Goal: Transaction & Acquisition: Purchase product/service

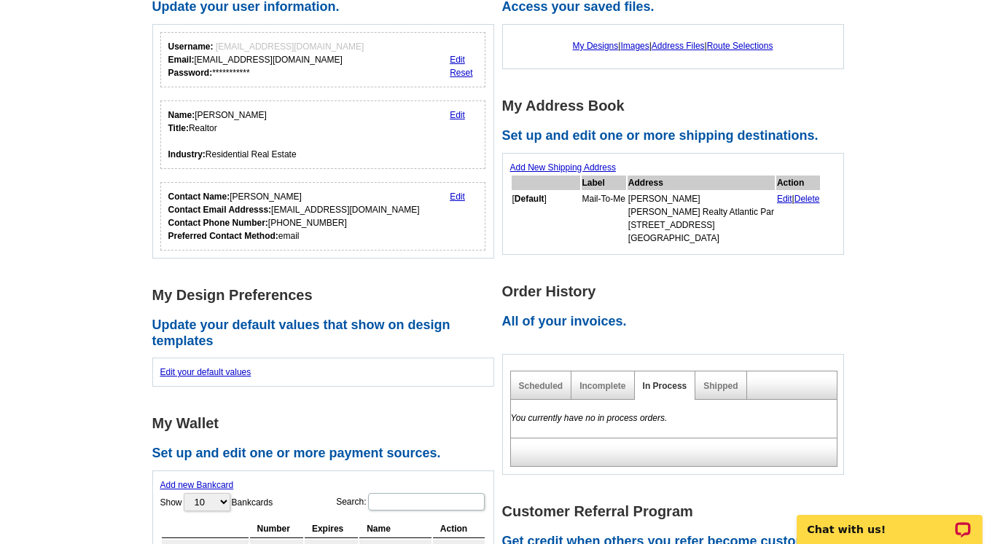
scroll to position [273, 0]
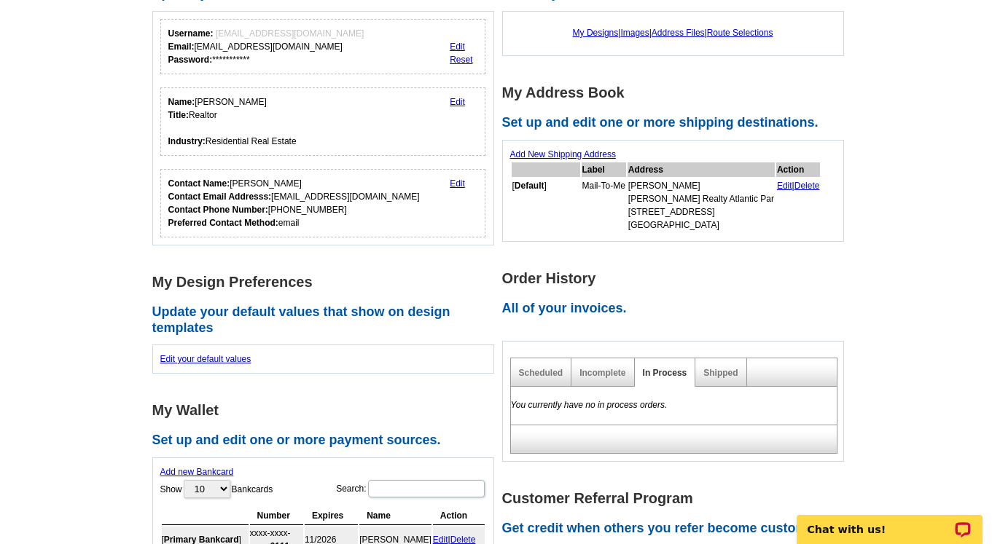
click at [458, 181] on link "Edit" at bounding box center [457, 184] width 15 height 10
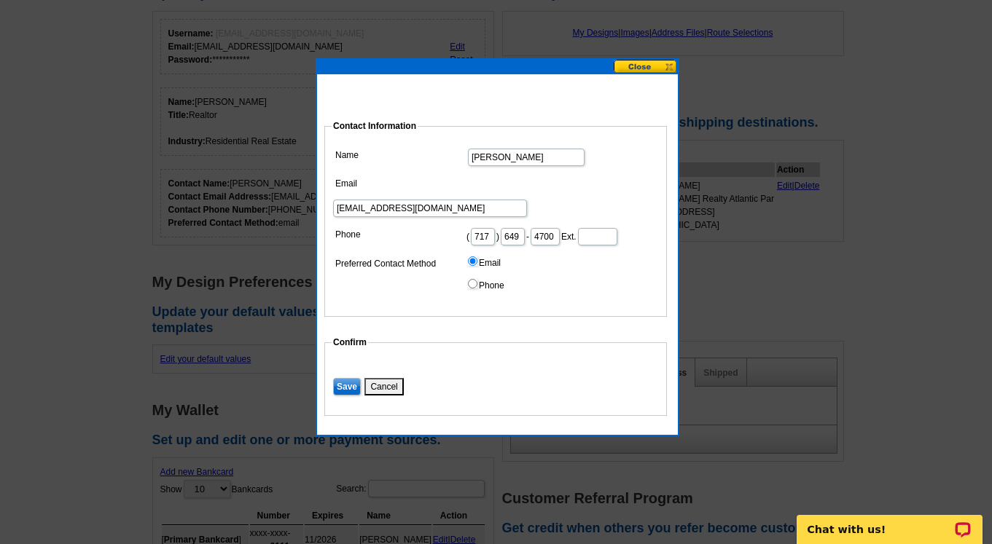
scroll to position [0, 2]
drag, startPoint x: 533, startPoint y: 215, endPoint x: 566, endPoint y: 216, distance: 33.6
click at [566, 224] on dd "( 717 ) 649 - 4700 Ext." at bounding box center [496, 235] width 328 height 23
type input "0751"
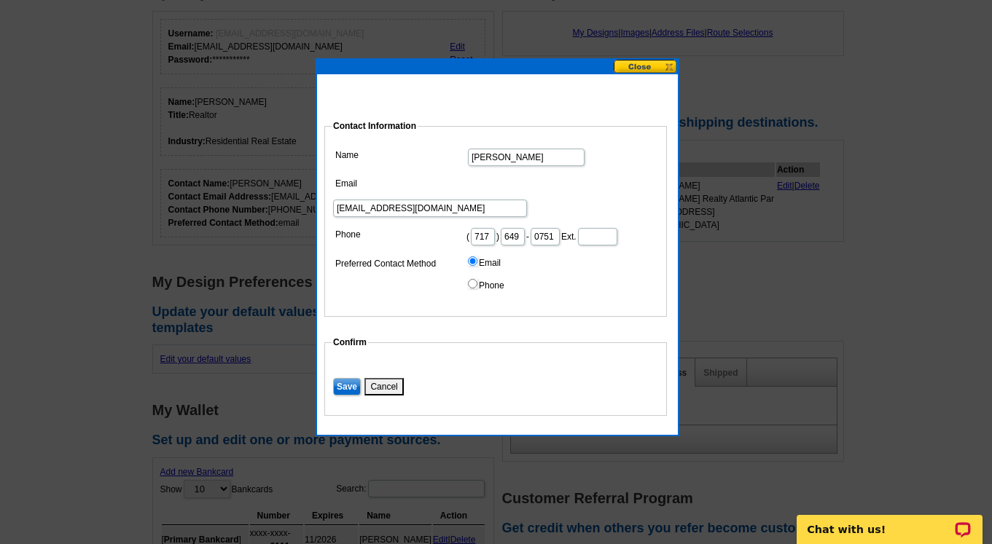
click at [350, 378] on input "Save" at bounding box center [347, 386] width 28 height 17
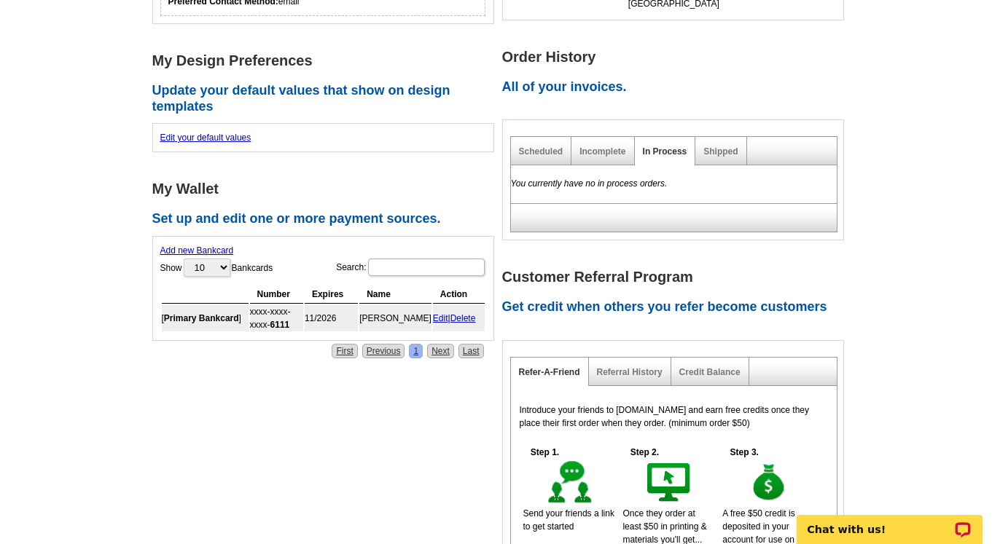
scroll to position [495, 0]
click at [466, 318] on link "Delete" at bounding box center [463, 318] width 26 height 10
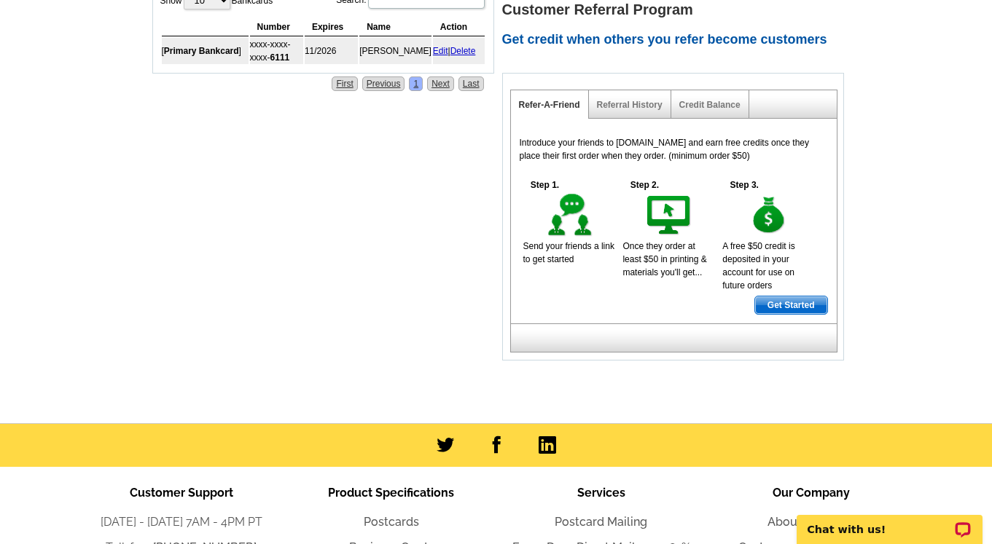
scroll to position [737, 0]
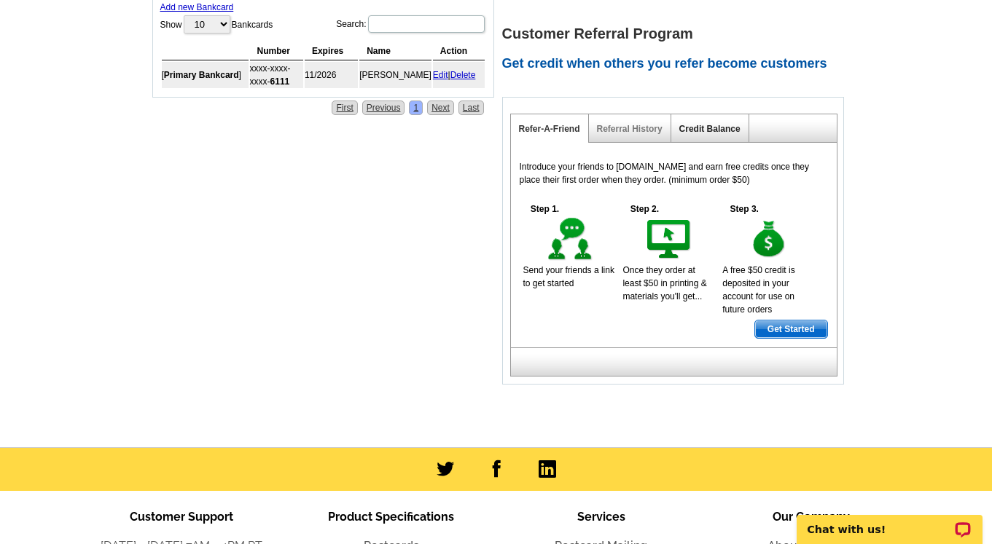
click at [705, 124] on link "Credit Balance" at bounding box center [709, 129] width 61 height 10
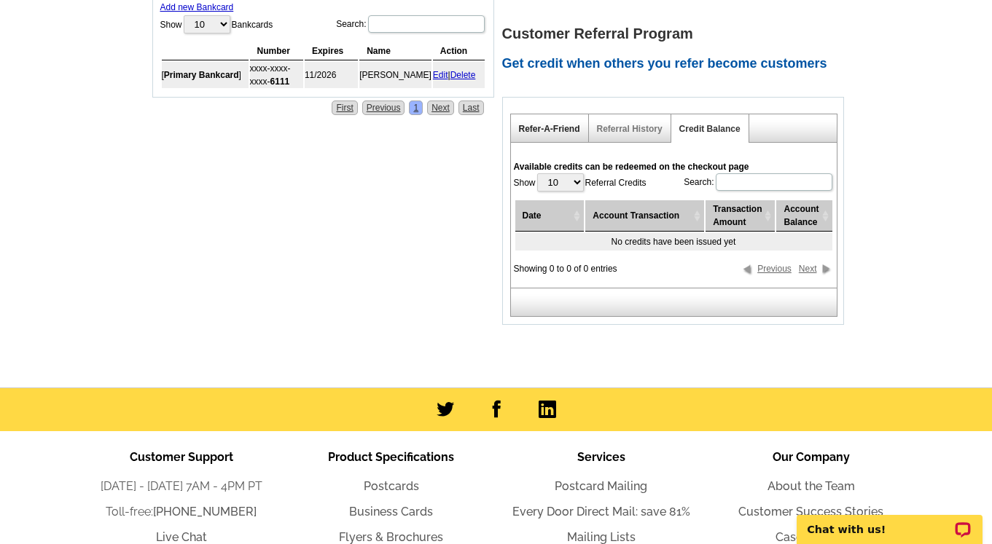
click at [551, 125] on link "Refer-A-Friend" at bounding box center [549, 129] width 61 height 10
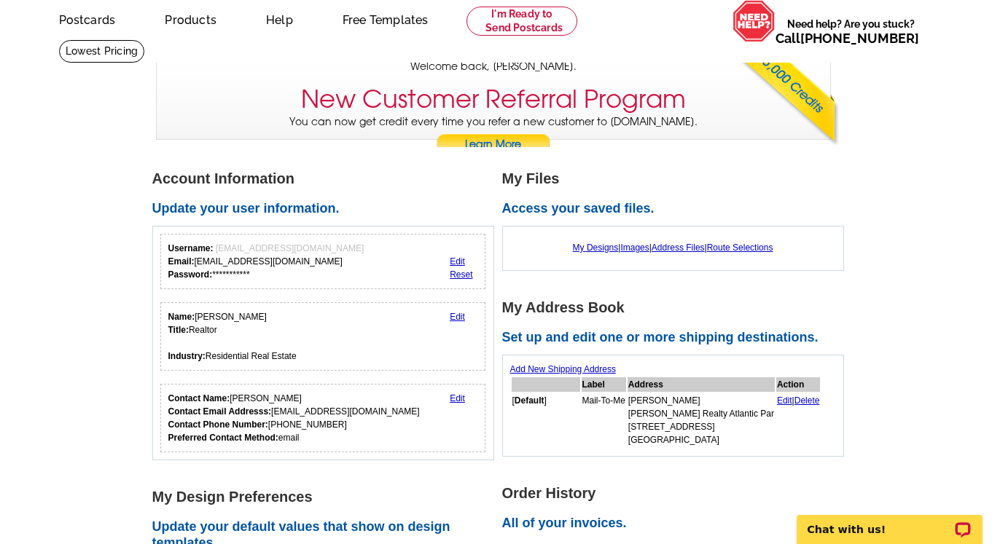
scroll to position [0, 0]
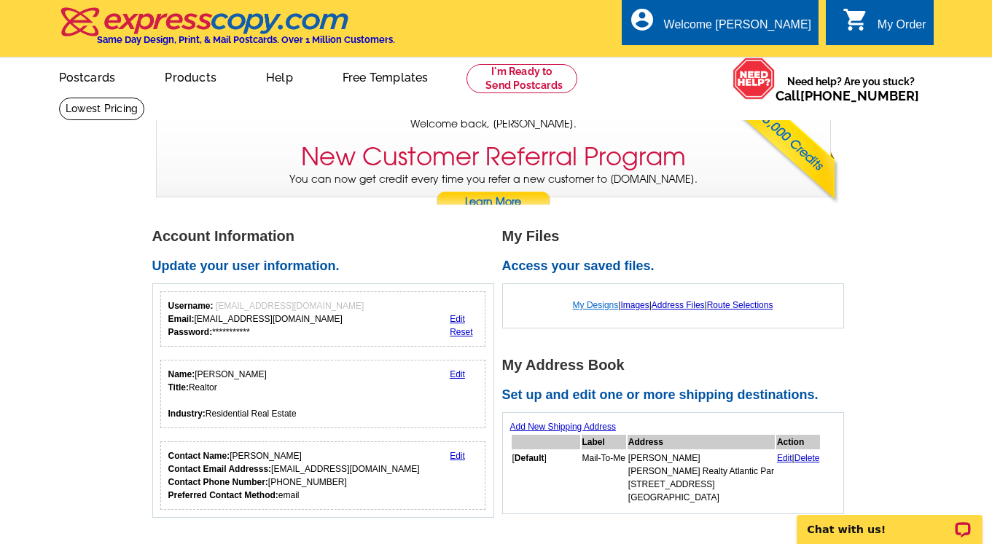
click at [580, 304] on link "My Designs" at bounding box center [596, 305] width 46 height 10
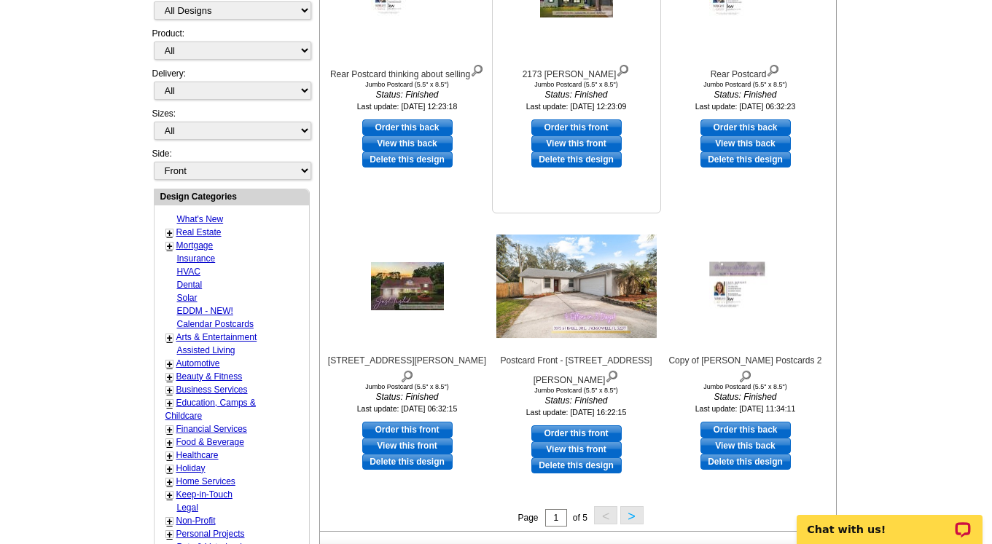
scroll to position [361, 0]
click at [413, 281] on img at bounding box center [407, 286] width 73 height 48
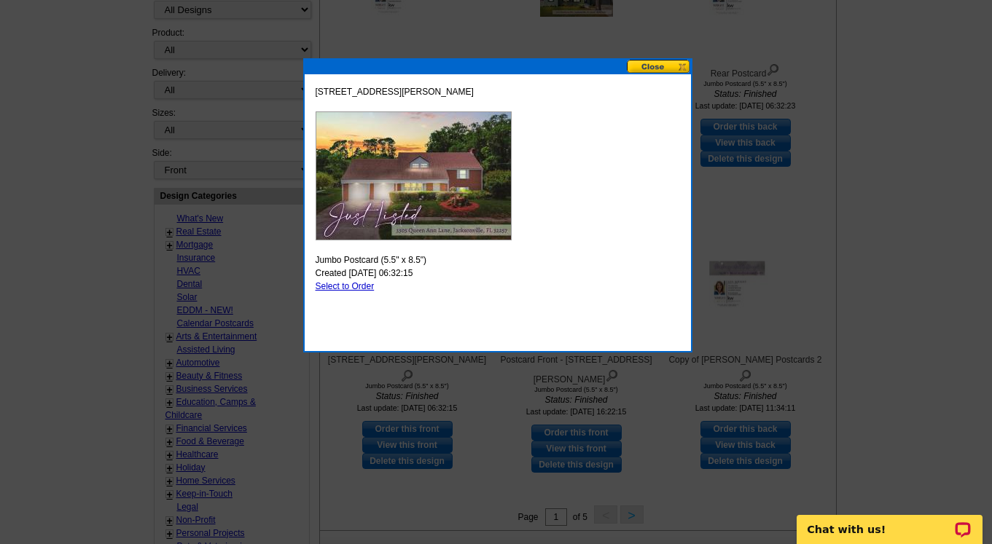
click at [653, 65] on button at bounding box center [659, 67] width 64 height 14
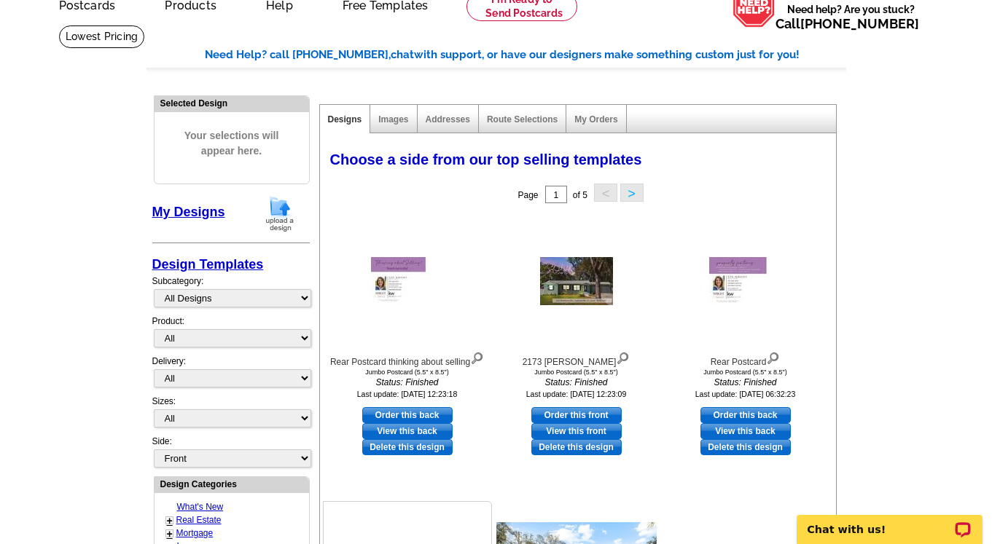
scroll to position [71, 0]
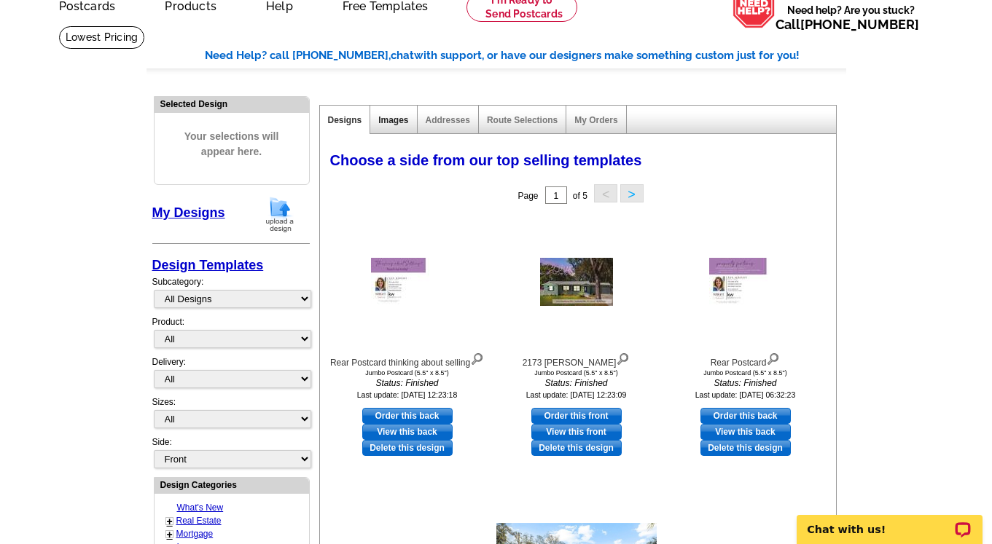
click at [395, 122] on link "Images" at bounding box center [393, 120] width 30 height 10
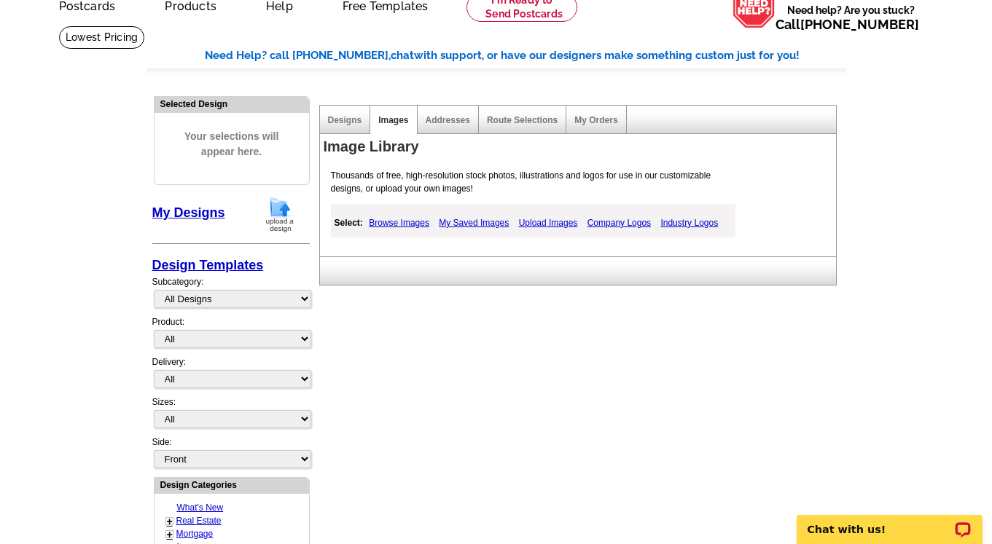
click at [402, 222] on link "Browse Images" at bounding box center [399, 222] width 68 height 17
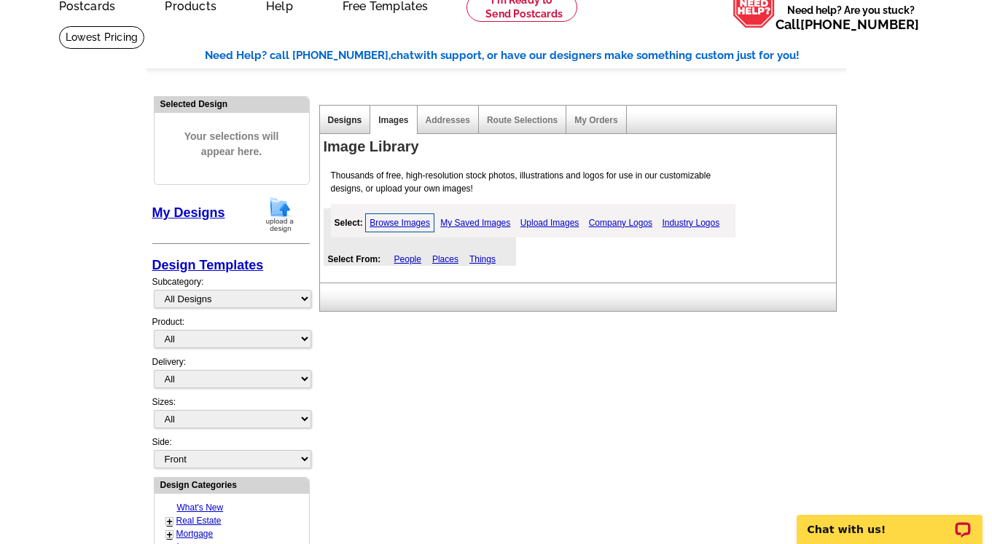
click at [340, 120] on link "Designs" at bounding box center [345, 120] width 34 height 10
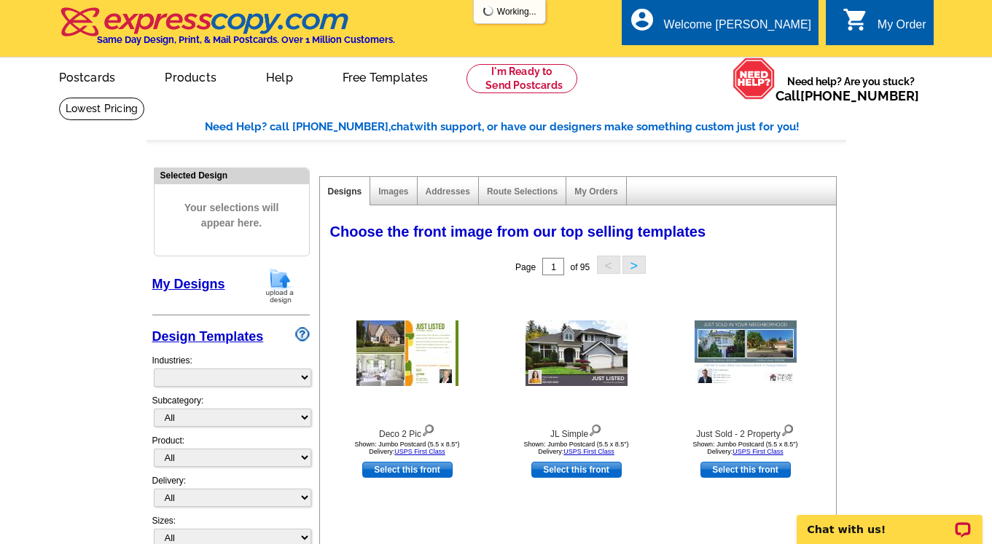
select select "785"
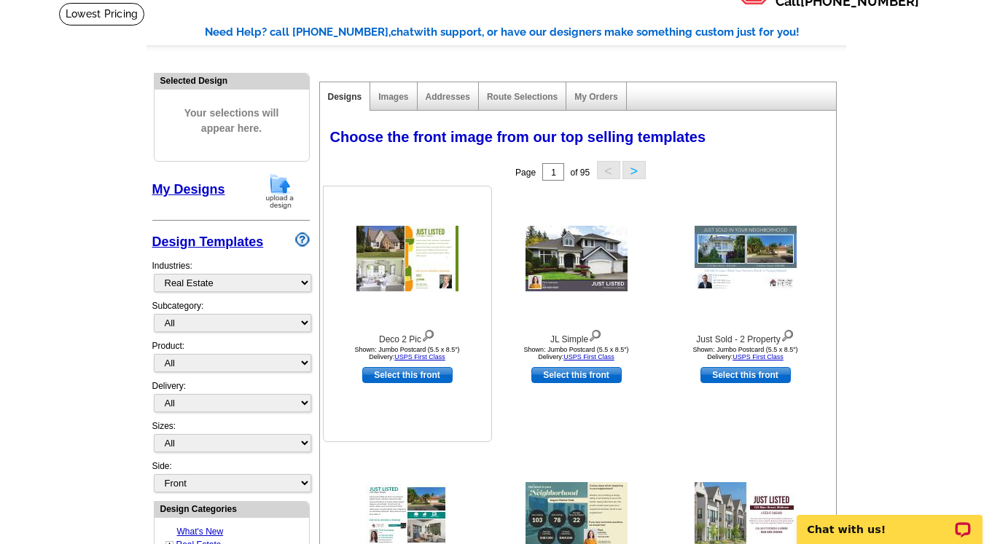
scroll to position [88, 0]
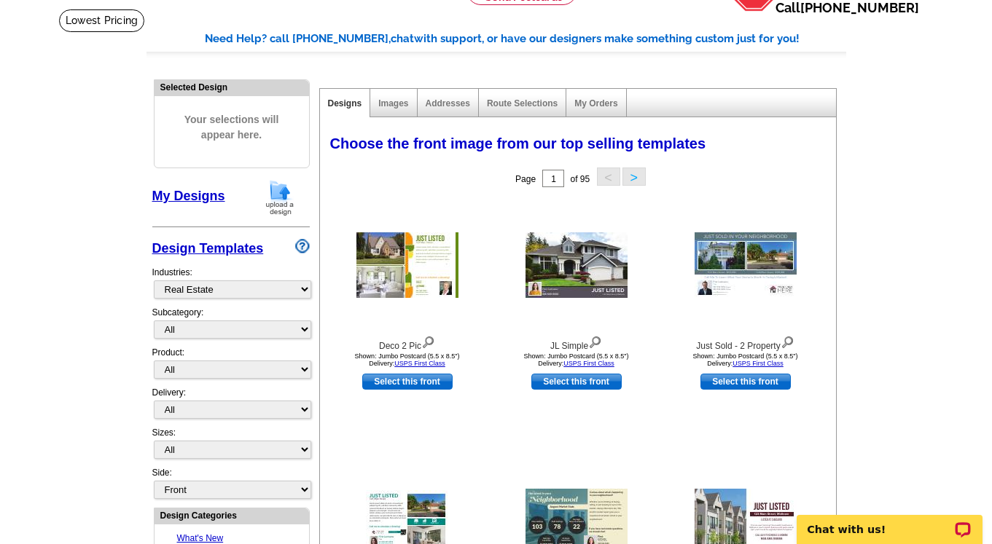
click at [587, 97] on div "My Orders" at bounding box center [596, 103] width 60 height 28
click at [588, 106] on link "My Orders" at bounding box center [595, 103] width 43 height 10
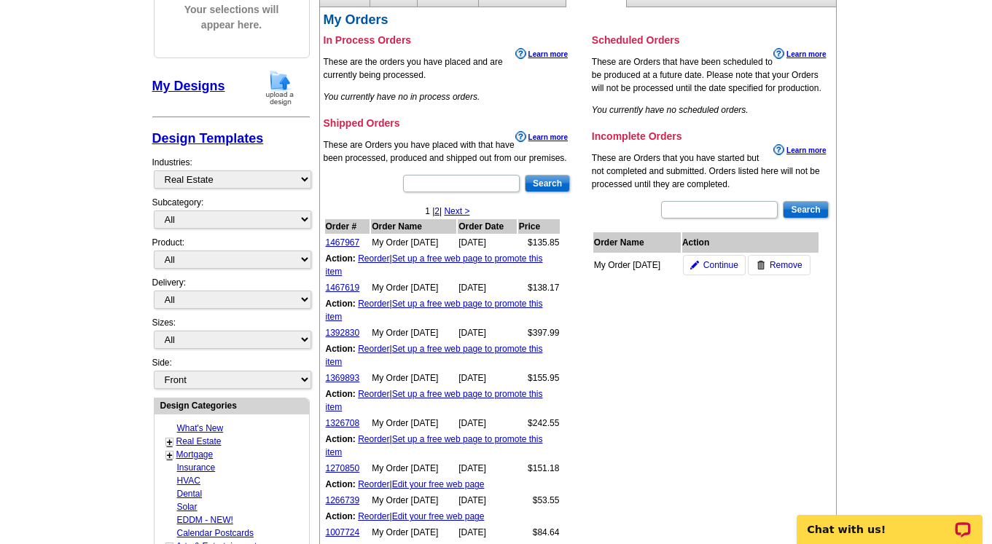
scroll to position [199, 0]
click at [337, 240] on link "1467967" at bounding box center [343, 242] width 34 height 10
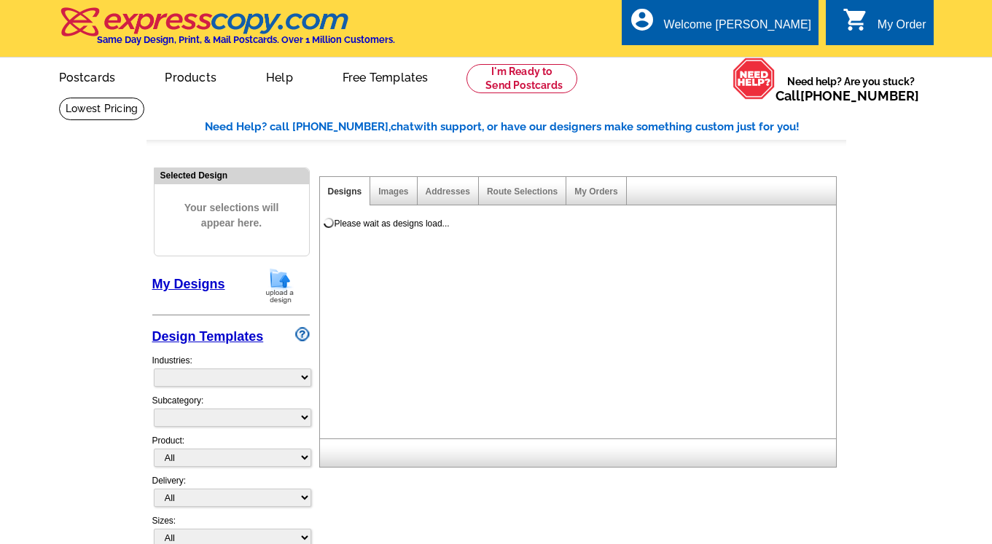
select select
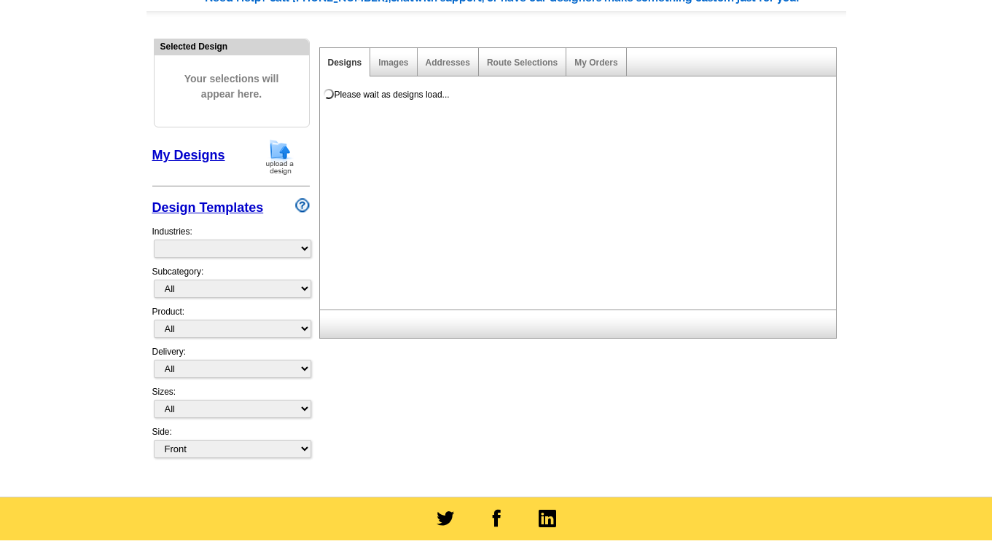
select select "785"
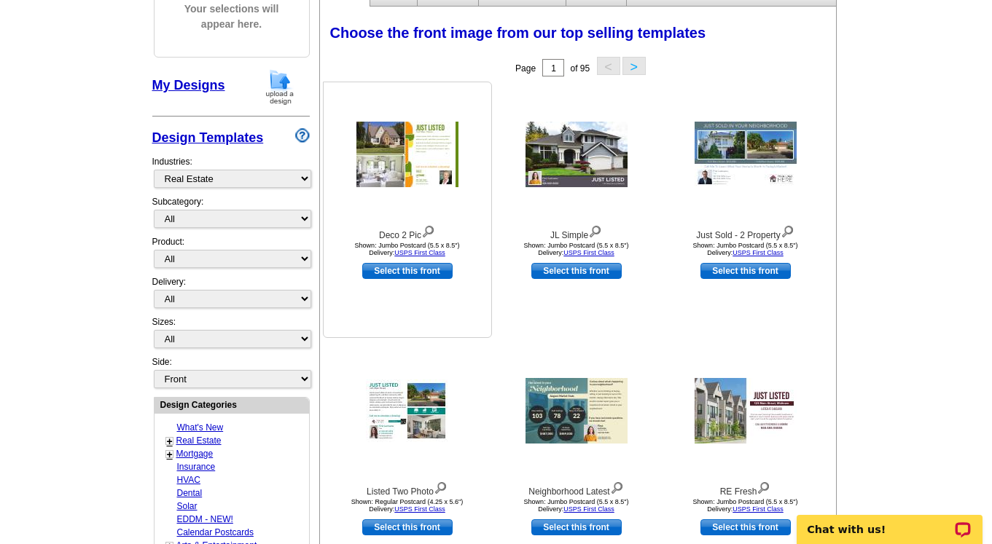
scroll to position [0, 0]
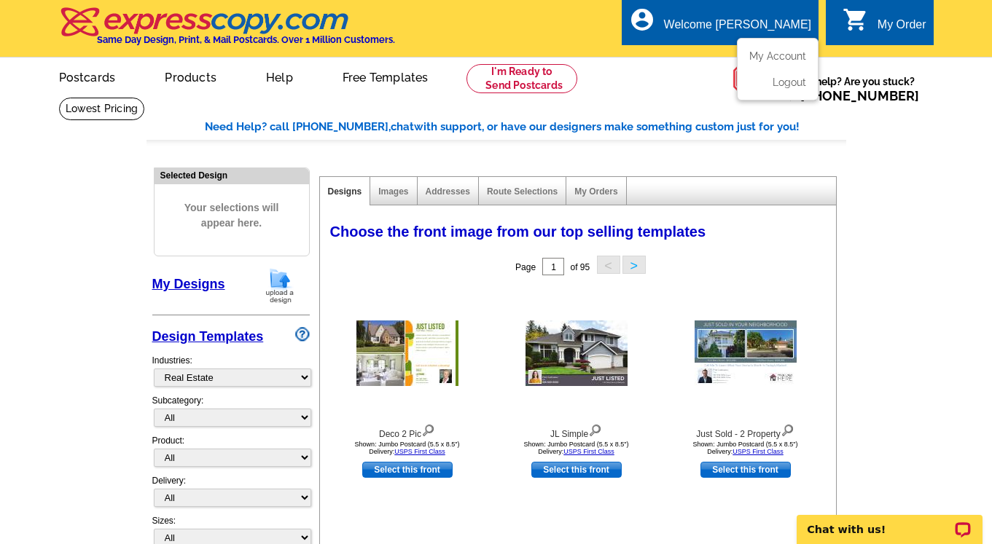
click at [767, 19] on div "Welcome [PERSON_NAME]" at bounding box center [737, 28] width 147 height 20
click at [772, 49] on ul "My Account Logout" at bounding box center [778, 69] width 82 height 63
click at [782, 55] on link "My Account" at bounding box center [774, 56] width 63 height 13
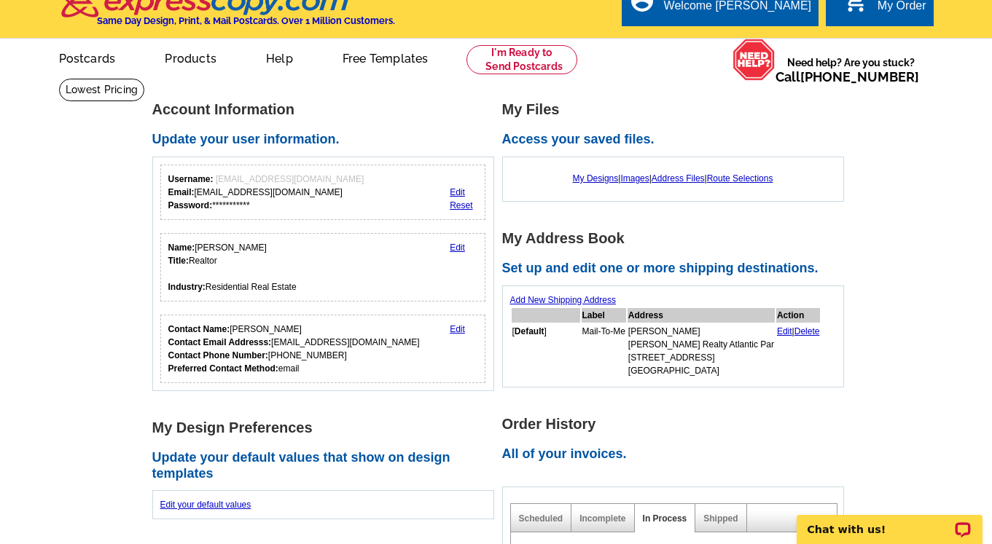
scroll to position [17, 0]
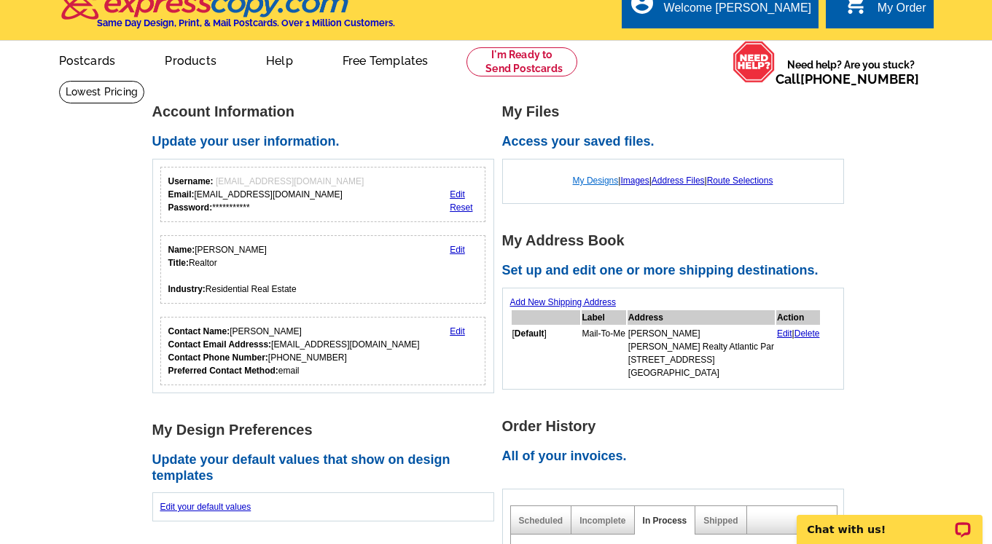
click at [587, 178] on link "My Designs" at bounding box center [596, 181] width 46 height 10
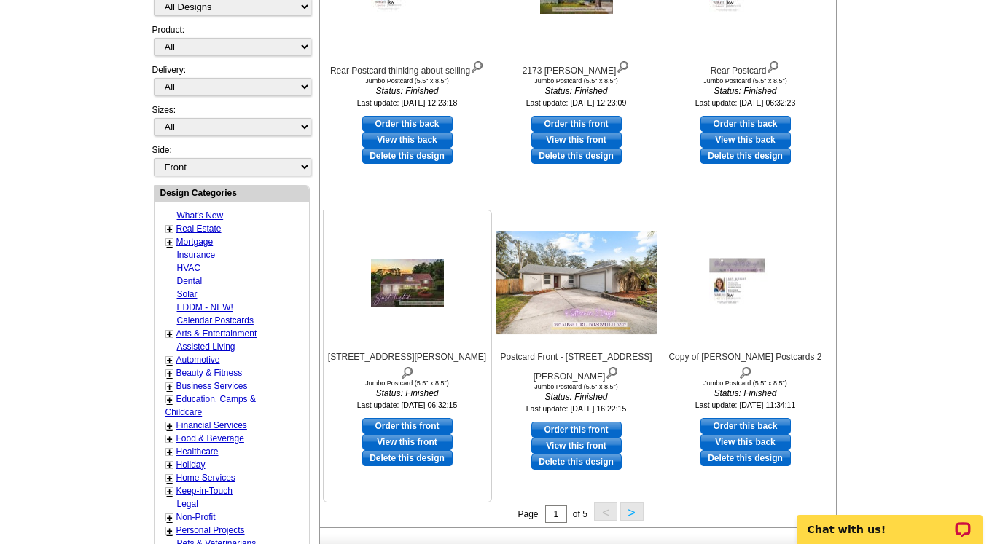
scroll to position [364, 0]
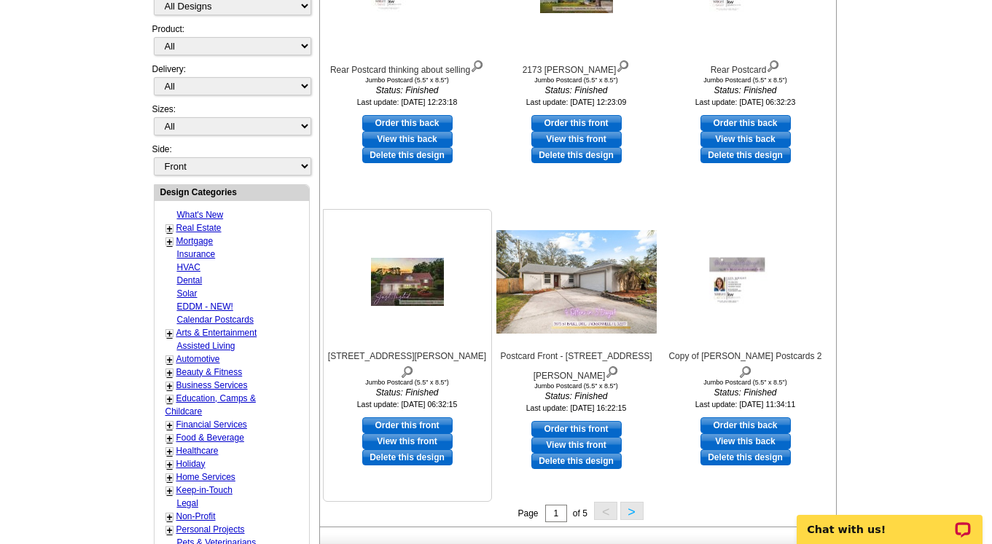
click at [412, 434] on link "View this front" at bounding box center [407, 442] width 90 height 16
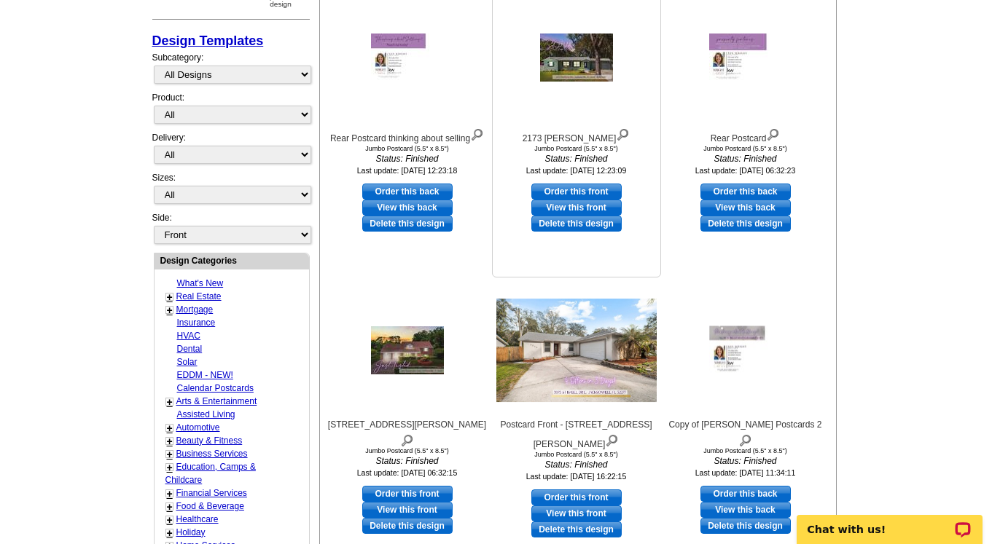
scroll to position [260, 0]
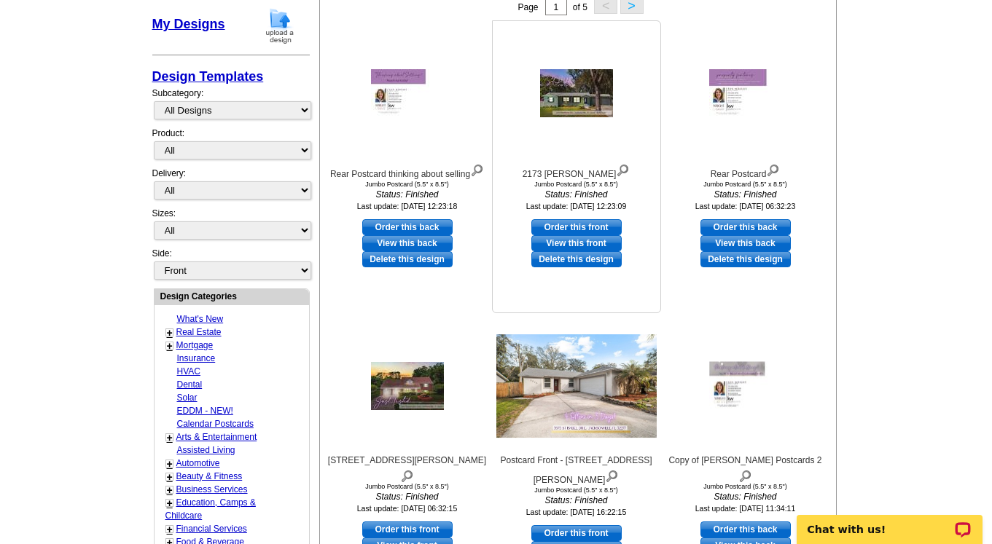
click at [595, 260] on link "Delete this design" at bounding box center [576, 259] width 90 height 16
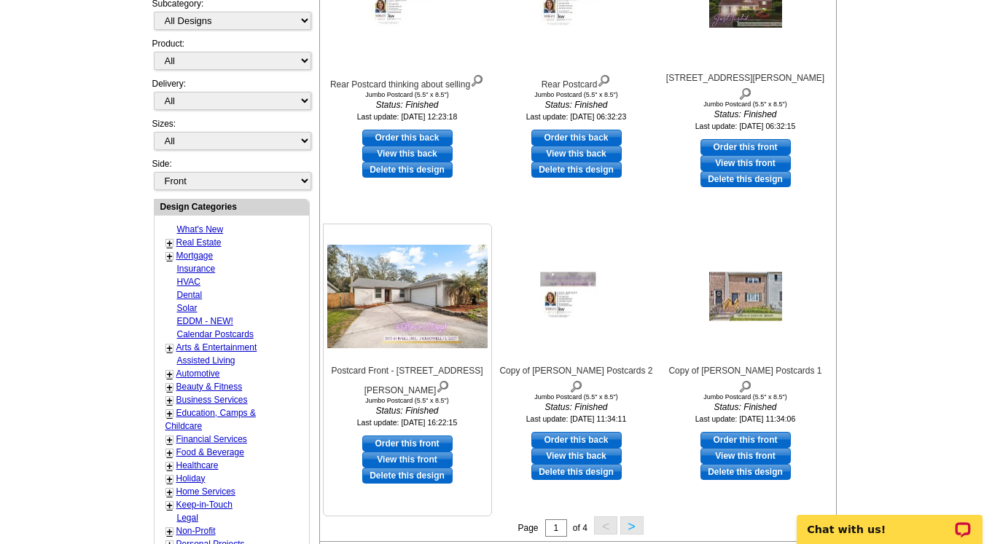
scroll to position [352, 0]
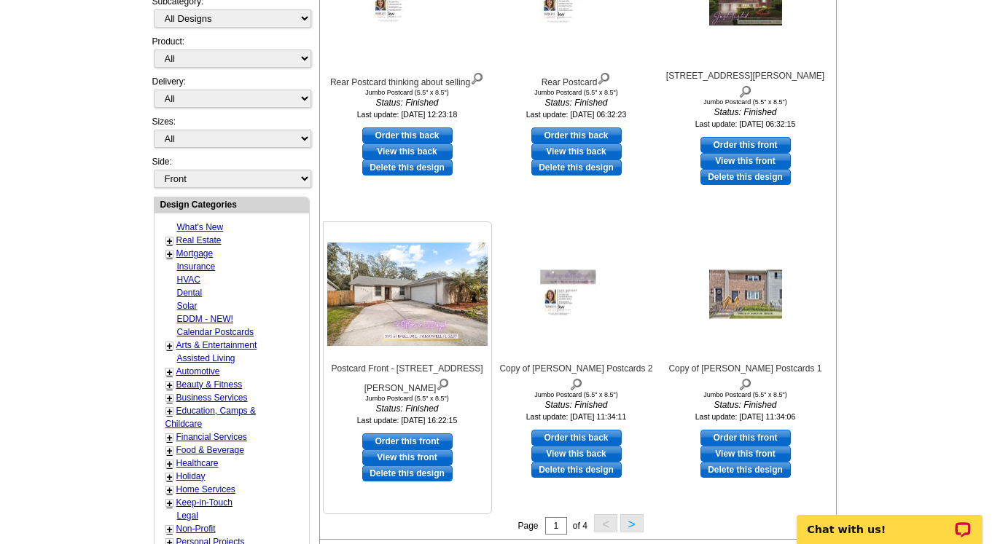
click at [423, 466] on link "Delete this design" at bounding box center [407, 474] width 90 height 16
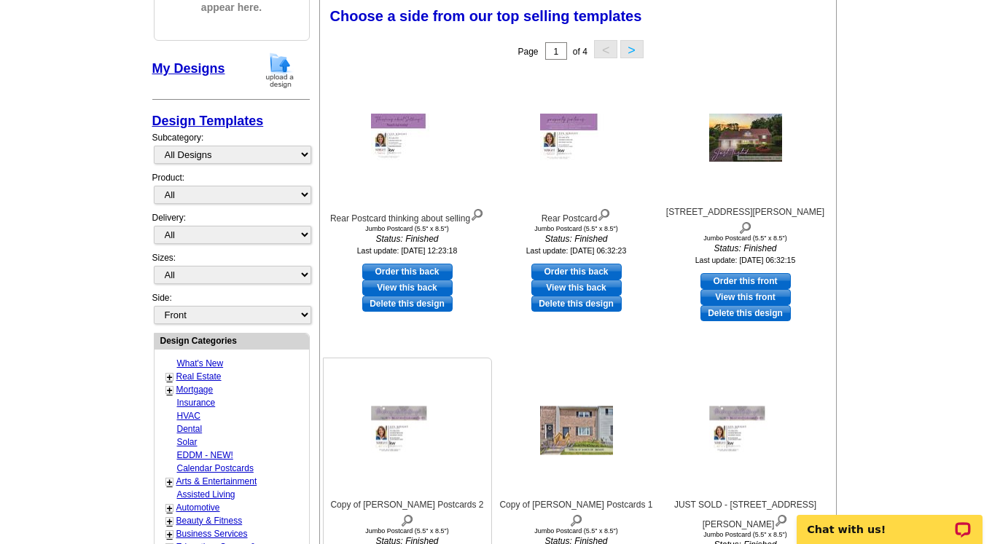
scroll to position [214, 0]
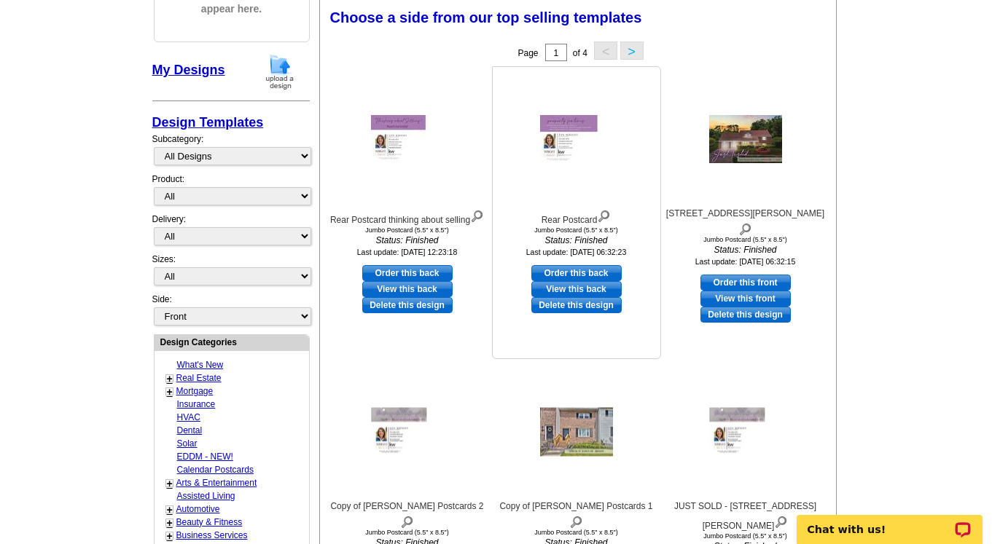
click at [585, 305] on link "Delete this design" at bounding box center [576, 305] width 90 height 16
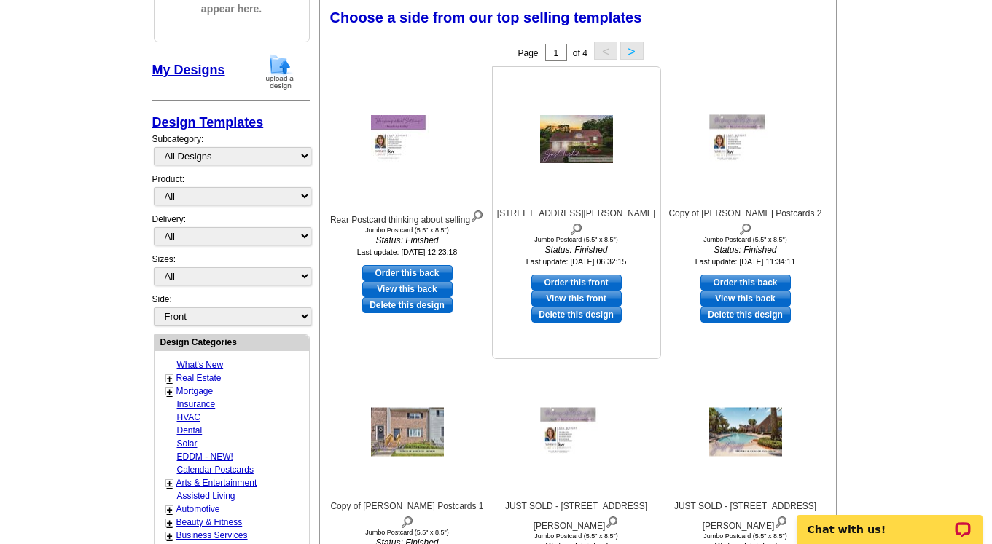
click at [579, 307] on link "Delete this design" at bounding box center [576, 315] width 90 height 16
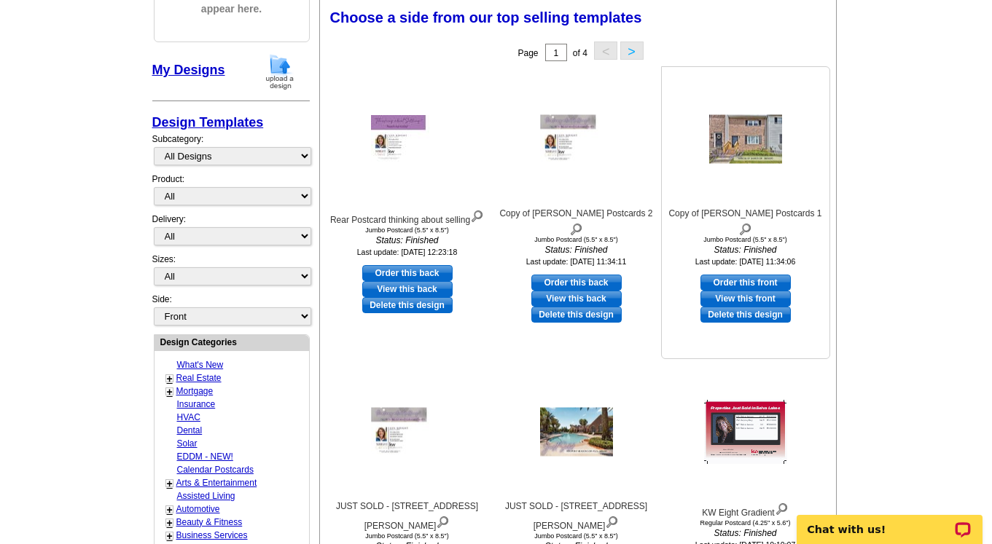
click at [742, 307] on link "Delete this design" at bounding box center [745, 315] width 90 height 16
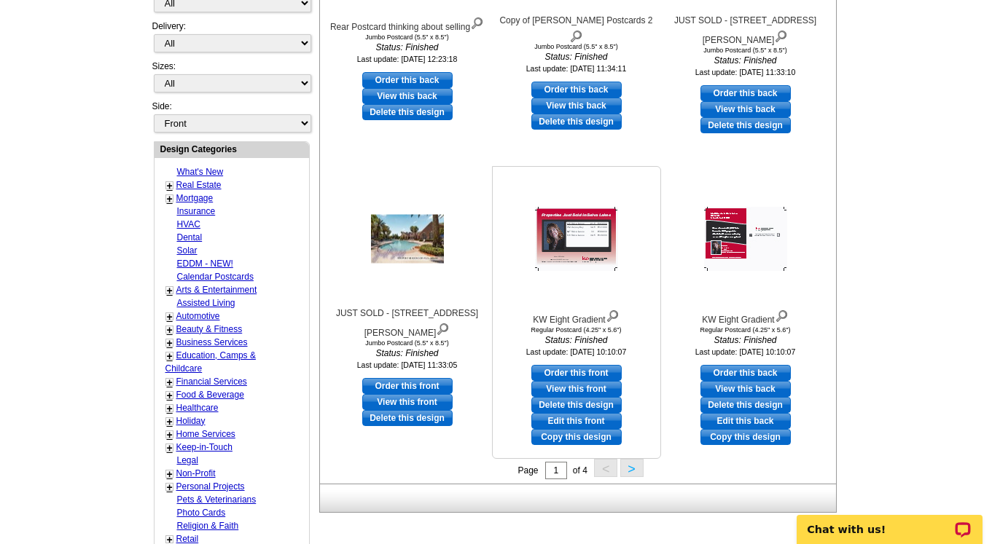
scroll to position [408, 0]
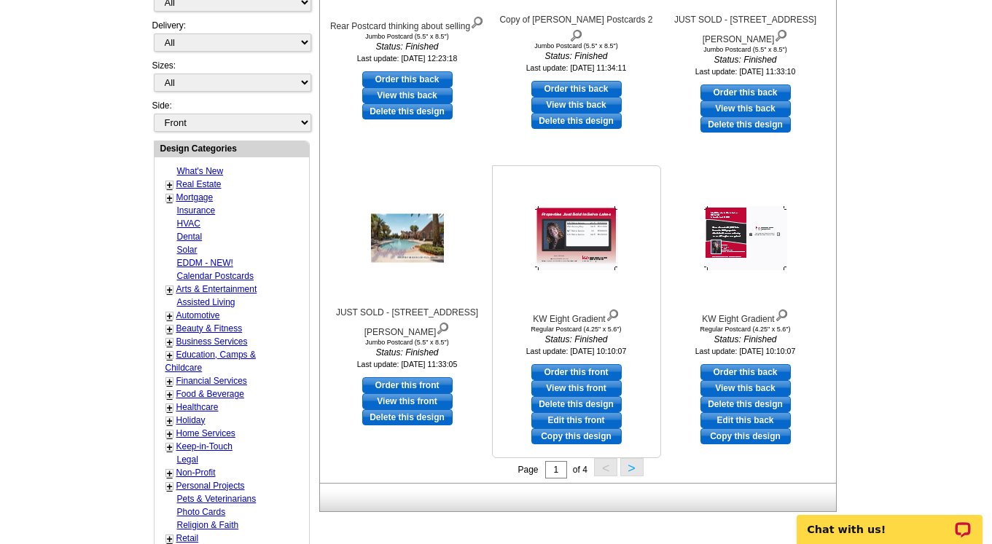
click at [572, 402] on link "Delete this design" at bounding box center [576, 404] width 90 height 16
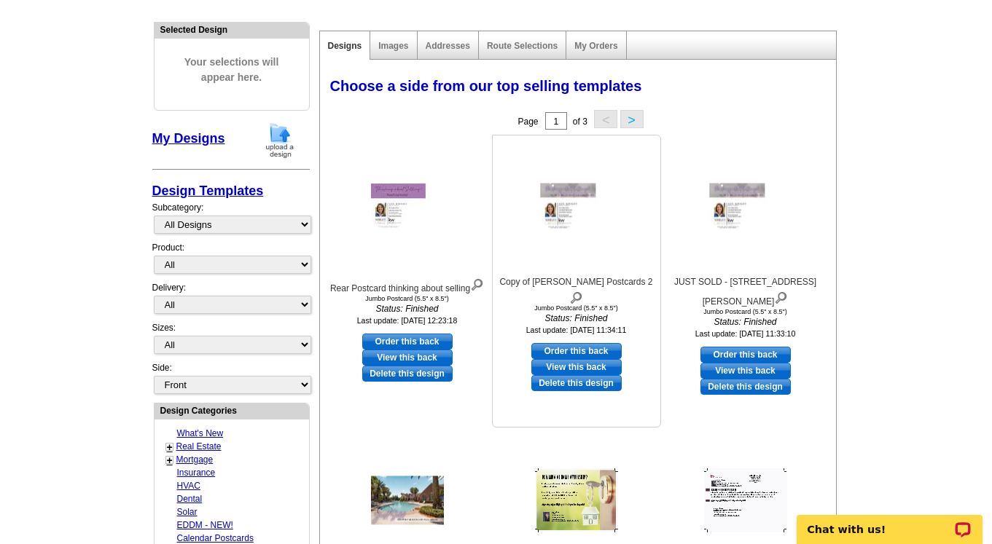
scroll to position [122, 0]
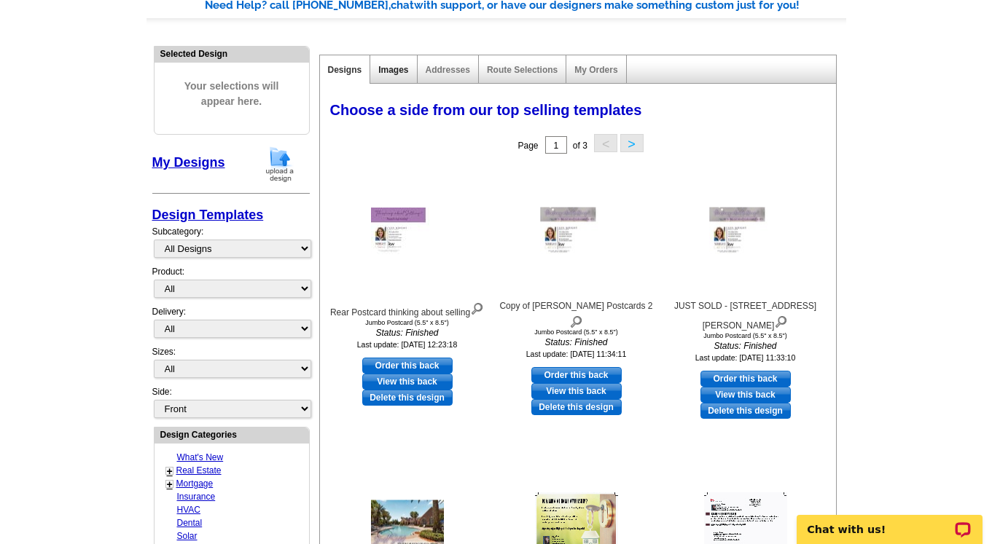
click at [388, 68] on link "Images" at bounding box center [393, 70] width 30 height 10
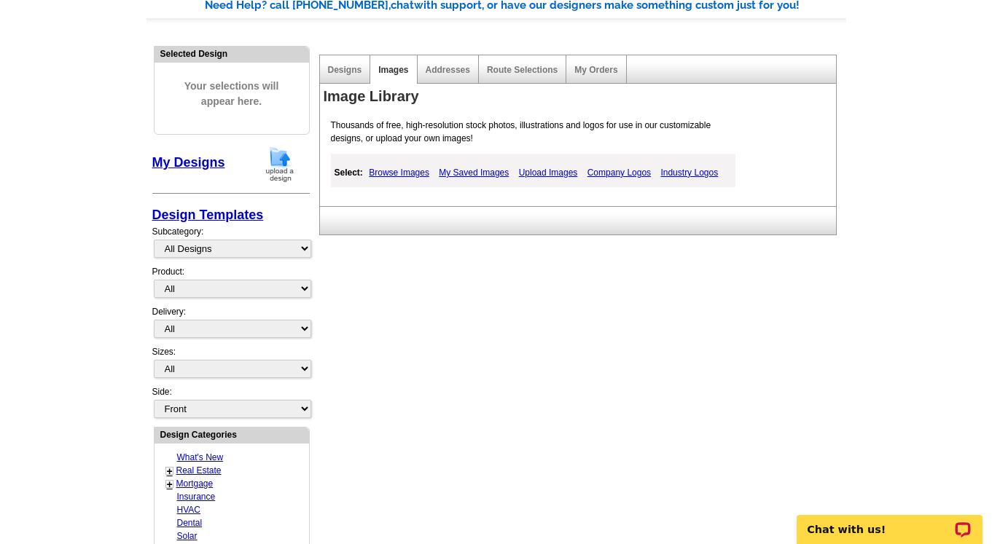
click at [402, 170] on link "Browse Images" at bounding box center [399, 172] width 68 height 17
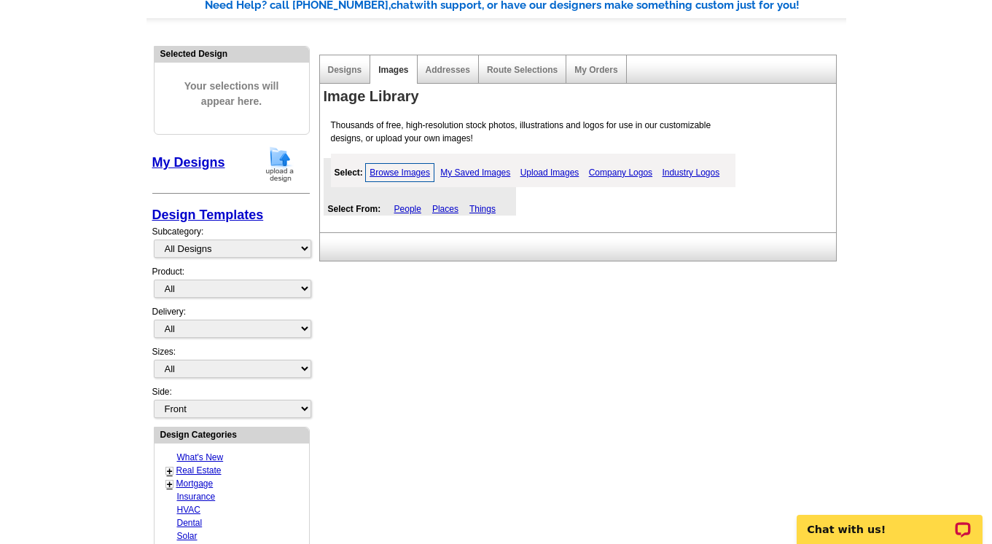
click at [552, 171] on link "Upload Images" at bounding box center [550, 172] width 66 height 17
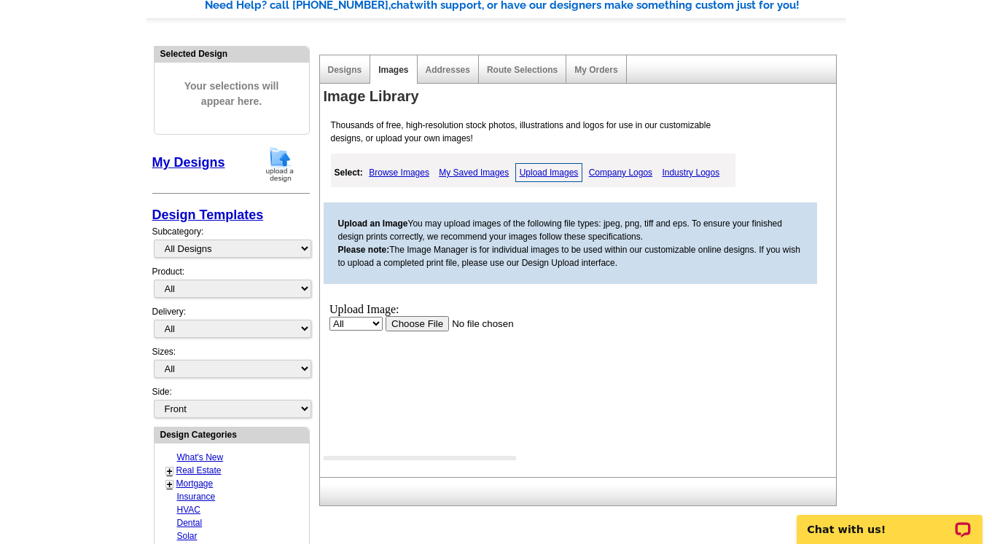
scroll to position [0, 0]
click at [421, 326] on input "file" at bounding box center [477, 323] width 184 height 15
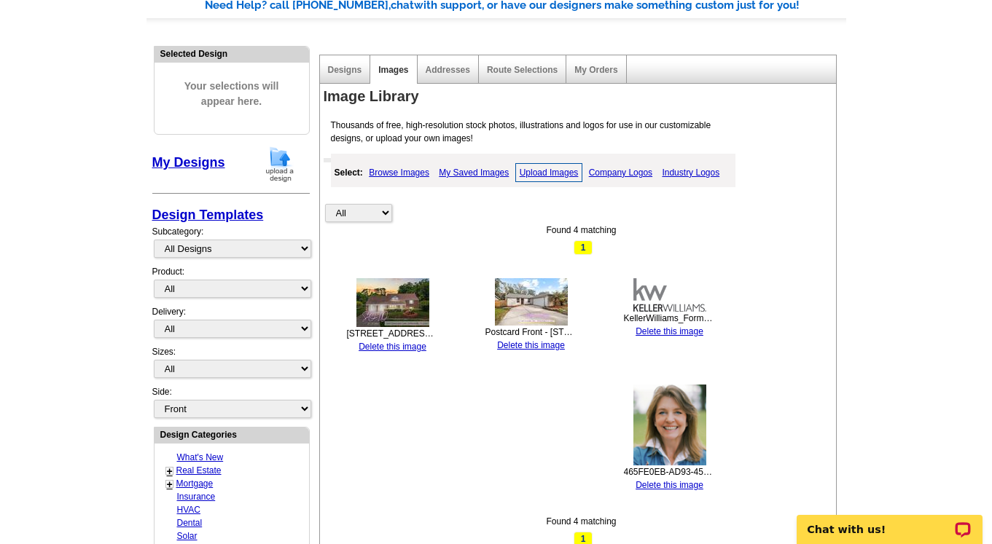
click at [544, 343] on link "Delete this image" at bounding box center [531, 345] width 68 height 10
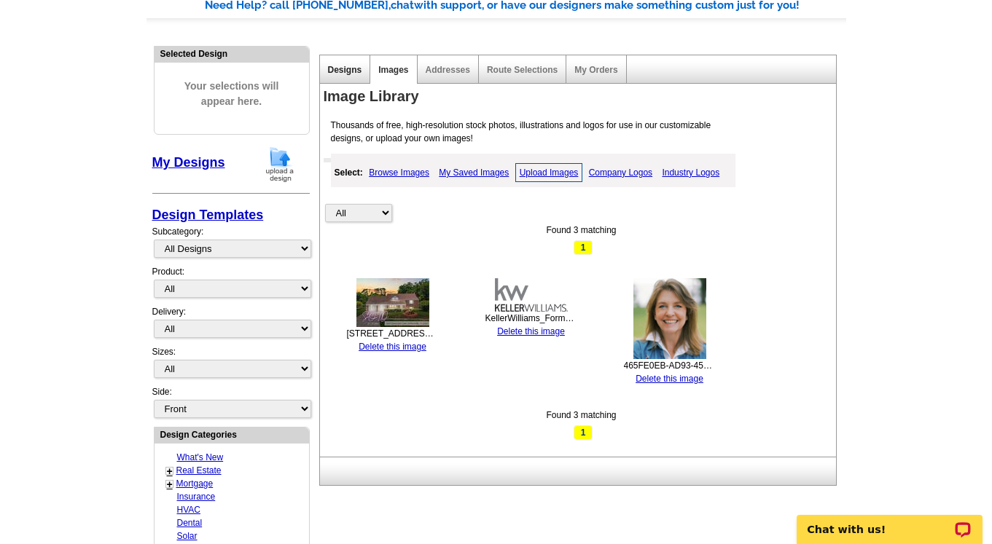
click at [339, 67] on link "Designs" at bounding box center [345, 70] width 34 height 10
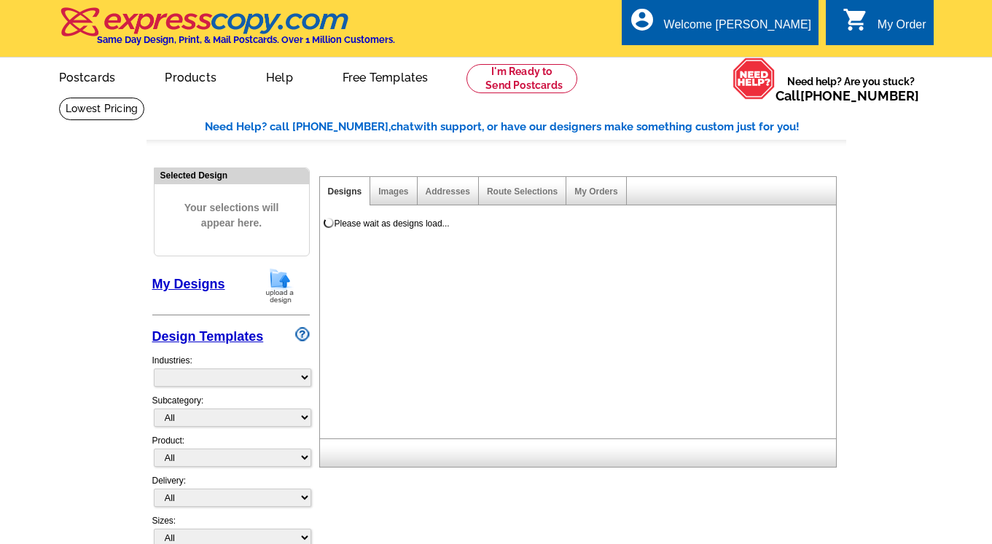
select select "785"
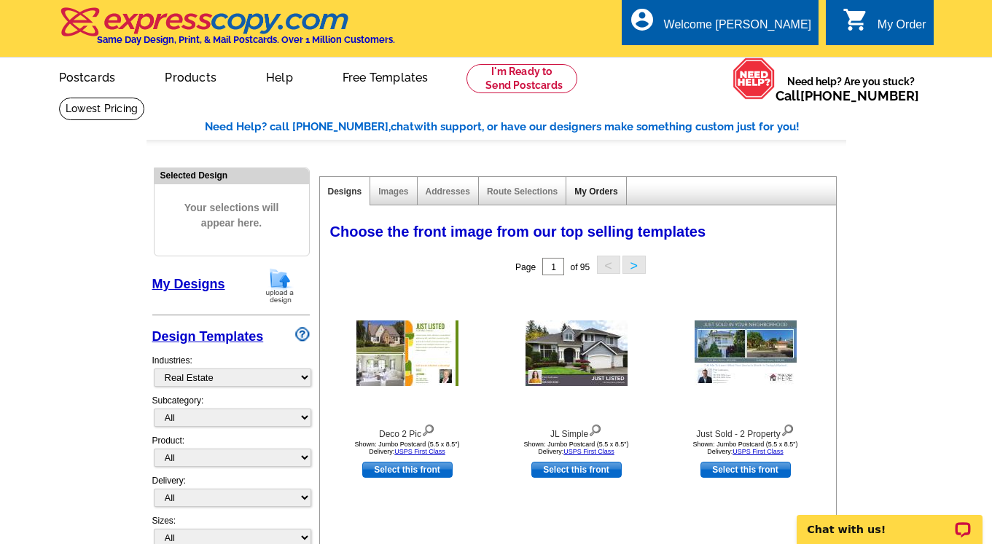
click at [587, 187] on link "My Orders" at bounding box center [595, 192] width 43 height 10
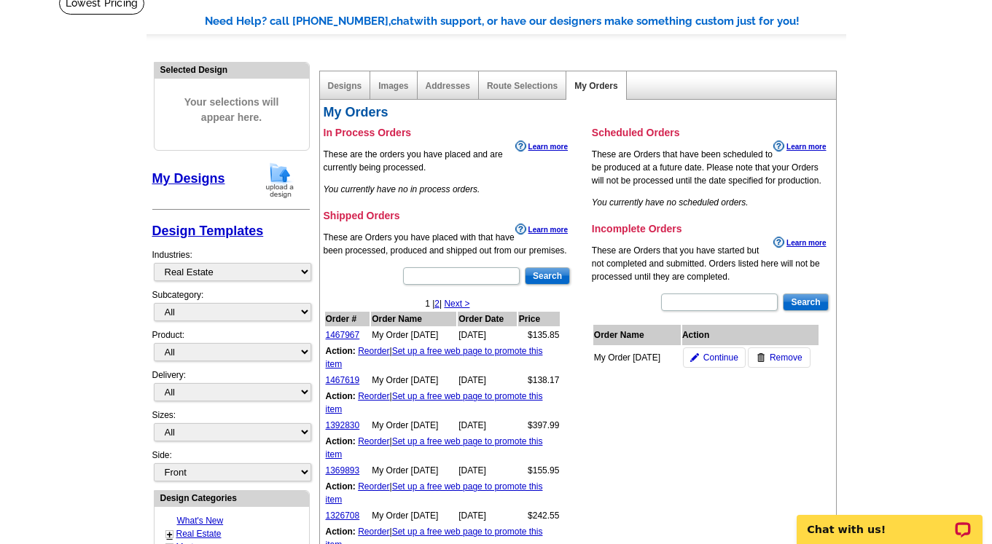
scroll to position [107, 0]
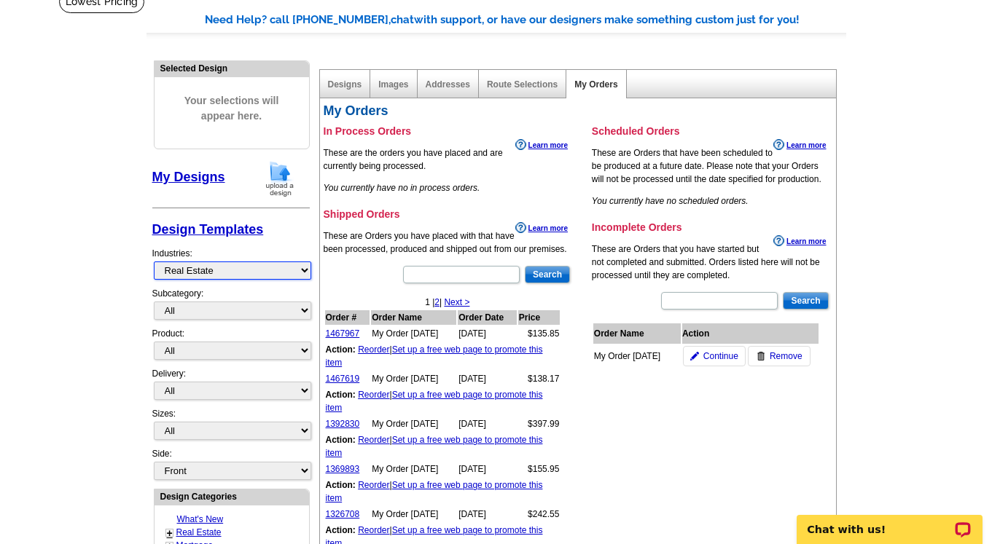
click at [242, 266] on select "What's New Real Estate Mortgage Insurance HVAC Dental Solar EDDM - NEW! Calenda…" at bounding box center [232, 271] width 157 height 18
click at [154, 262] on select "What's New Real Estate Mortgage Insurance HVAC Dental Solar EDDM - NEW! Calenda…" at bounding box center [232, 271] width 157 height 18
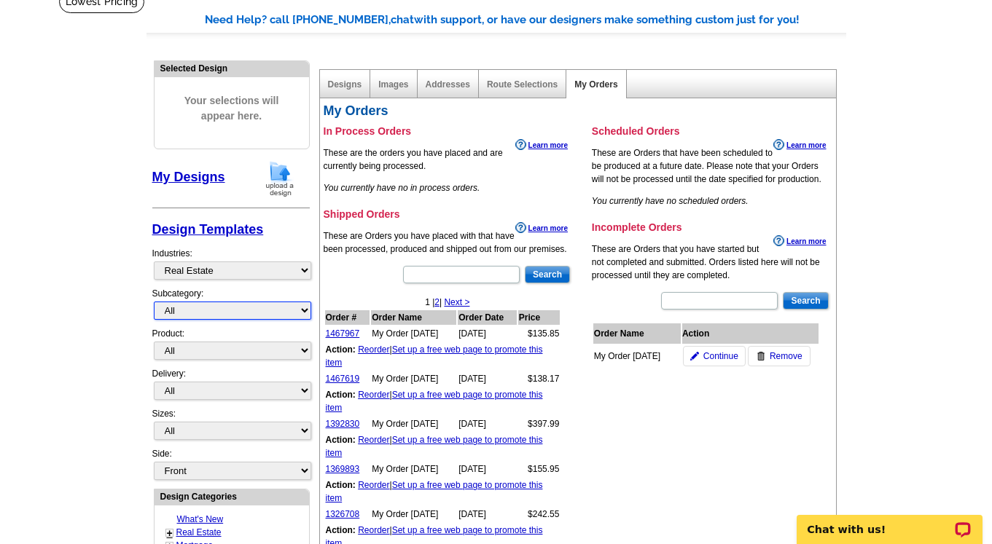
click at [228, 313] on select "All RE/MAX® Referrals Keller Williams® Berkshire Hathaway Home Services Century…" at bounding box center [232, 311] width 157 height 18
click at [154, 302] on select "All RE/MAX® Referrals Keller Williams® Berkshire Hathaway Home Services Century…" at bounding box center [232, 311] width 157 height 18
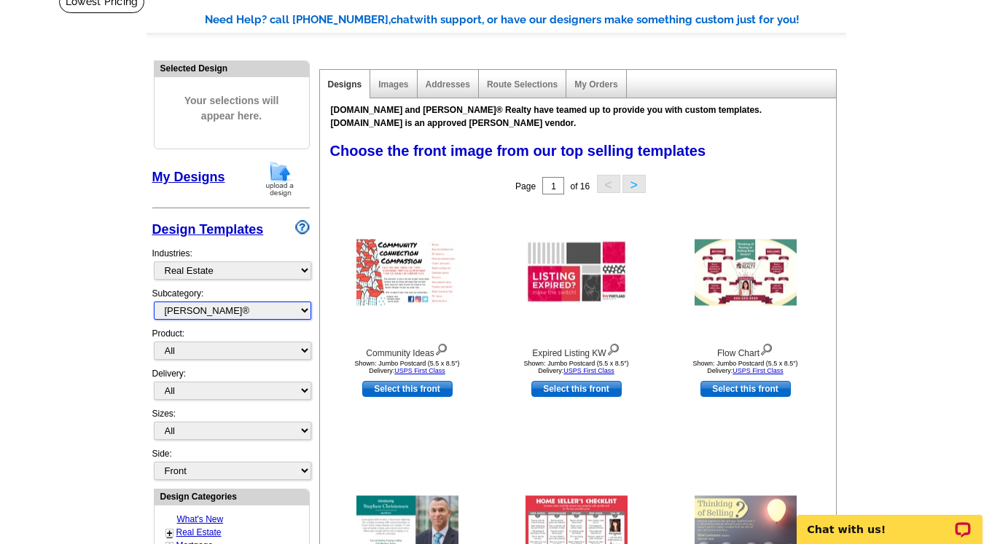
click at [203, 305] on select "All RE/MAX® Referrals Keller Williams® Berkshire Hathaway Home Services Century…" at bounding box center [232, 311] width 157 height 18
select select "785"
click at [154, 302] on select "All RE/MAX® Referrals Keller Williams® Berkshire Hathaway Home Services Century…" at bounding box center [232, 311] width 157 height 18
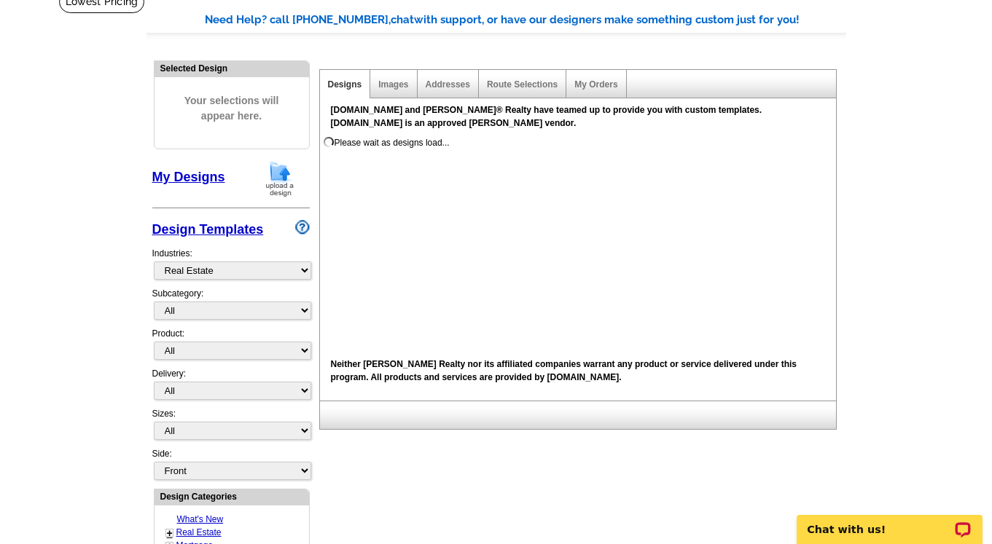
click at [204, 175] on link "My Designs" at bounding box center [188, 177] width 73 height 15
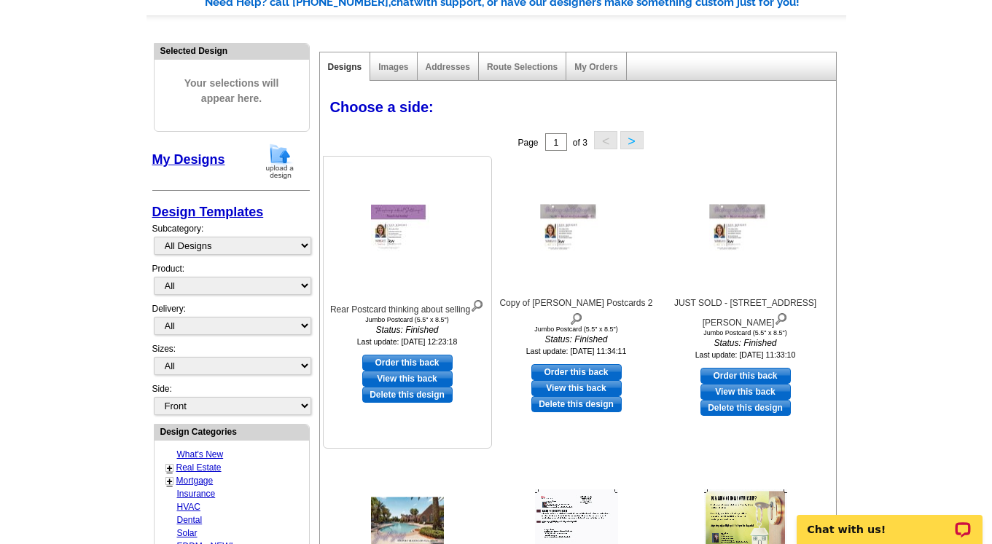
scroll to position [127, 0]
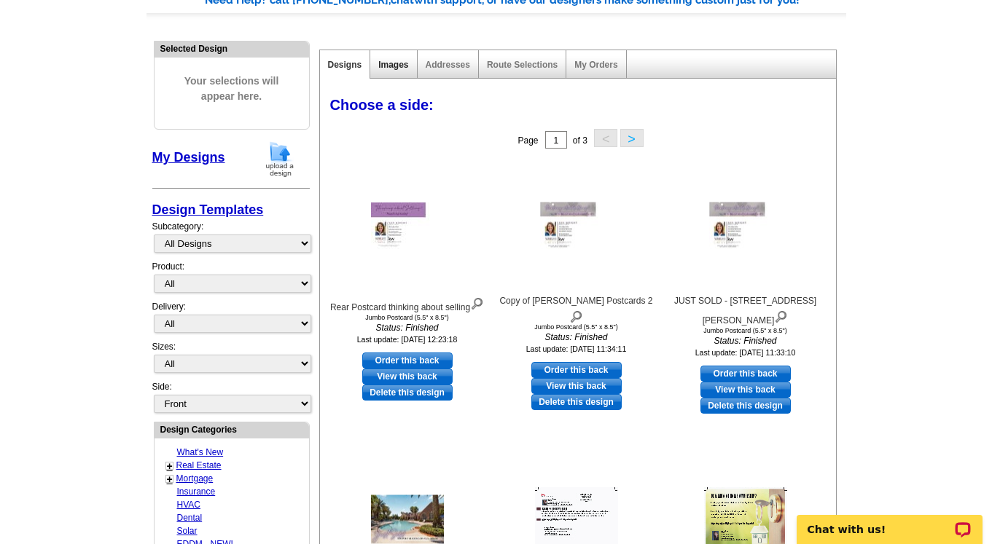
click at [396, 65] on link "Images" at bounding box center [393, 65] width 30 height 10
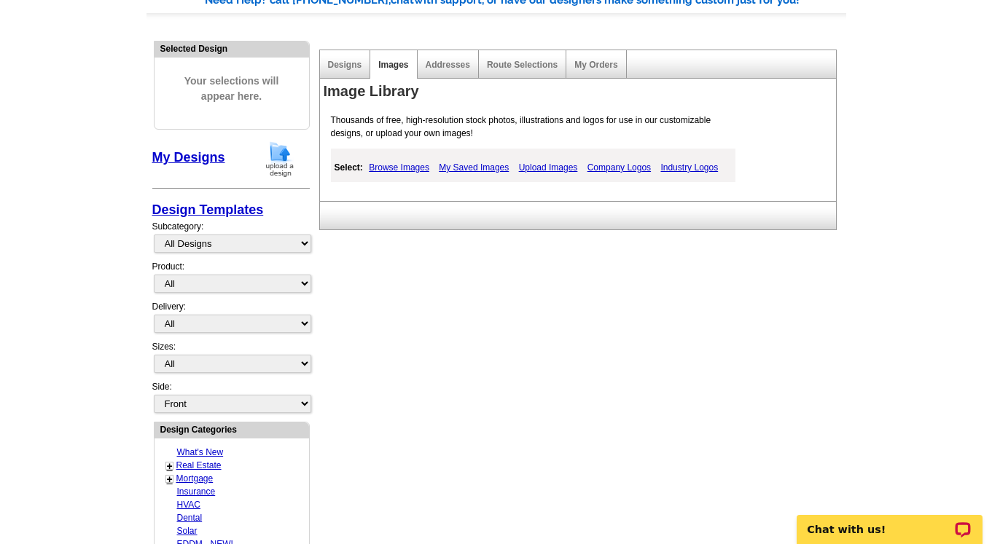
click at [468, 164] on link "My Saved Images" at bounding box center [473, 167] width 77 height 17
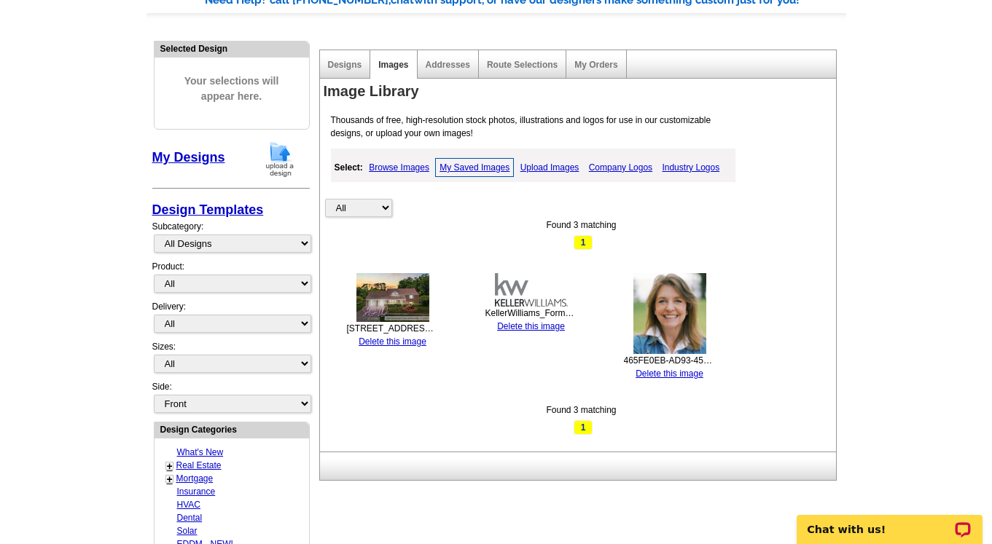
click at [408, 165] on link "Browse Images" at bounding box center [399, 167] width 68 height 17
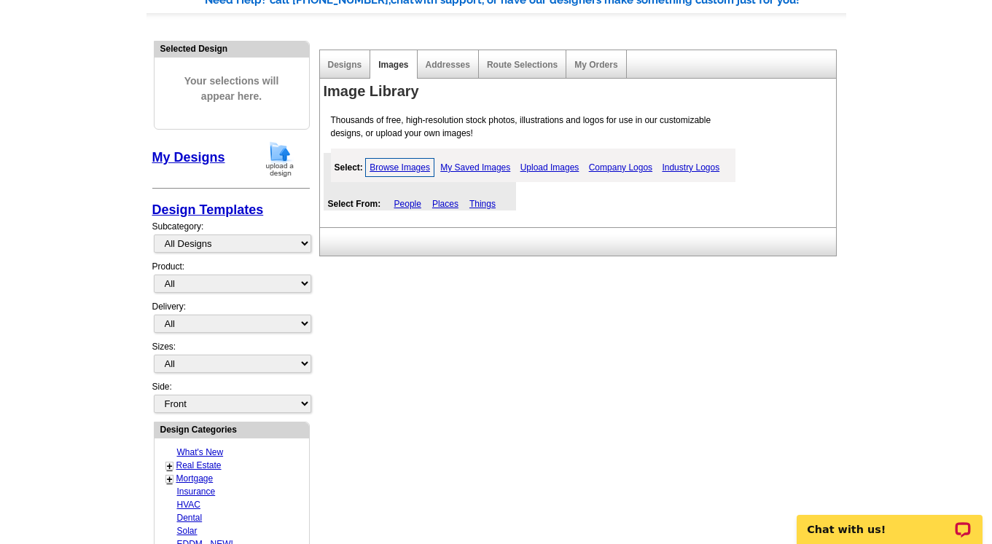
click at [461, 163] on link "My Saved Images" at bounding box center [474, 167] width 77 height 17
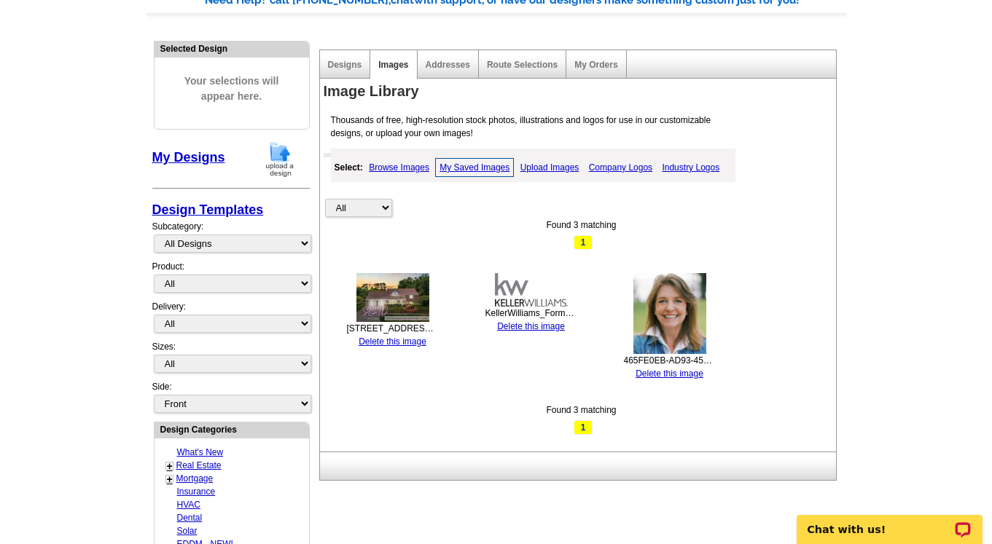
click at [536, 167] on link "Upload Images" at bounding box center [550, 167] width 66 height 17
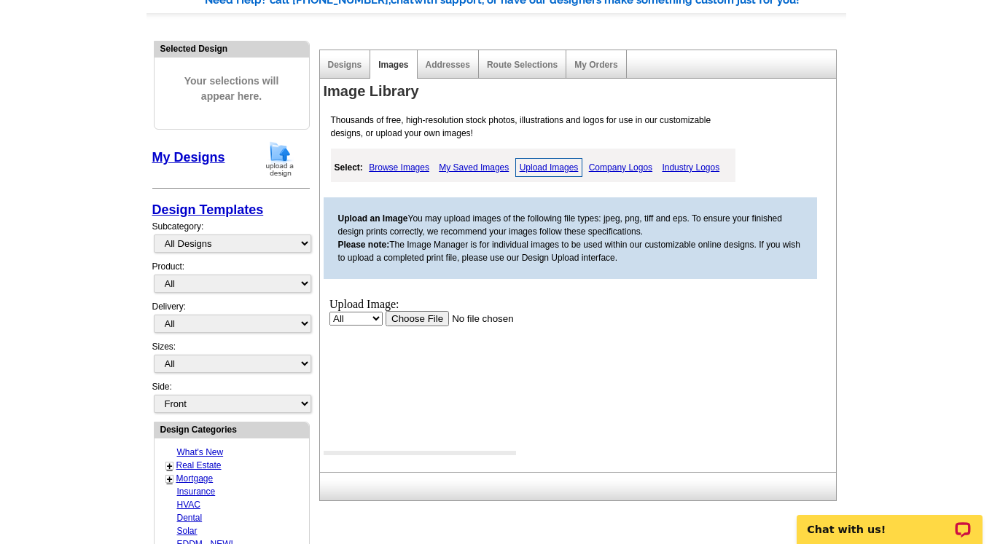
scroll to position [0, 0]
click at [462, 167] on link "My Saved Images" at bounding box center [473, 167] width 77 height 17
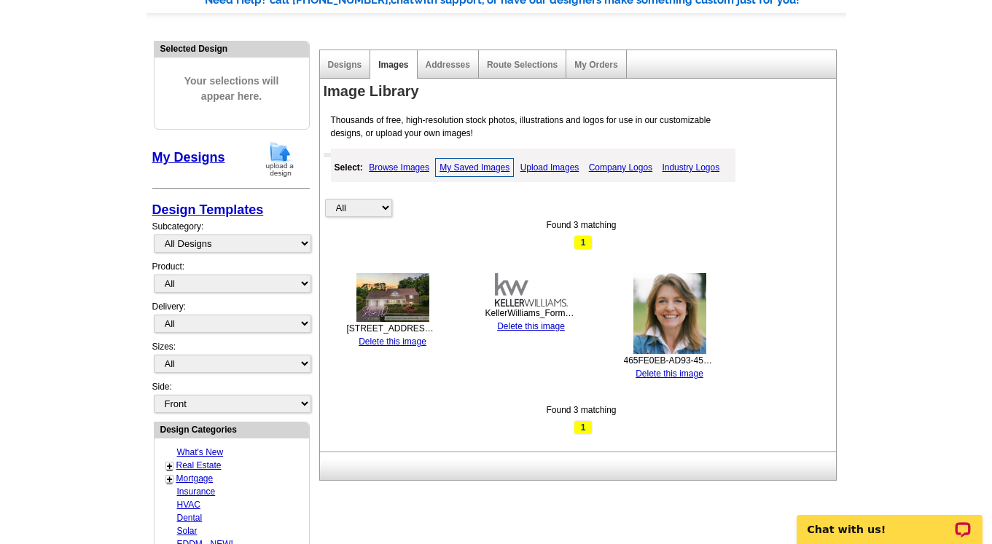
click at [396, 302] on img at bounding box center [392, 297] width 73 height 49
click at [337, 61] on link "Designs" at bounding box center [345, 65] width 34 height 10
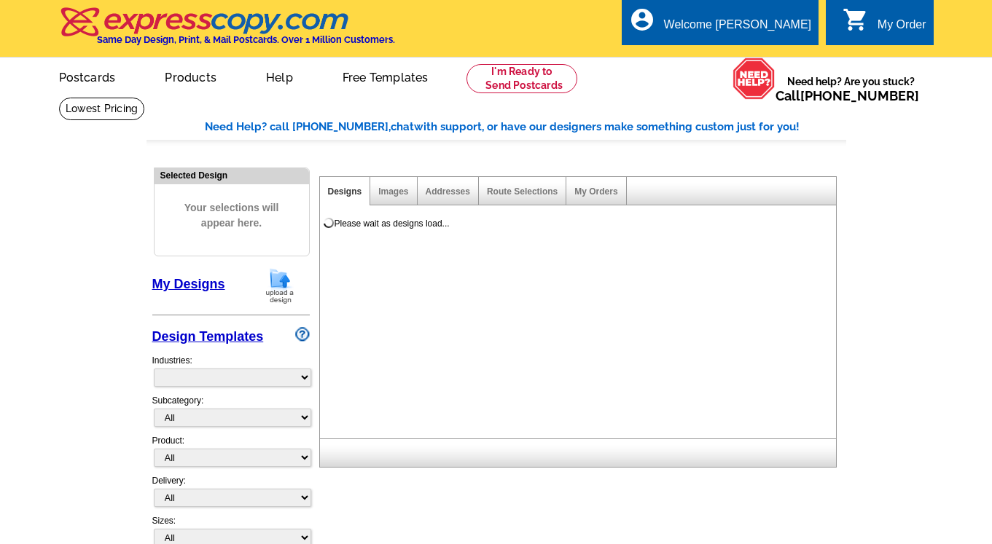
select select "785"
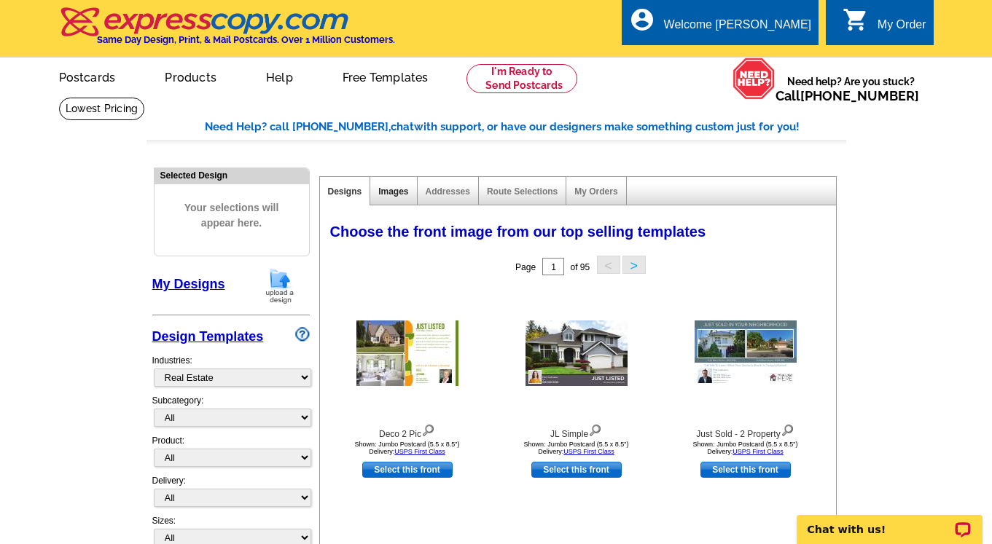
click at [400, 188] on link "Images" at bounding box center [393, 192] width 30 height 10
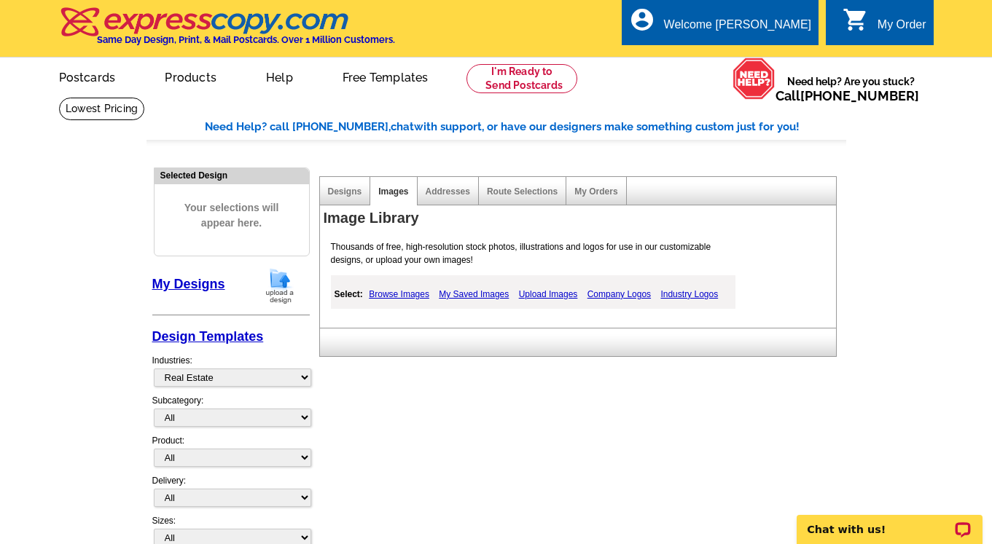
click at [281, 281] on img at bounding box center [280, 285] width 38 height 37
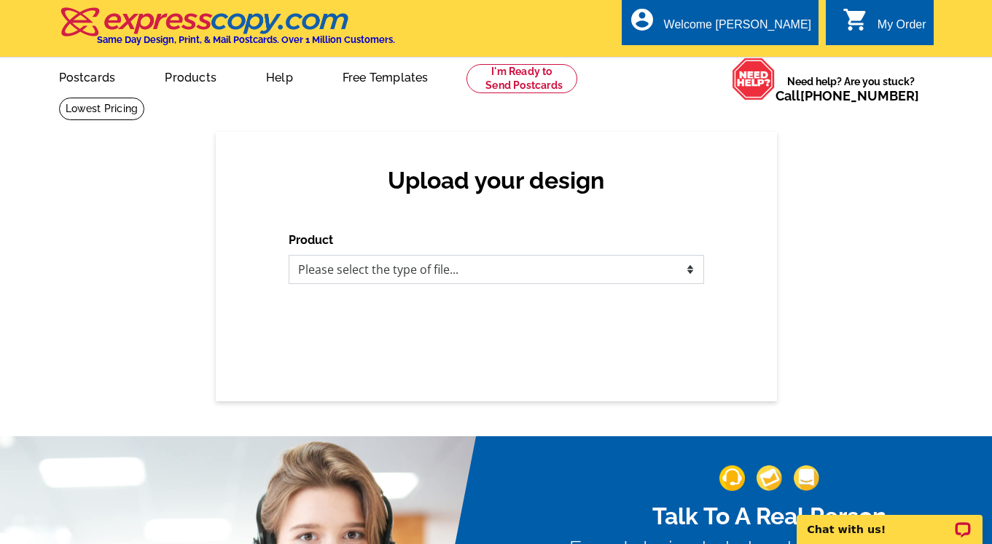
click at [425, 269] on select "Please select the type of file... Postcards Business Cards Letters and flyers G…" at bounding box center [496, 269] width 415 height 29
select select "1"
click at [289, 255] on select "Please select the type of file... Postcards Business Cards Letters and flyers G…" at bounding box center [496, 269] width 415 height 29
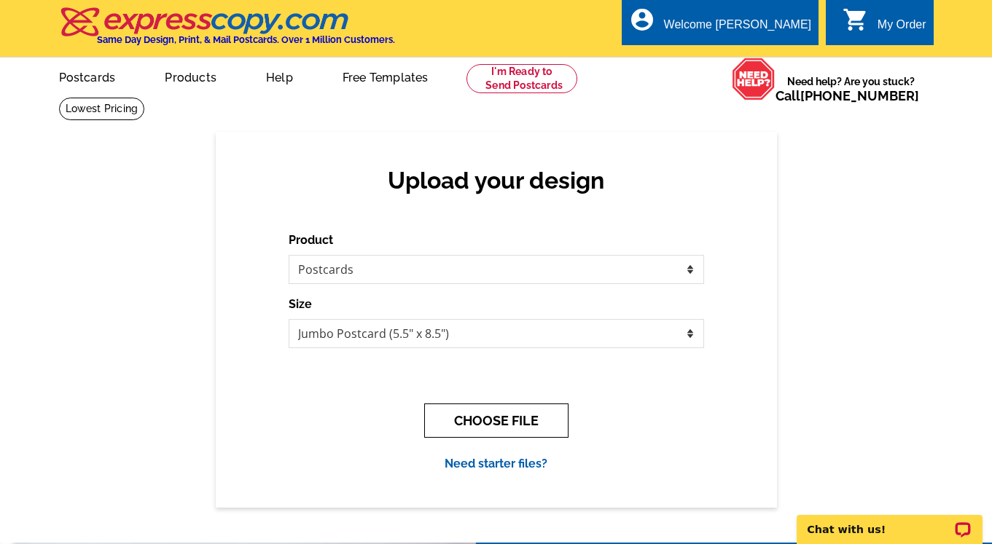
click at [495, 423] on button "CHOOSE FILE" at bounding box center [496, 421] width 144 height 34
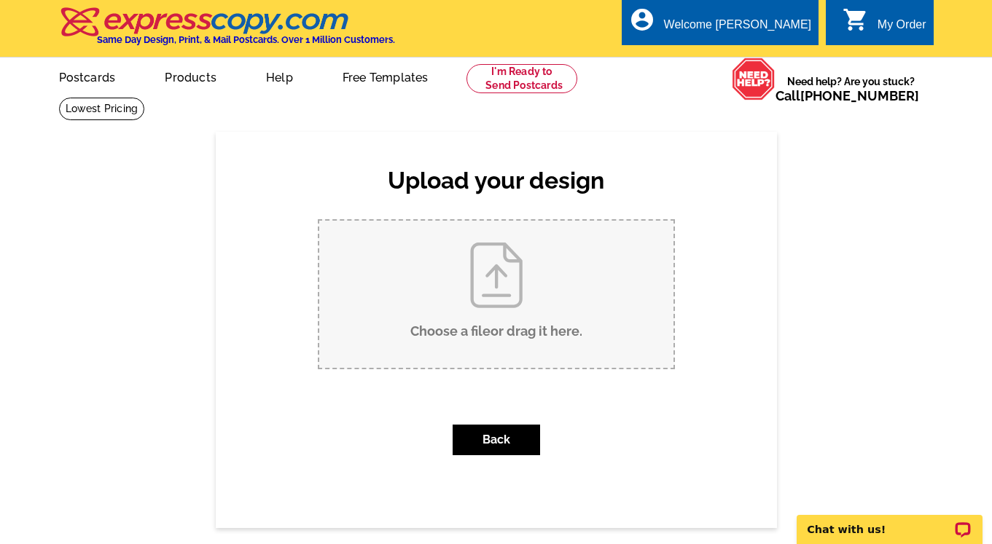
click at [512, 277] on input "Choose a file or drag it here ." at bounding box center [496, 294] width 354 height 147
type input "C:\fakepath\[STREET_ADDRESS][PERSON_NAME] Front.jpg"
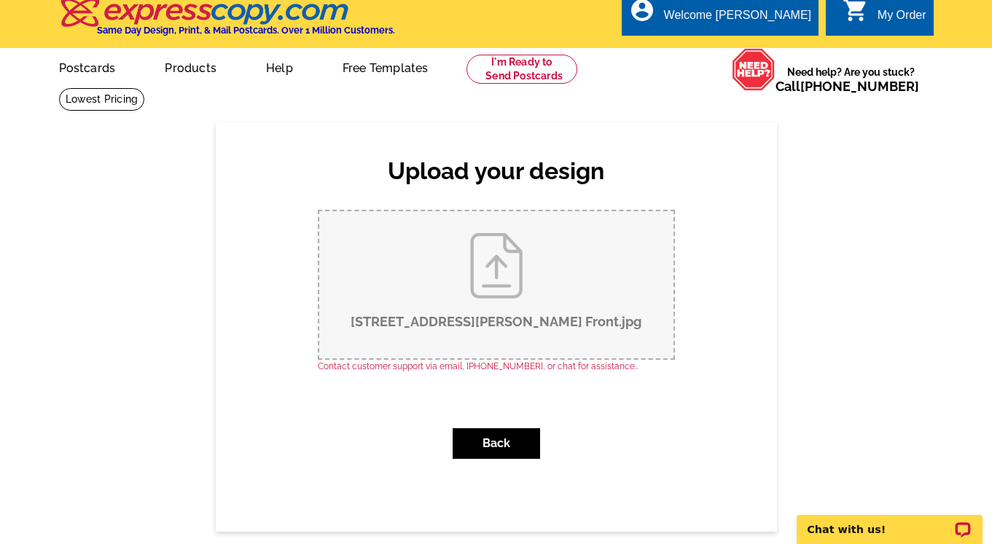
scroll to position [4, 0]
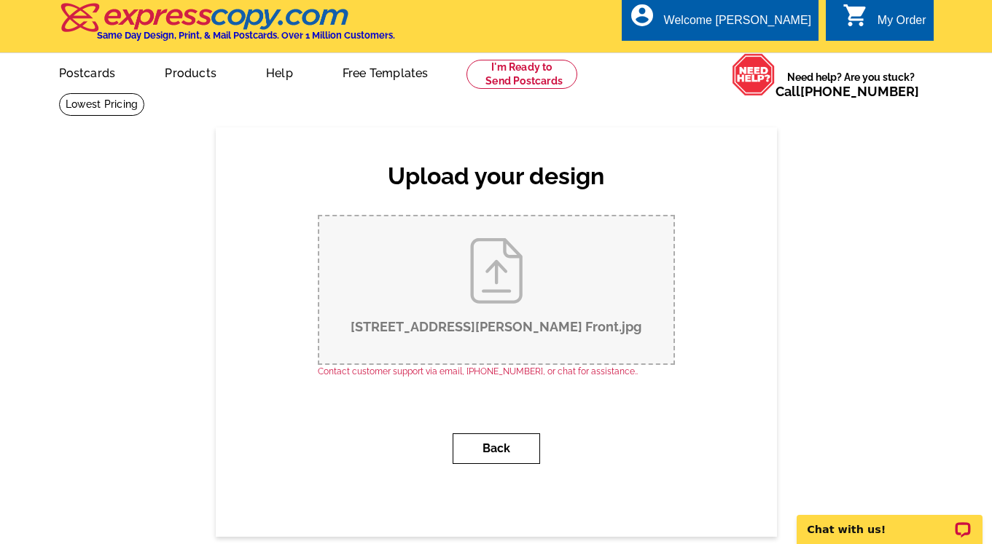
click at [497, 447] on button "Back" at bounding box center [496, 449] width 87 height 31
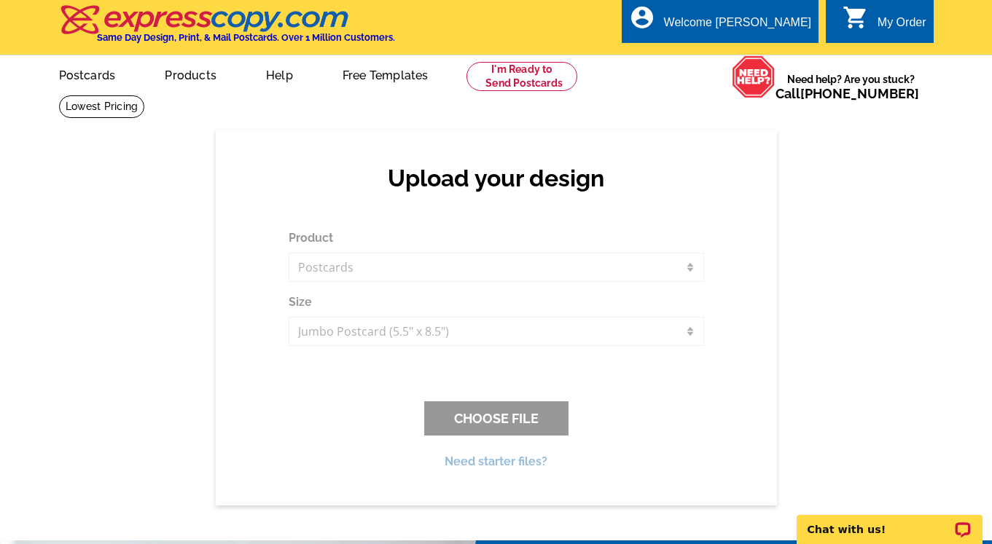
scroll to position [0, 0]
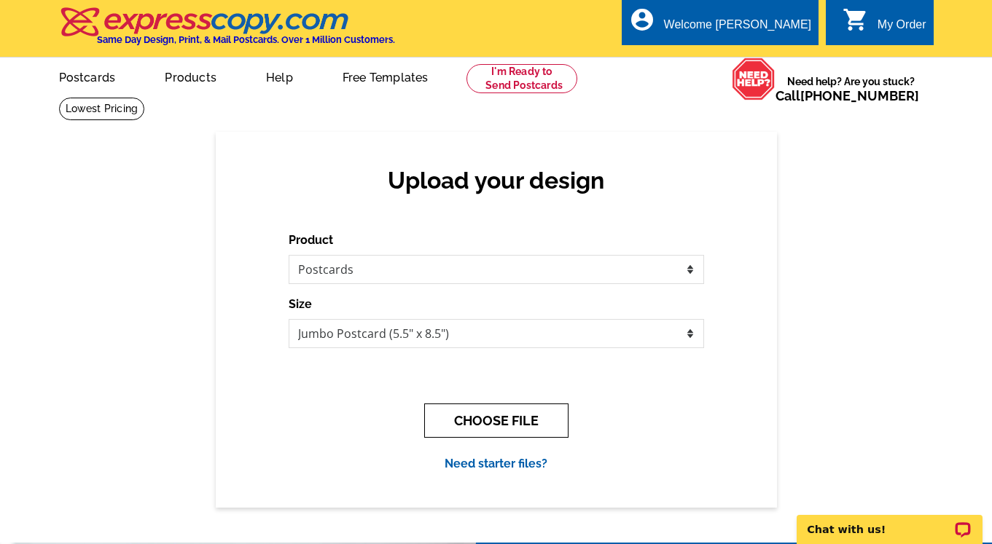
click at [480, 425] on button "CHOOSE FILE" at bounding box center [496, 421] width 144 height 34
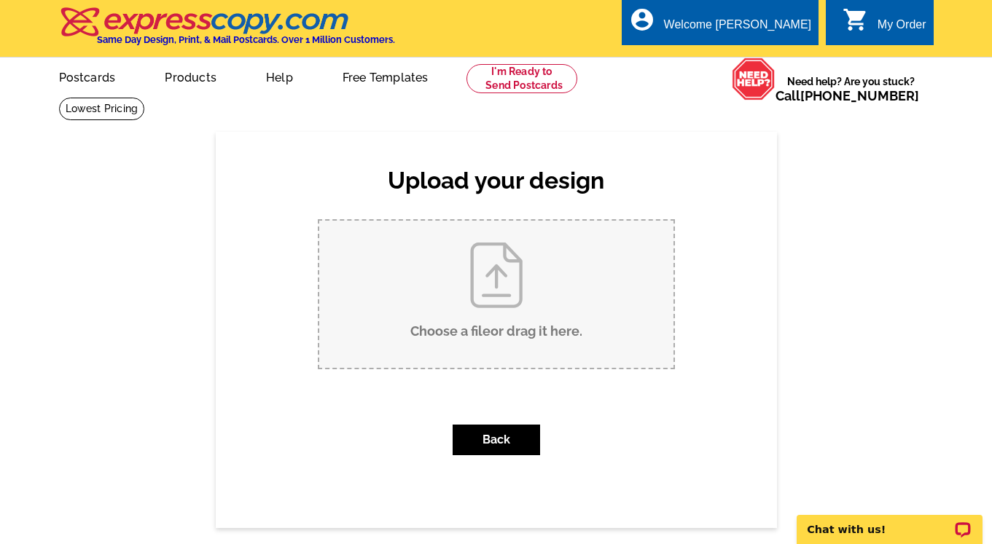
click at [487, 266] on input "Choose a file or drag it here ." at bounding box center [496, 294] width 354 height 147
type input "C:\fakepath\Rear Postcard.jpg"
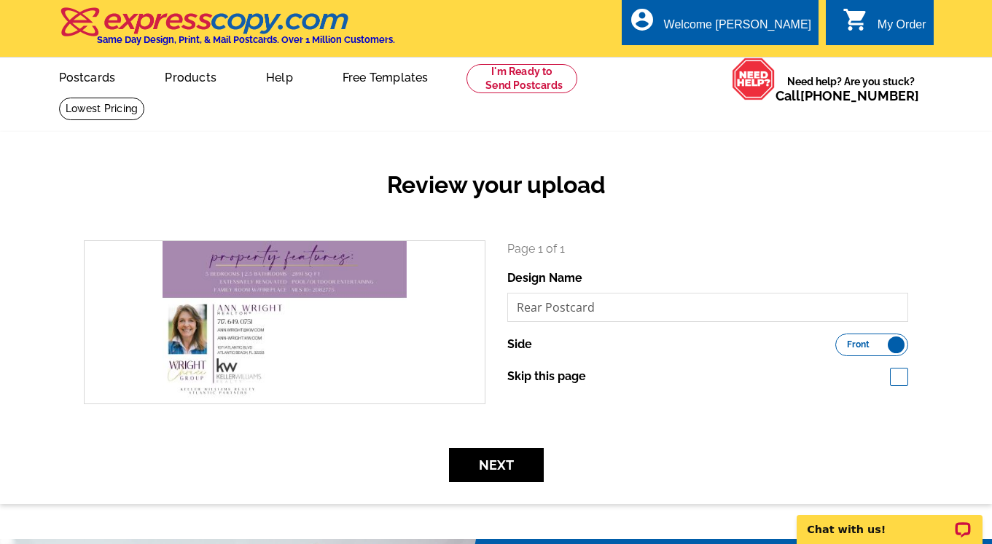
click at [855, 343] on span "Front" at bounding box center [858, 344] width 23 height 7
click at [842, 341] on input "Front Back" at bounding box center [842, 341] width 0 height 0
click at [489, 466] on button "Next" at bounding box center [496, 465] width 95 height 34
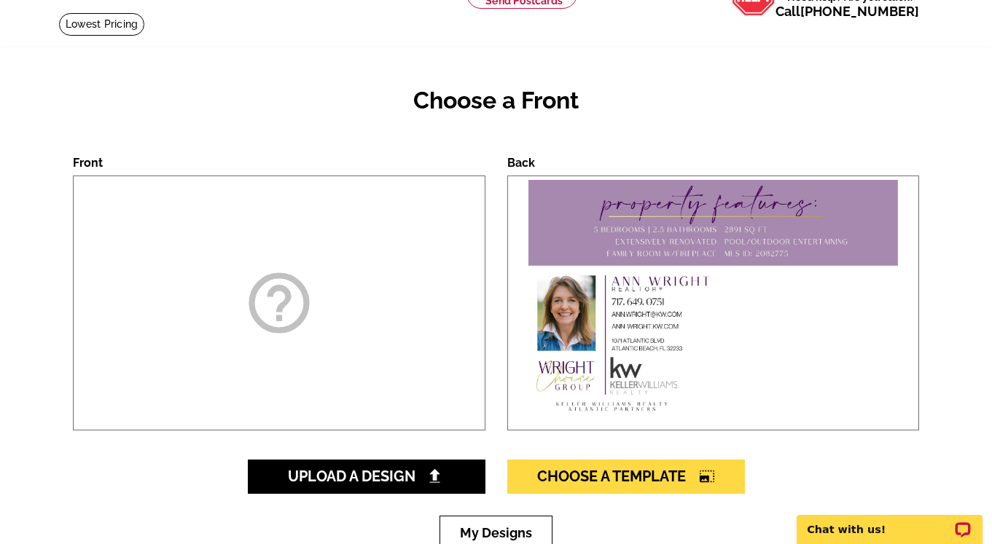
scroll to position [86, 0]
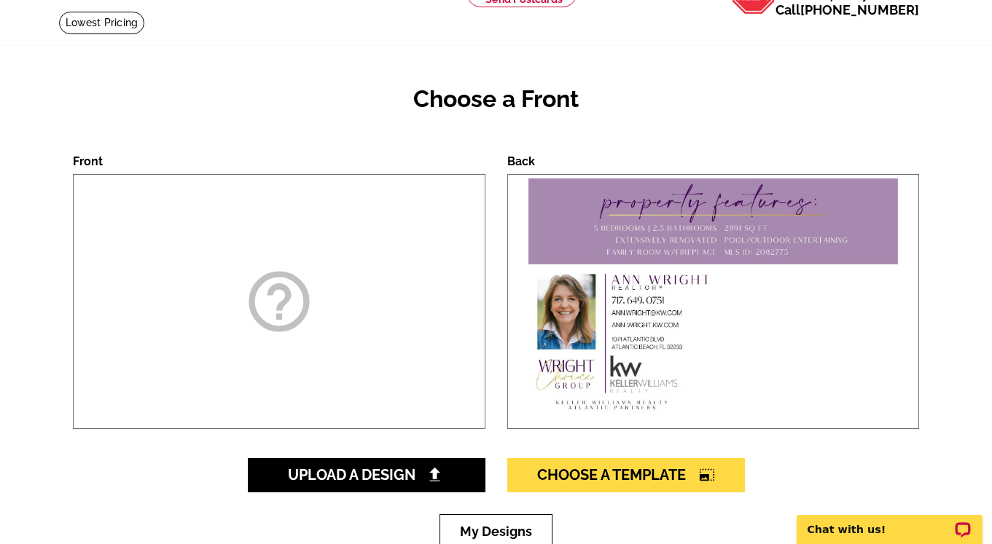
click at [689, 311] on img at bounding box center [713, 302] width 377 height 254
click at [699, 275] on img at bounding box center [713, 302] width 377 height 254
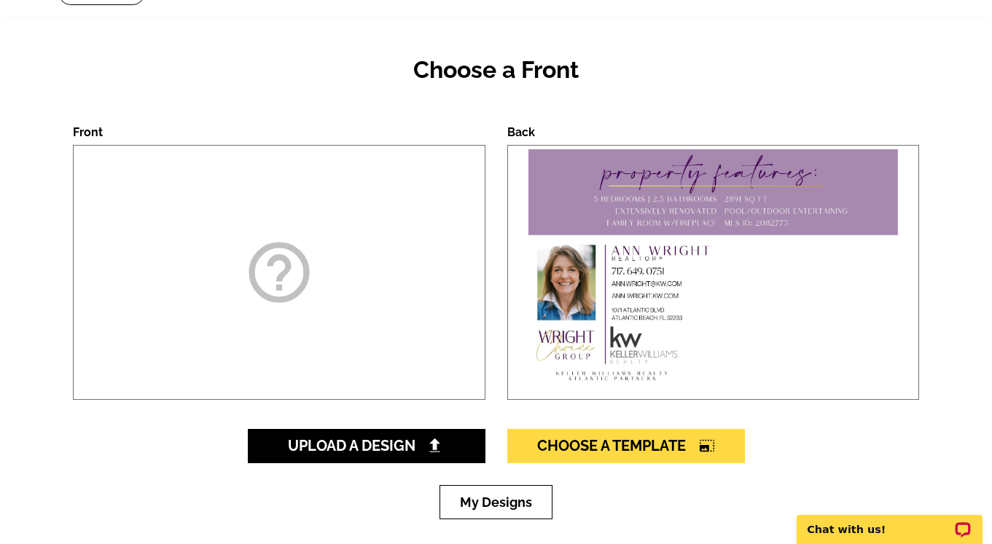
scroll to position [107, 0]
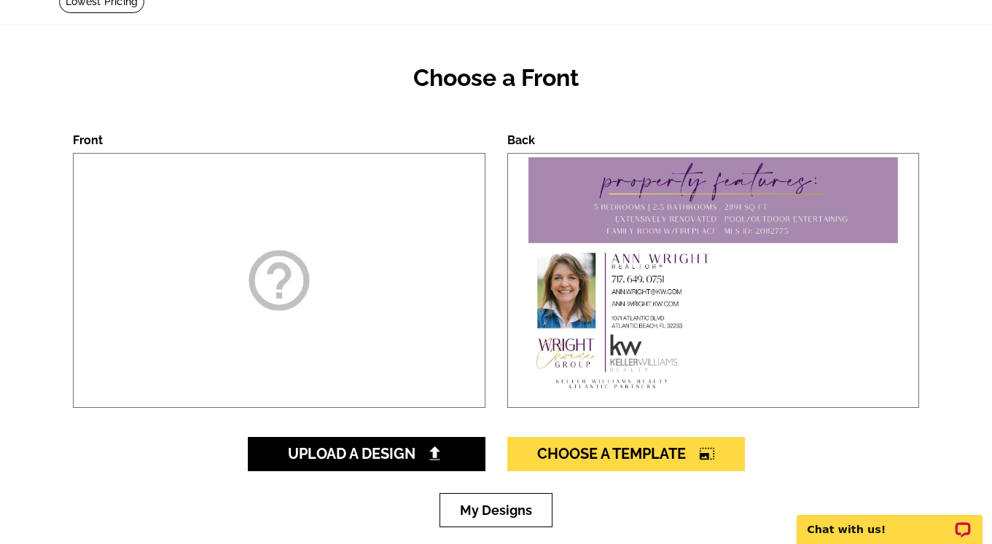
click at [298, 286] on icon "help_outline" at bounding box center [279, 280] width 73 height 73
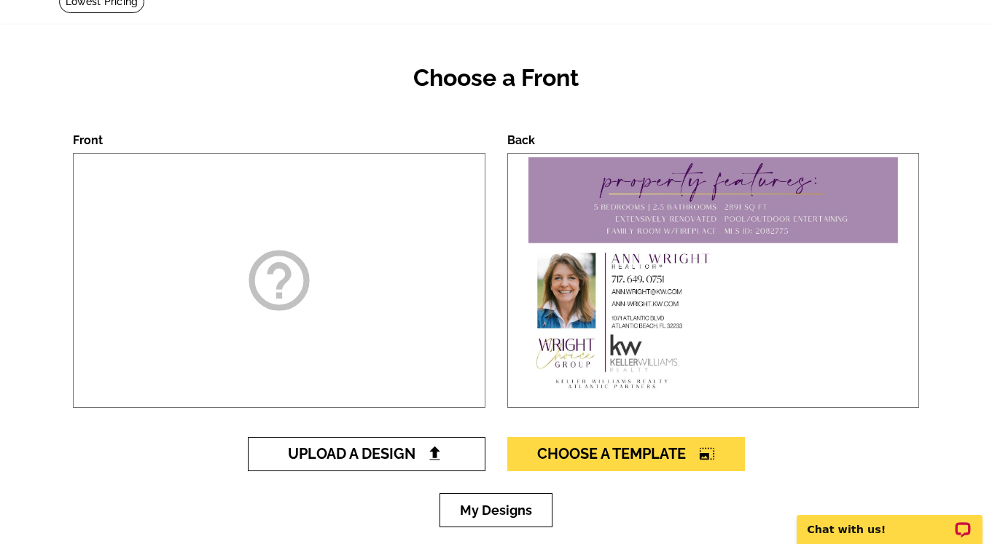
click at [321, 457] on span "Upload A Design" at bounding box center [366, 453] width 157 height 17
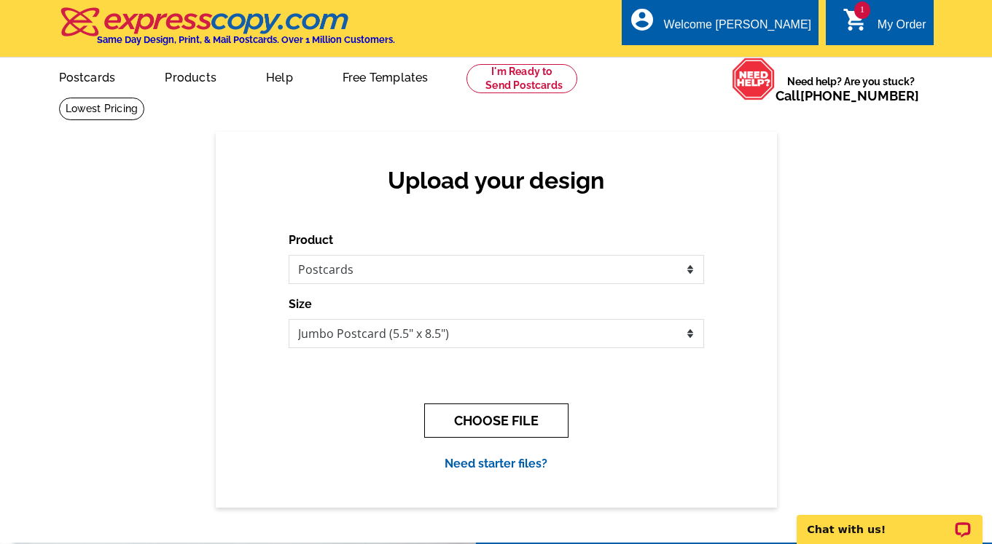
click at [465, 416] on button "CHOOSE FILE" at bounding box center [496, 421] width 144 height 34
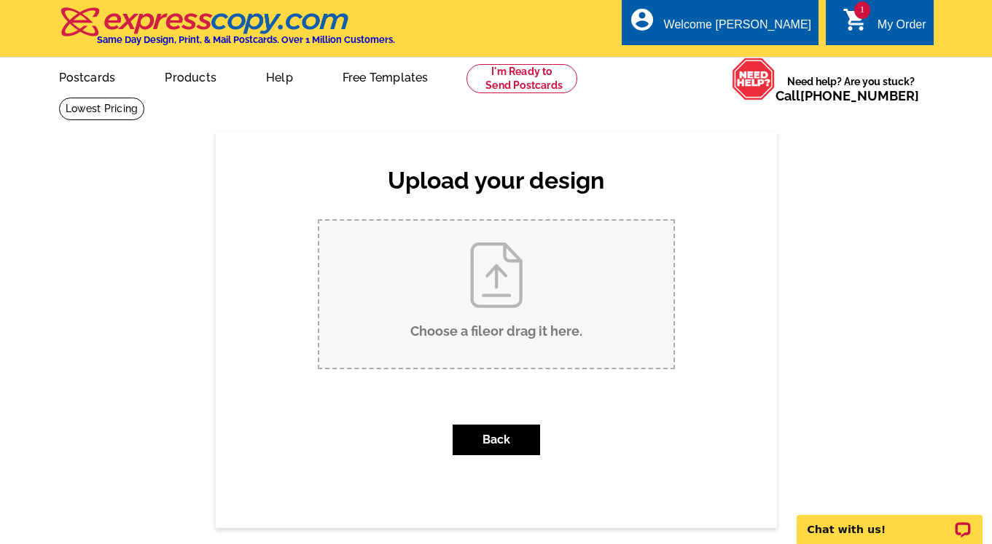
click at [493, 271] on input "Choose a file or drag it here ." at bounding box center [496, 294] width 354 height 147
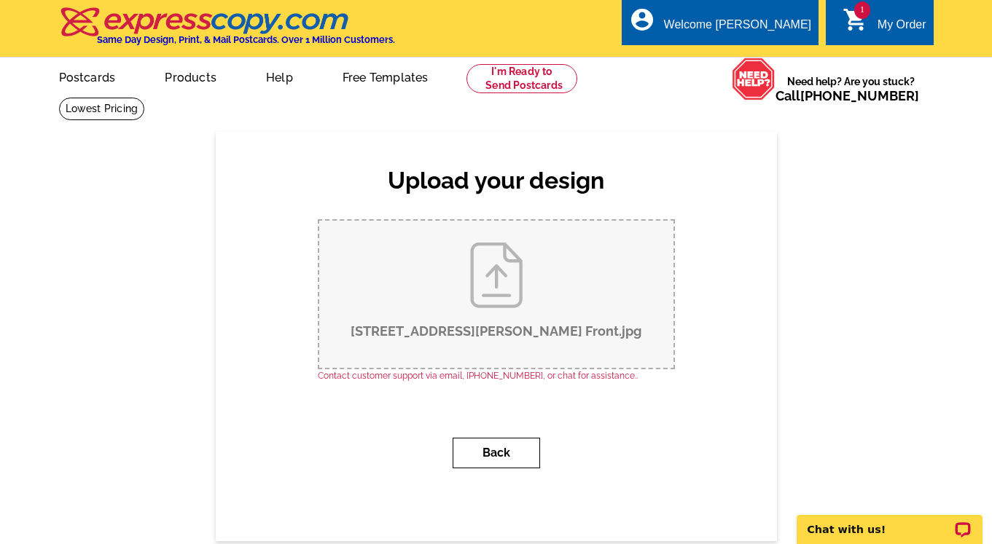
click at [499, 453] on button "Back" at bounding box center [496, 453] width 87 height 31
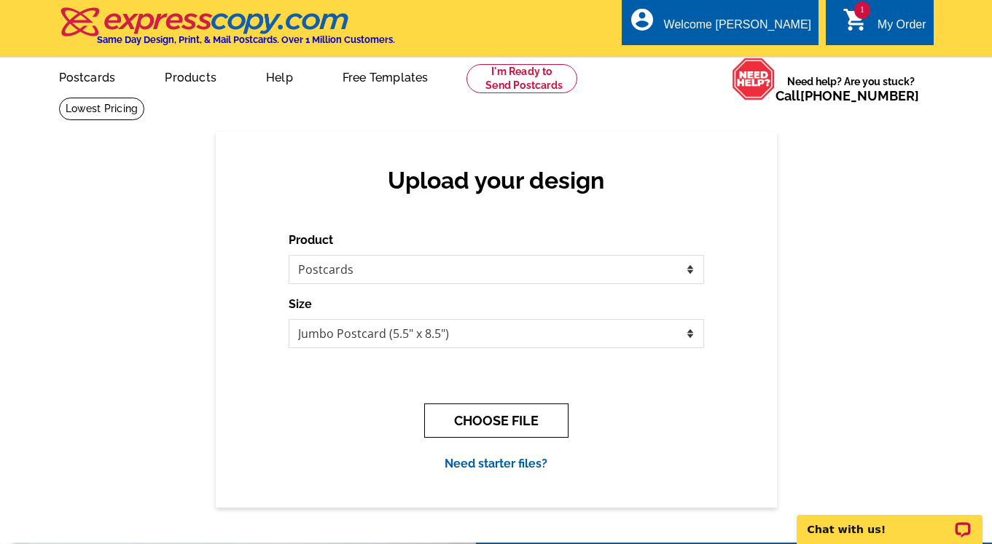
click at [492, 421] on button "CHOOSE FILE" at bounding box center [496, 421] width 144 height 34
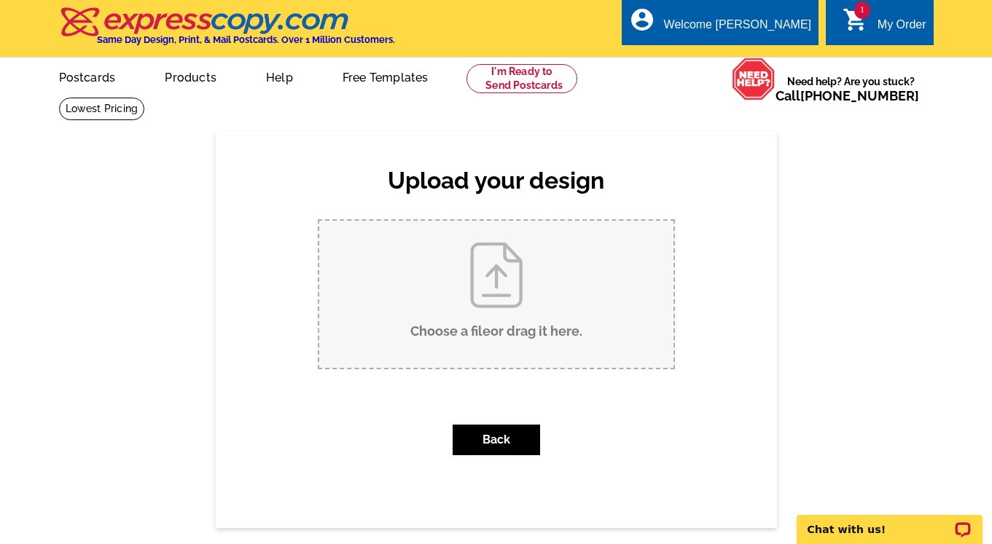
click at [493, 264] on input "Choose a file or drag it here ." at bounding box center [496, 294] width 354 height 147
type input "C:\fakepath\Rear Postcard.jpg"
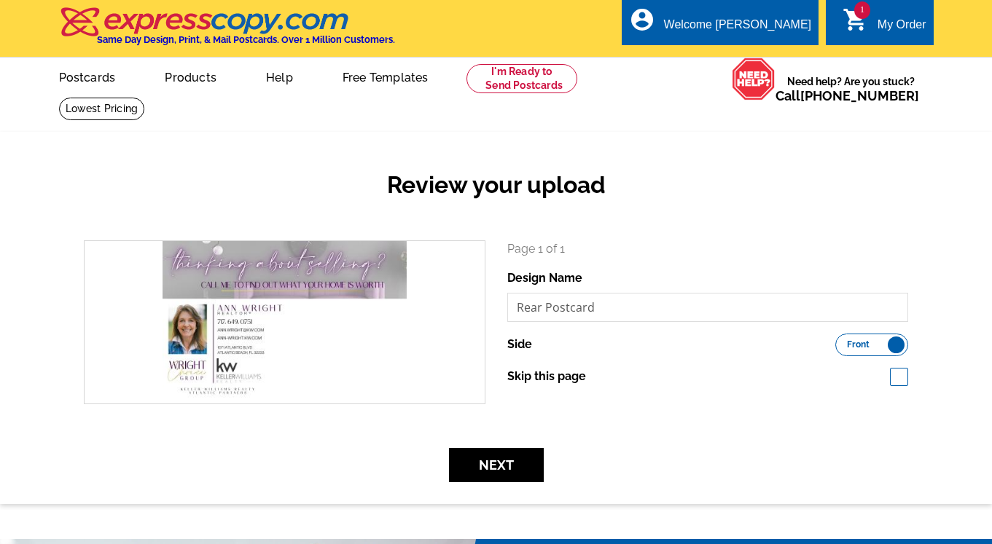
click at [856, 10] on span "1" at bounding box center [862, 9] width 16 height 17
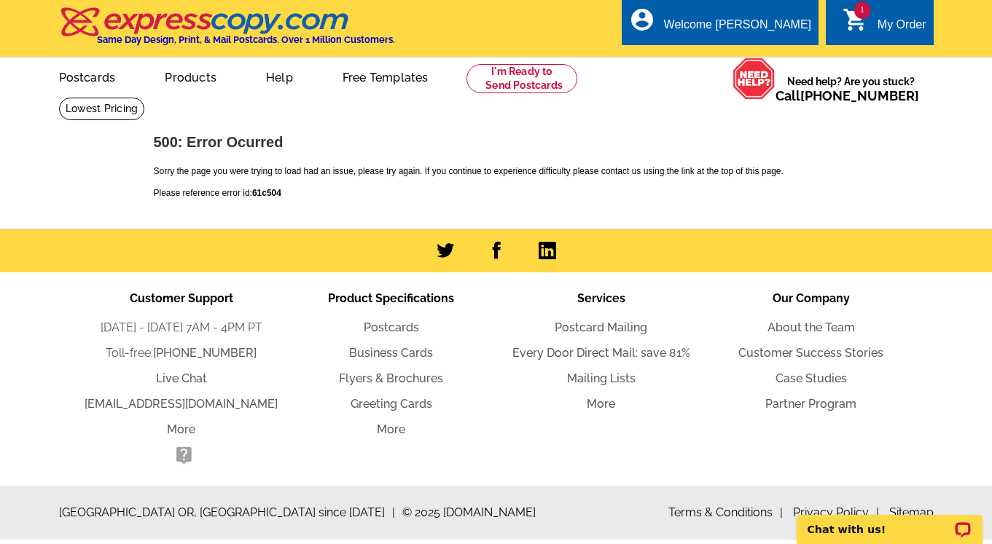
click at [854, 12] on span "1" at bounding box center [862, 9] width 16 height 17
drag, startPoint x: 284, startPoint y: 192, endPoint x: 253, endPoint y: 193, distance: 31.3
click at [253, 193] on p "Please reference error id: 61c506" at bounding box center [496, 193] width 685 height 13
copy p "61c506"
click at [853, 17] on icon "shopping_cart" at bounding box center [855, 20] width 26 height 26
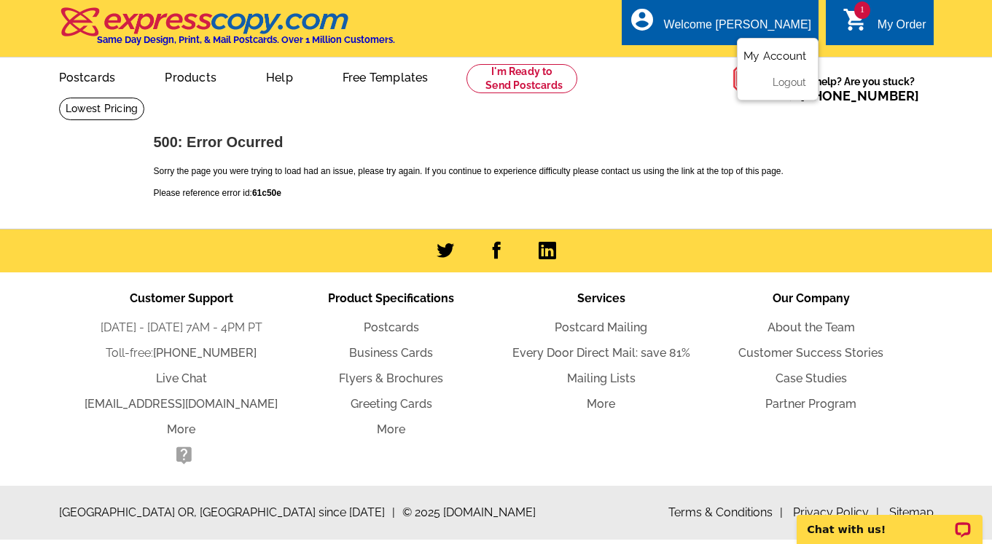
click at [751, 60] on link "My Account" at bounding box center [774, 56] width 63 height 13
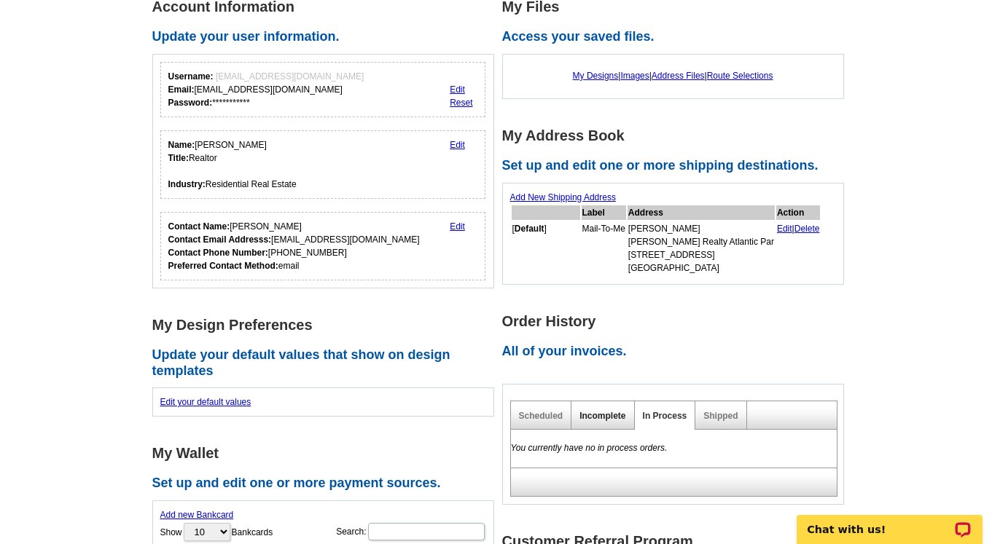
scroll to position [90, 0]
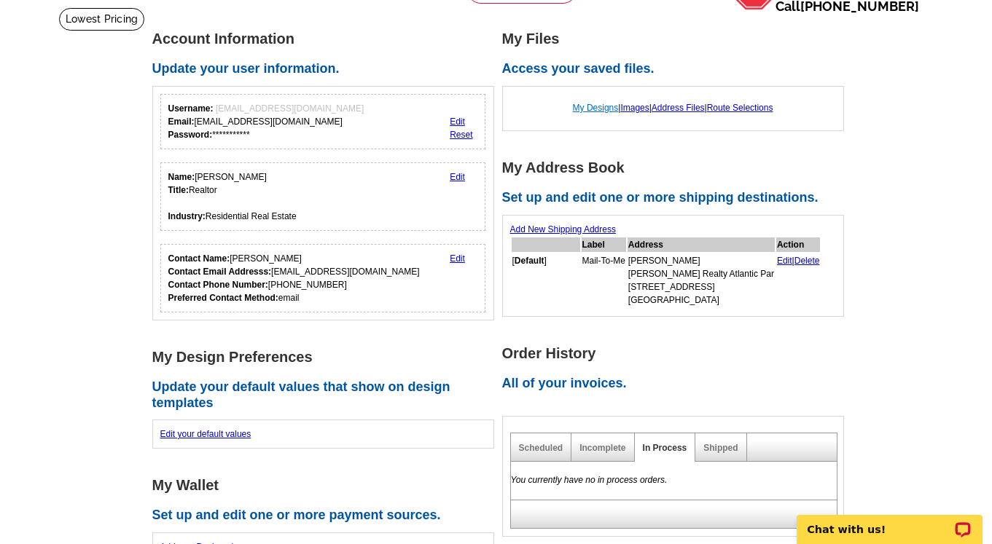
click at [576, 108] on link "My Designs" at bounding box center [596, 108] width 46 height 10
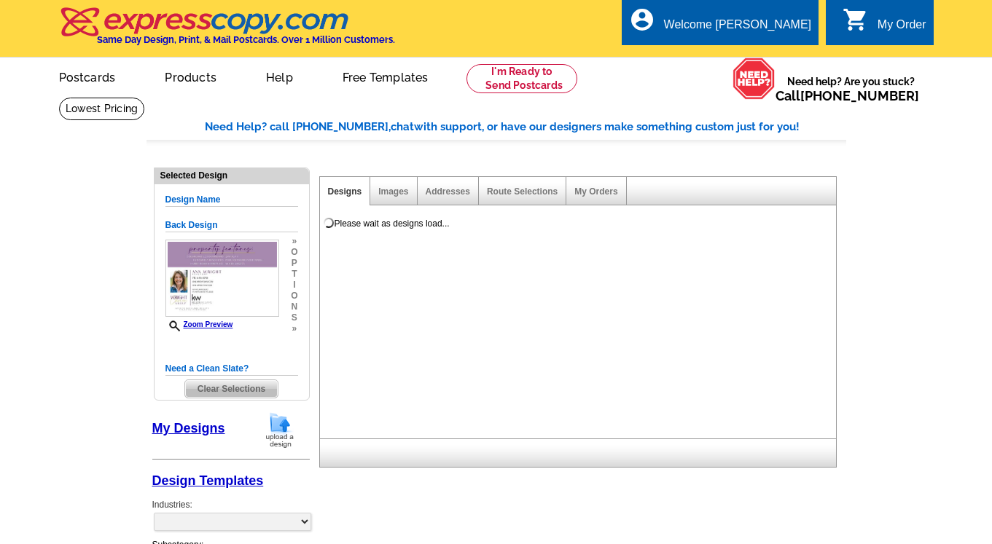
select select "1"
select select "2"
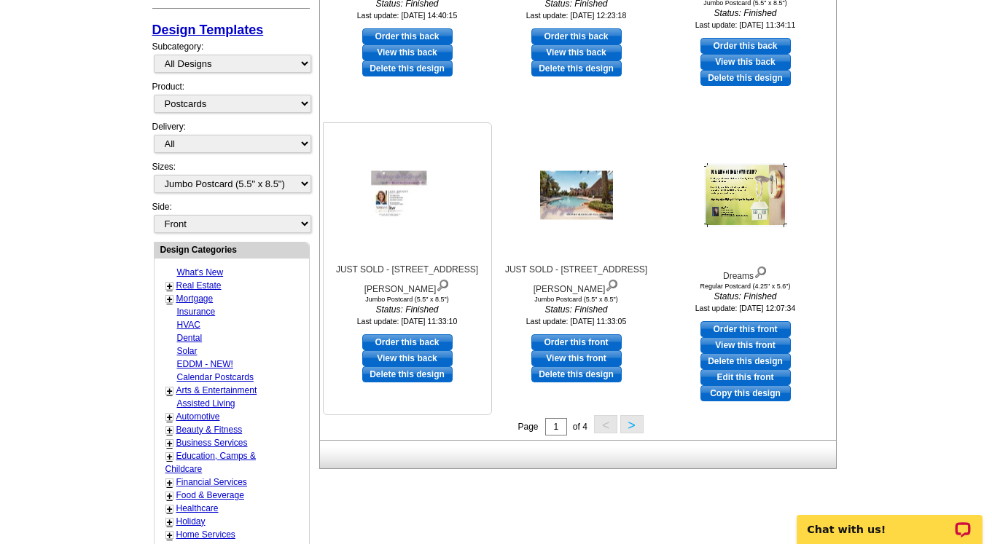
scroll to position [452, 0]
click at [407, 356] on link "View this back" at bounding box center [407, 358] width 90 height 16
click at [408, 374] on link "Delete this design" at bounding box center [407, 374] width 90 height 16
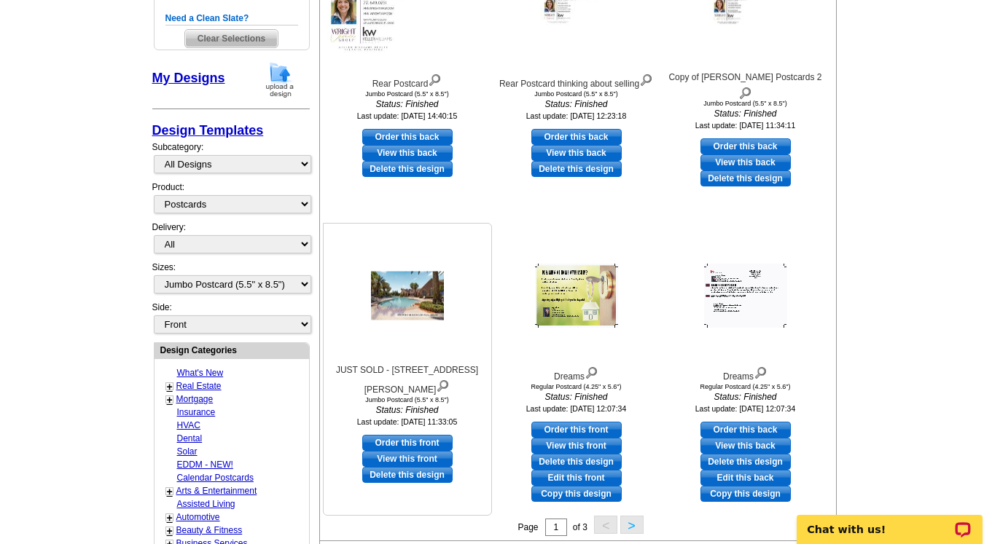
scroll to position [355, 0]
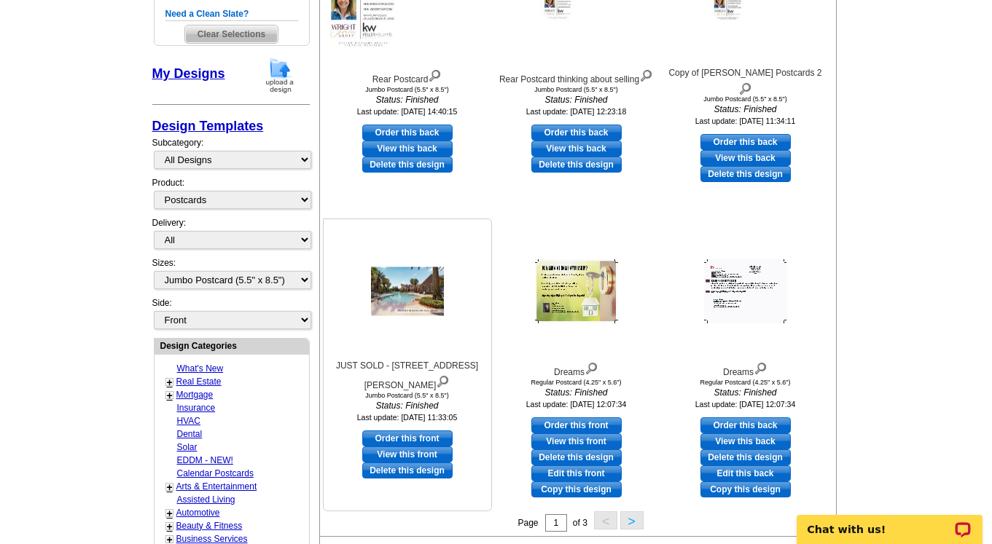
click at [405, 449] on link "View this front" at bounding box center [407, 455] width 90 height 16
click at [407, 471] on link "Delete this design" at bounding box center [407, 471] width 90 height 16
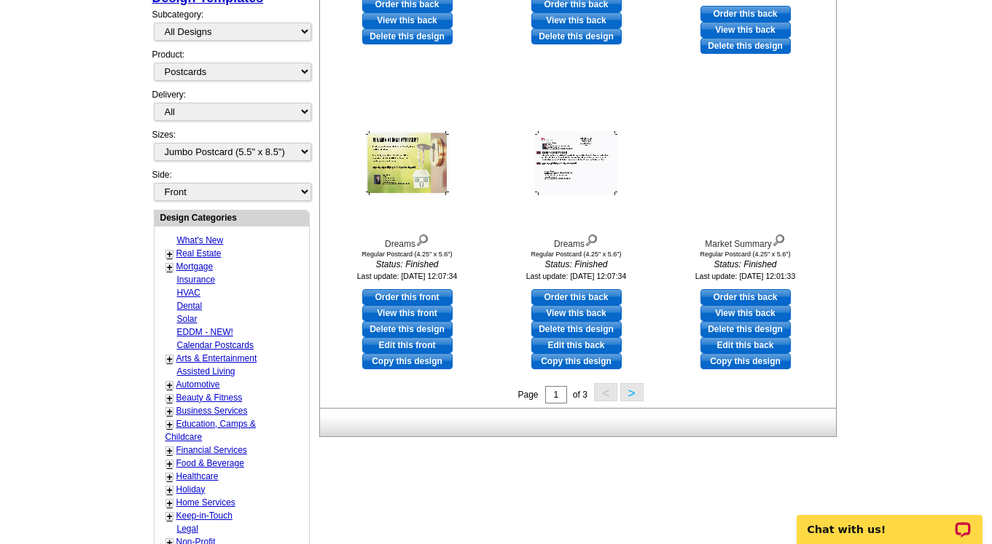
scroll to position [488, 0]
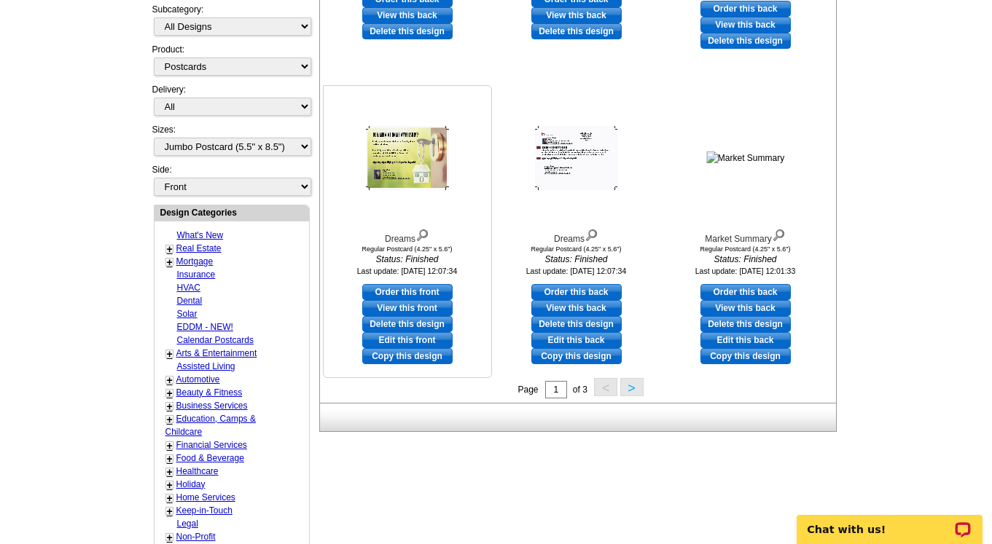
click at [391, 304] on link "View this front" at bounding box center [407, 308] width 90 height 16
click at [423, 321] on link "Delete this design" at bounding box center [407, 324] width 90 height 16
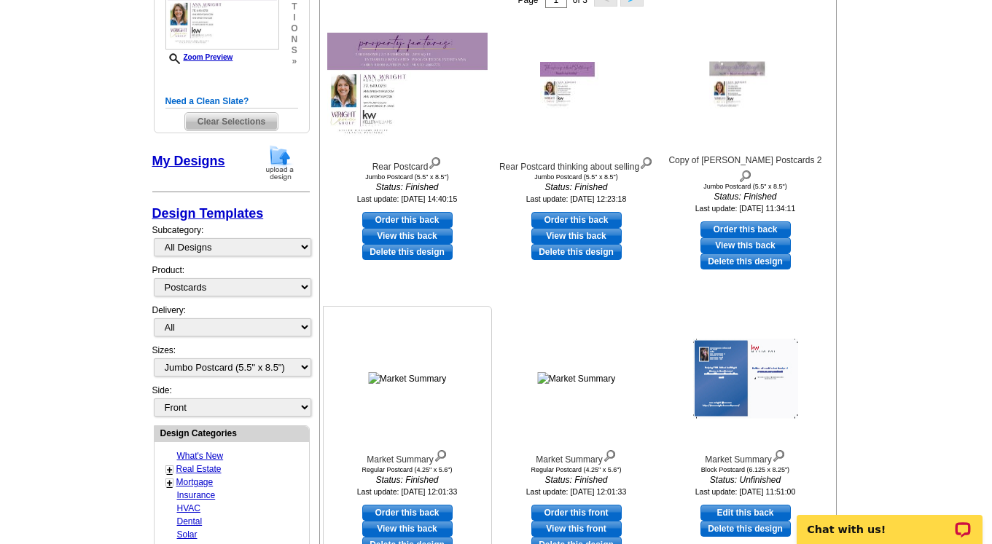
scroll to position [263, 0]
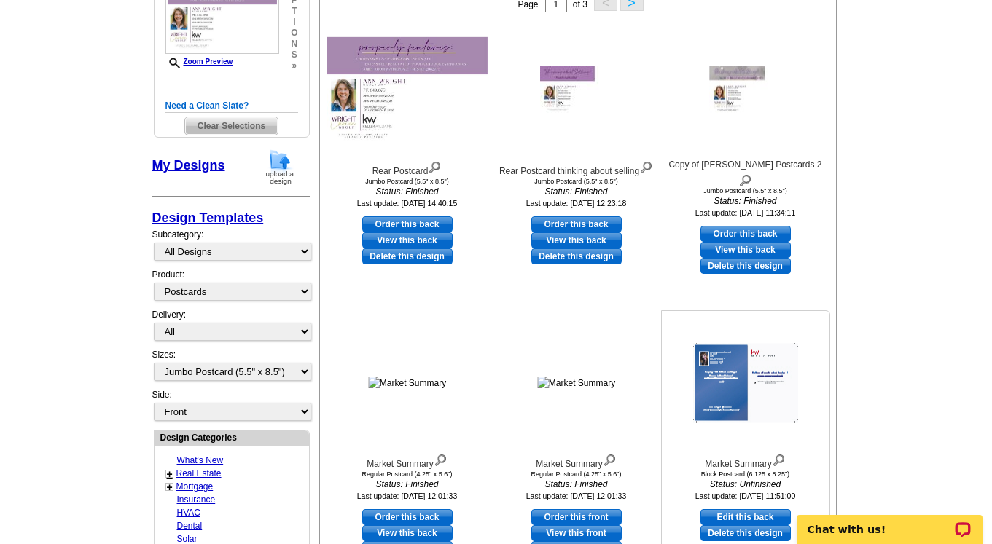
click at [760, 386] on img at bounding box center [745, 383] width 105 height 79
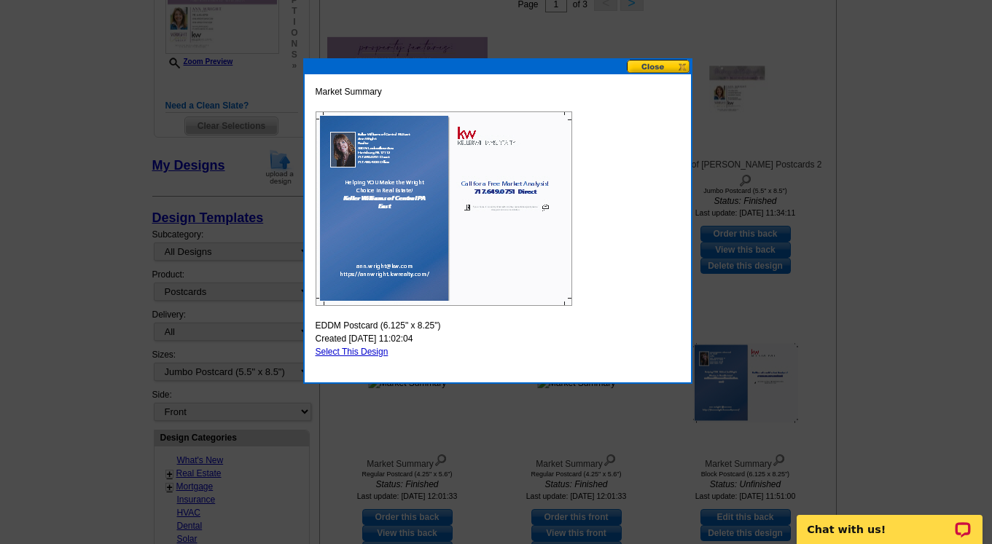
click at [647, 61] on button at bounding box center [659, 67] width 64 height 14
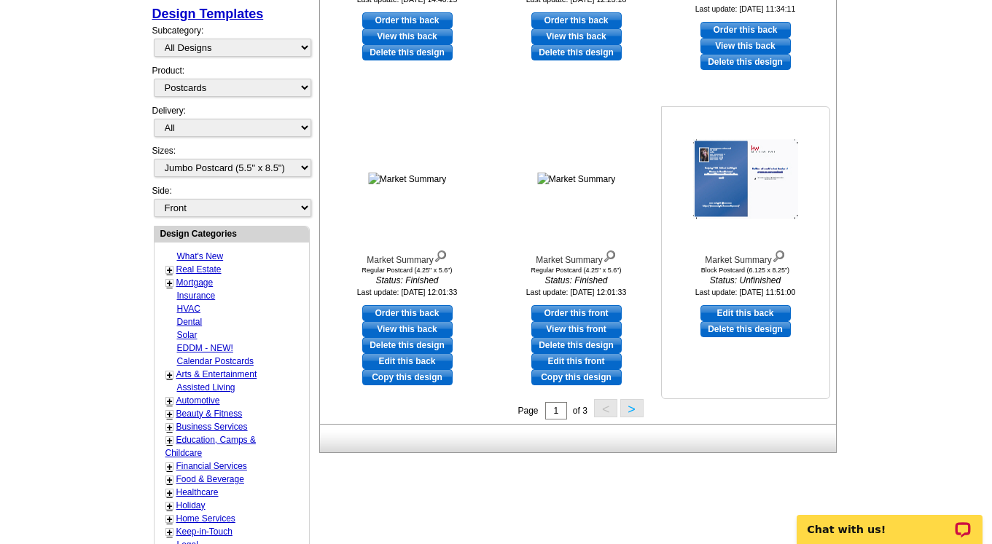
scroll to position [469, 0]
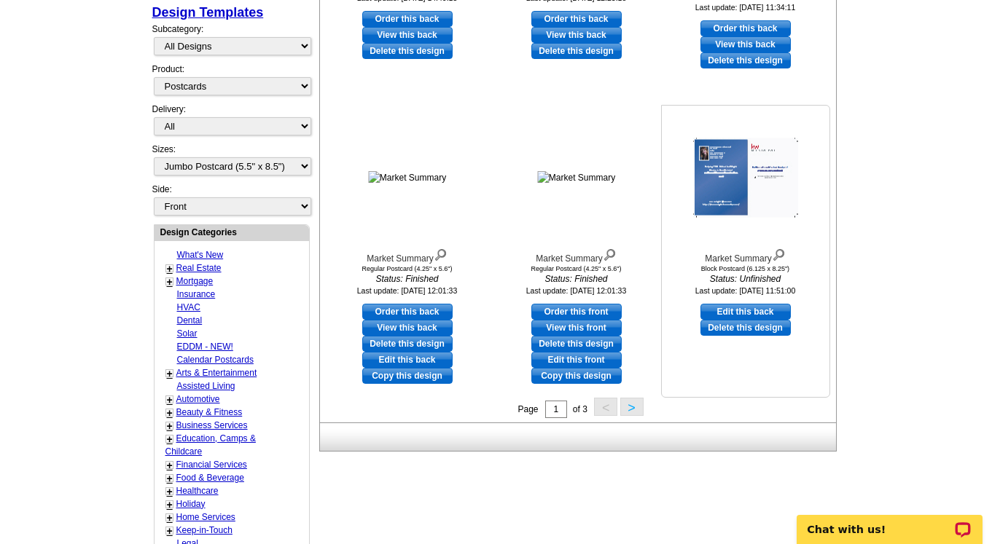
click at [743, 328] on link "Delete this design" at bounding box center [745, 328] width 90 height 16
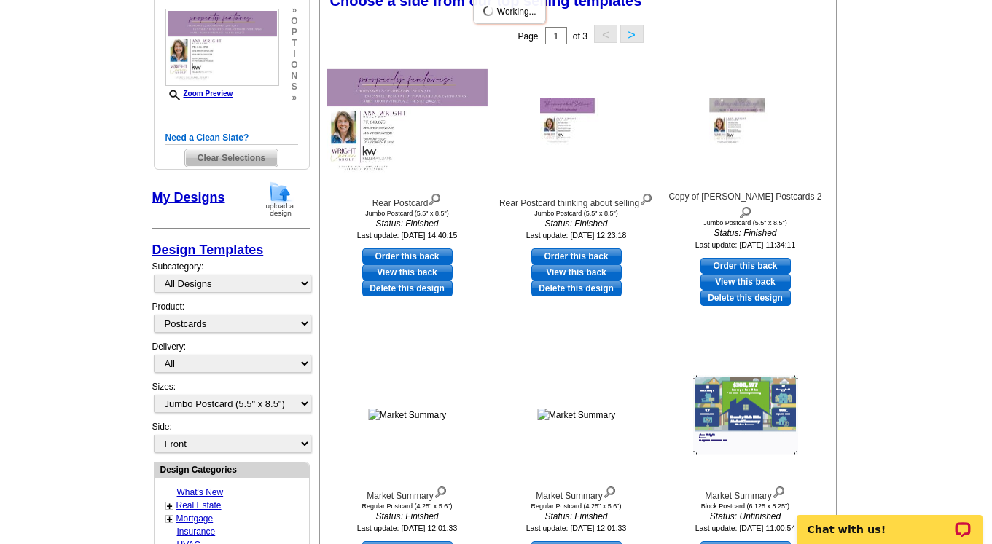
scroll to position [214, 0]
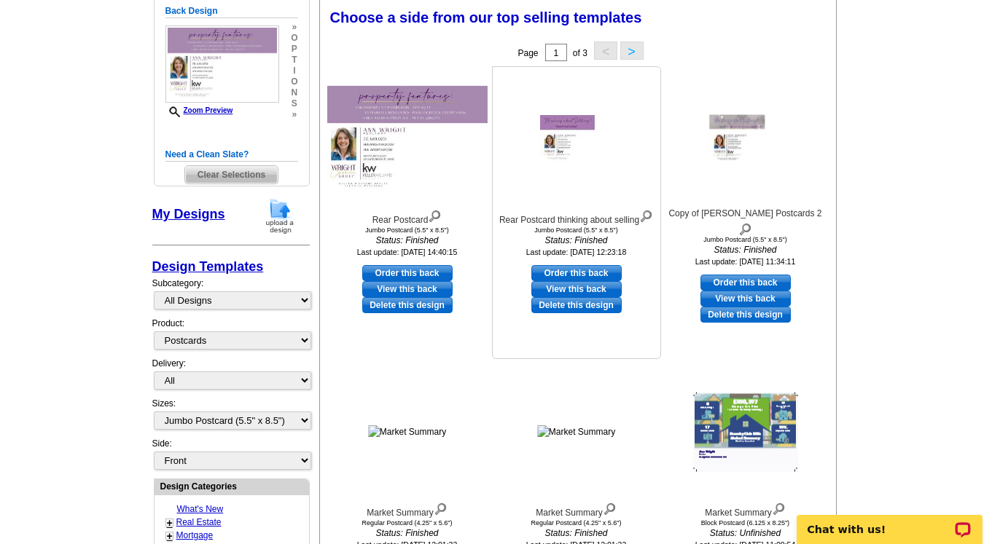
click at [574, 286] on link "View this back" at bounding box center [576, 289] width 90 height 16
click at [589, 306] on link "Delete this design" at bounding box center [576, 305] width 90 height 16
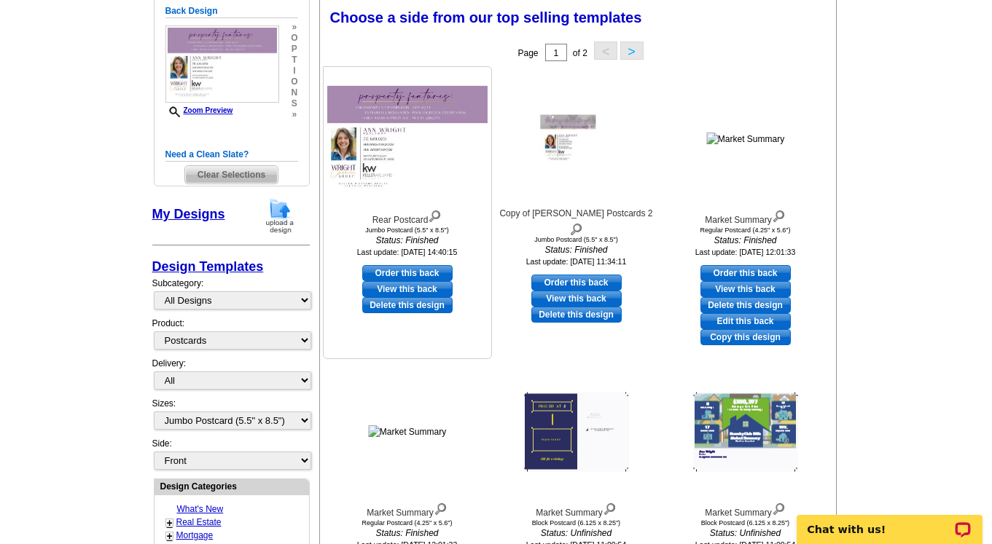
click at [418, 304] on link "Delete this design" at bounding box center [407, 305] width 90 height 16
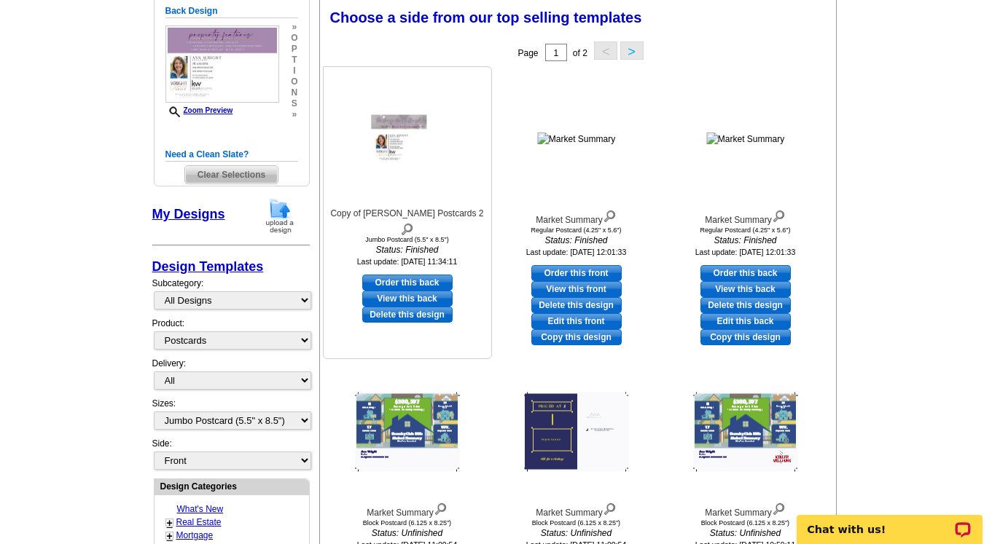
click at [407, 291] on link "View this back" at bounding box center [407, 299] width 90 height 16
click at [428, 307] on link "Delete this design" at bounding box center [407, 315] width 90 height 16
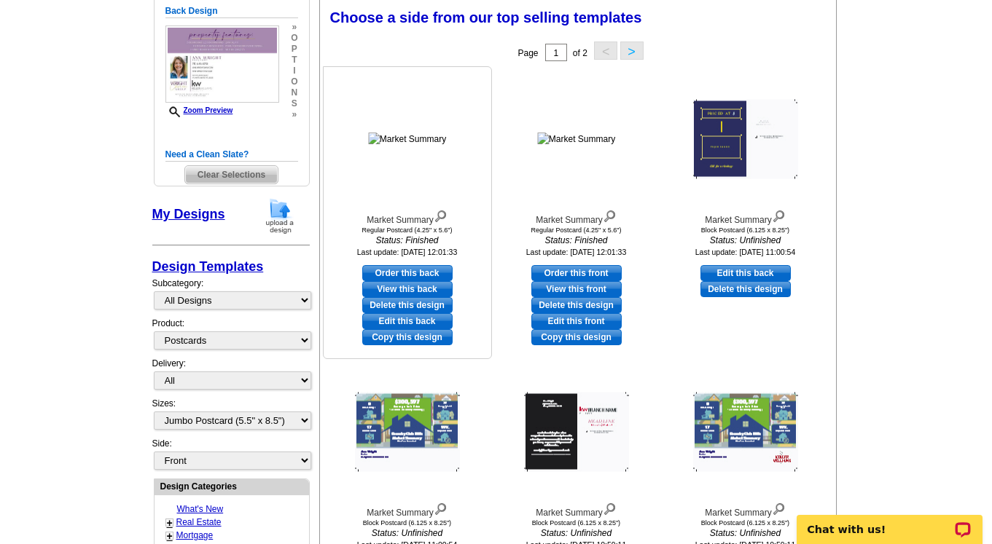
click at [410, 303] on link "Delete this design" at bounding box center [407, 305] width 90 height 16
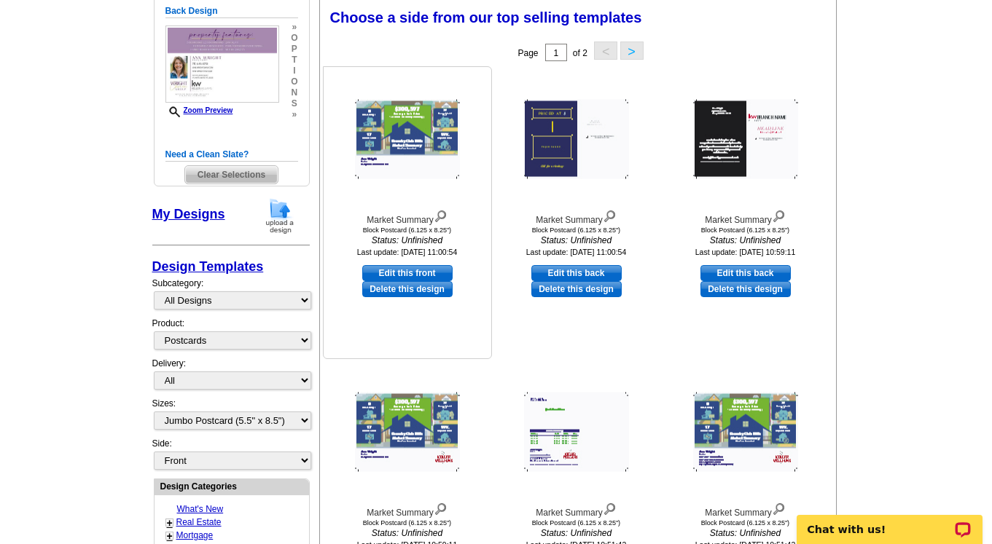
click at [410, 286] on link "Delete this design" at bounding box center [407, 289] width 90 height 16
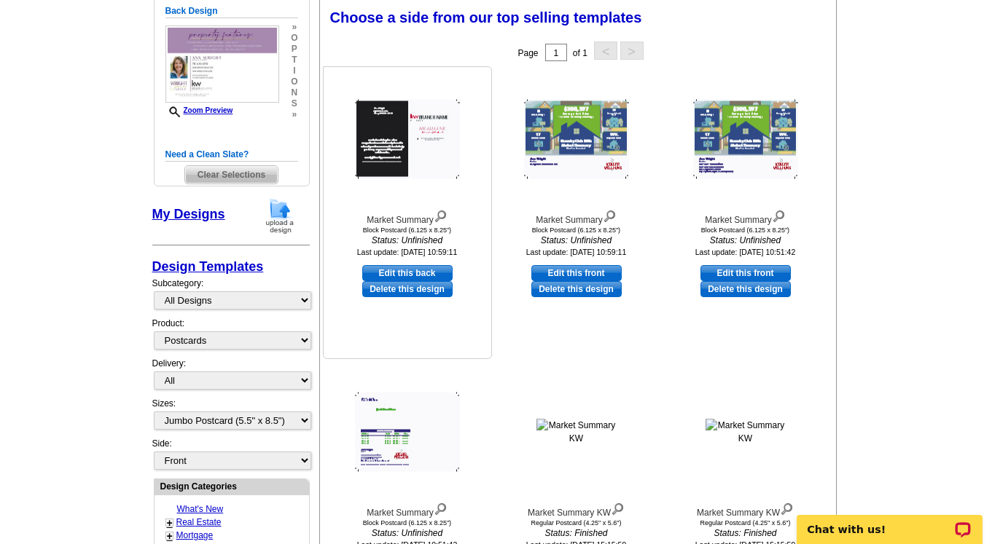
click at [428, 291] on link "Delete this design" at bounding box center [407, 289] width 90 height 16
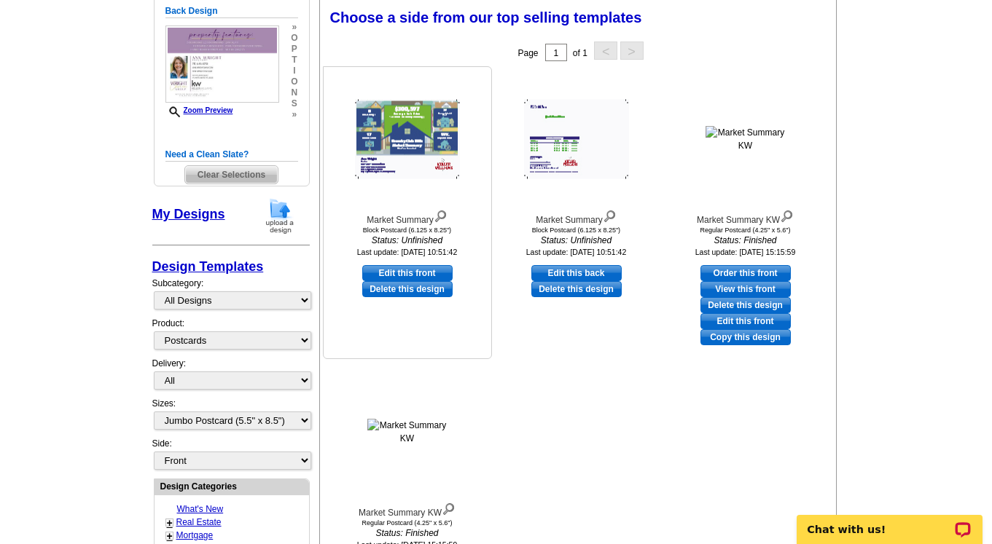
click at [431, 289] on link "Delete this design" at bounding box center [407, 289] width 90 height 16
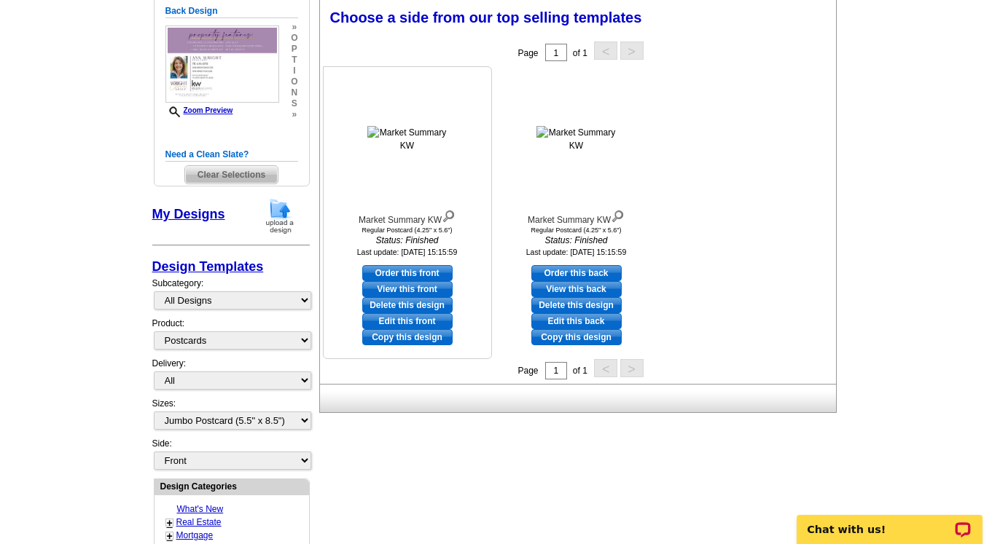
click at [418, 304] on link "Delete this design" at bounding box center [407, 305] width 90 height 16
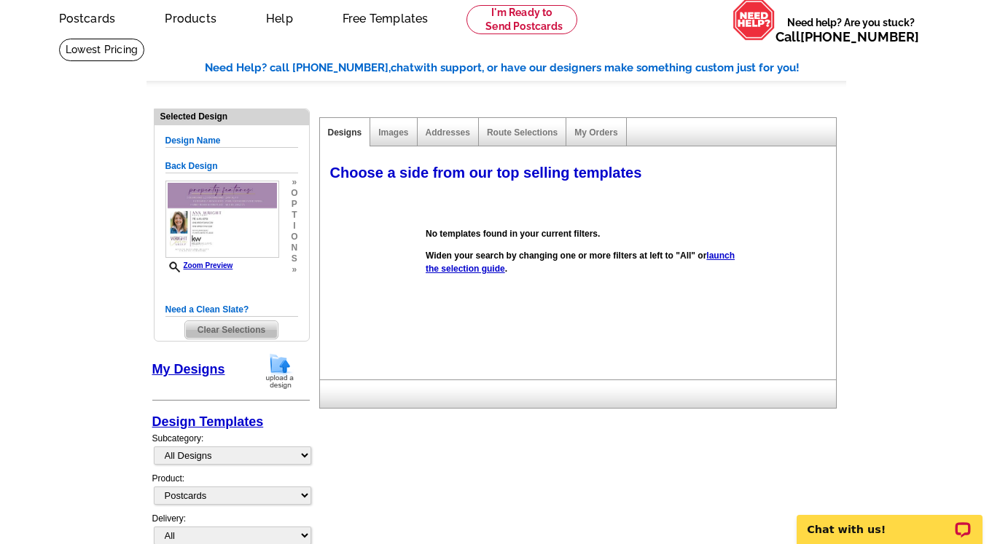
scroll to position [0, 0]
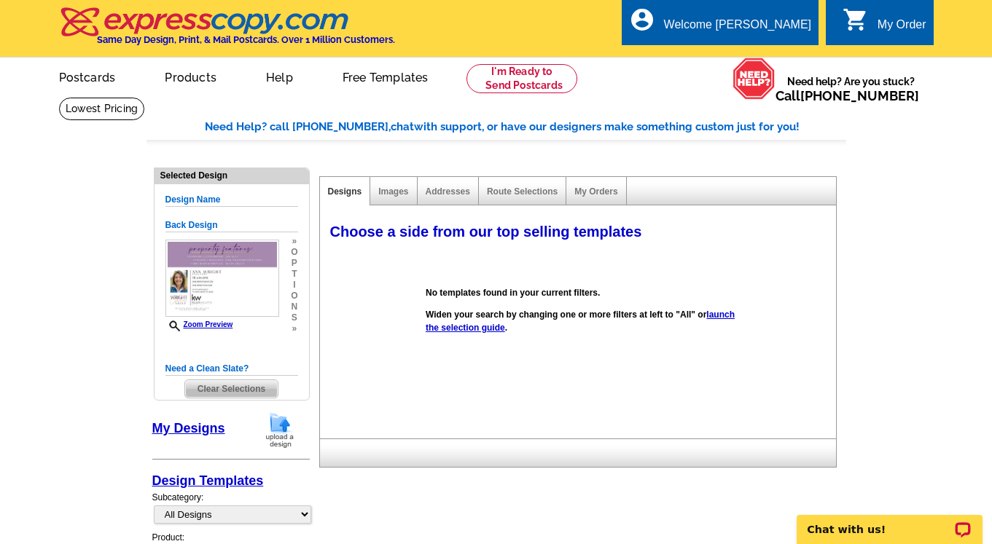
click at [201, 194] on h5 "Design Name" at bounding box center [231, 200] width 133 height 14
click at [203, 200] on h5 "Design Name" at bounding box center [231, 200] width 133 height 14
click at [388, 192] on link "Images" at bounding box center [393, 192] width 30 height 10
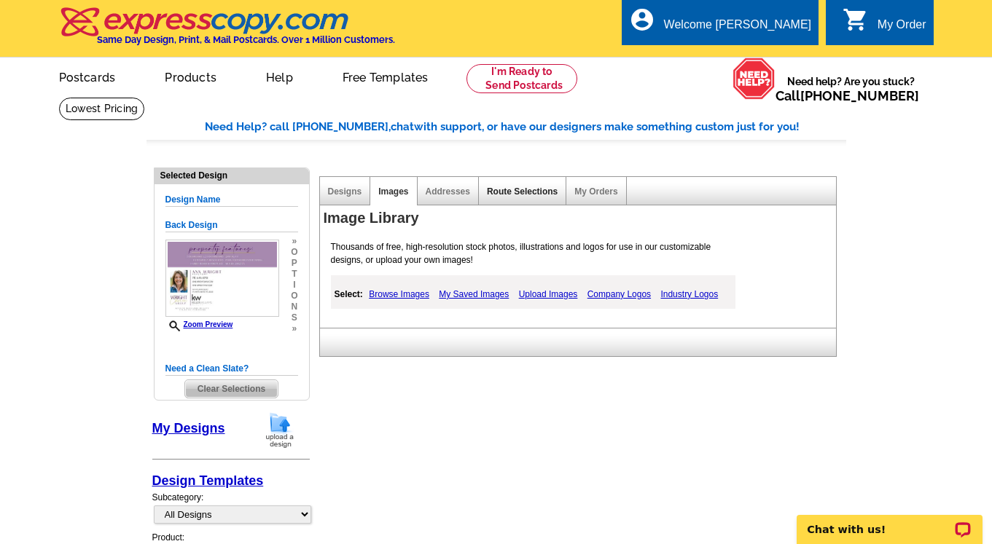
click at [498, 189] on link "Route Selections" at bounding box center [522, 192] width 71 height 10
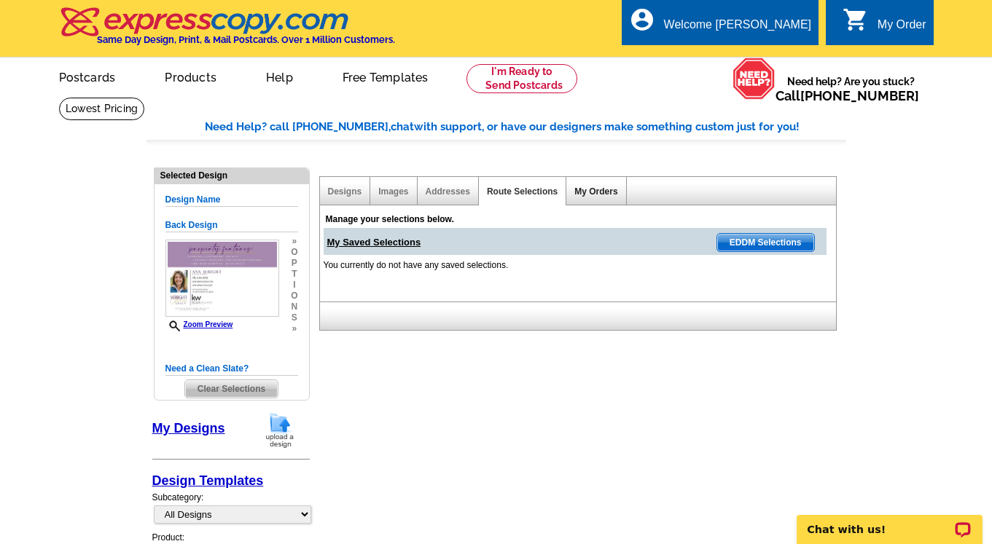
click at [590, 192] on link "My Orders" at bounding box center [595, 192] width 43 height 10
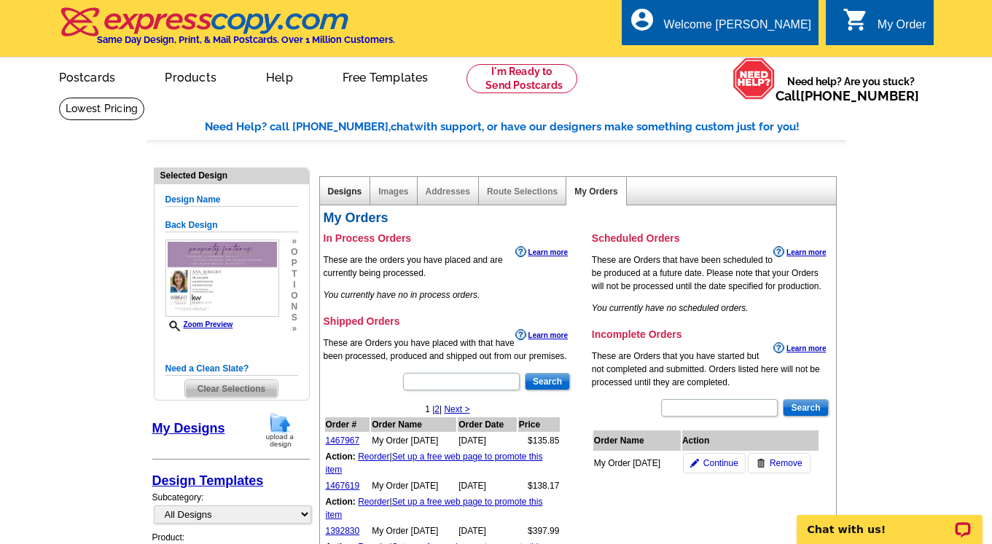
click at [340, 193] on link "Designs" at bounding box center [345, 192] width 34 height 10
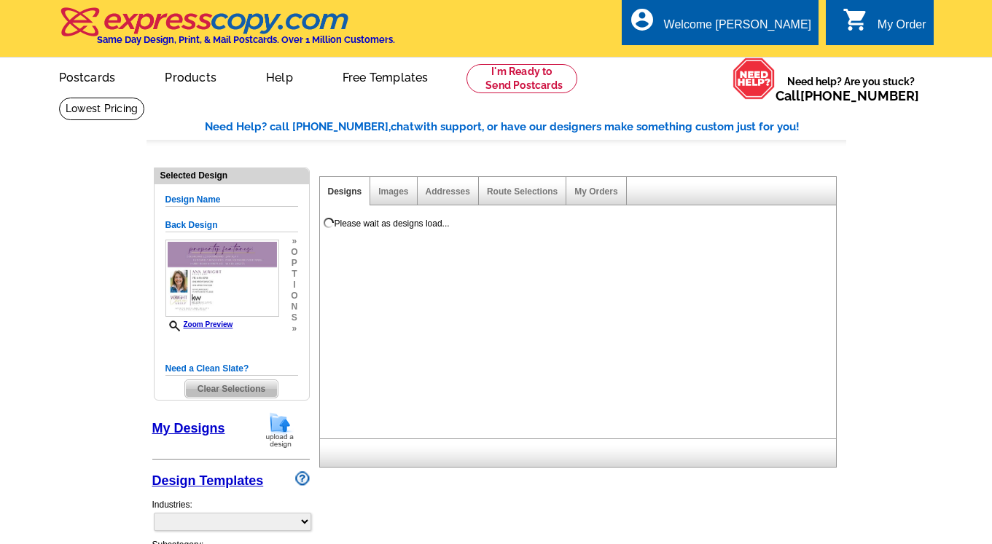
select select "1"
select select "2"
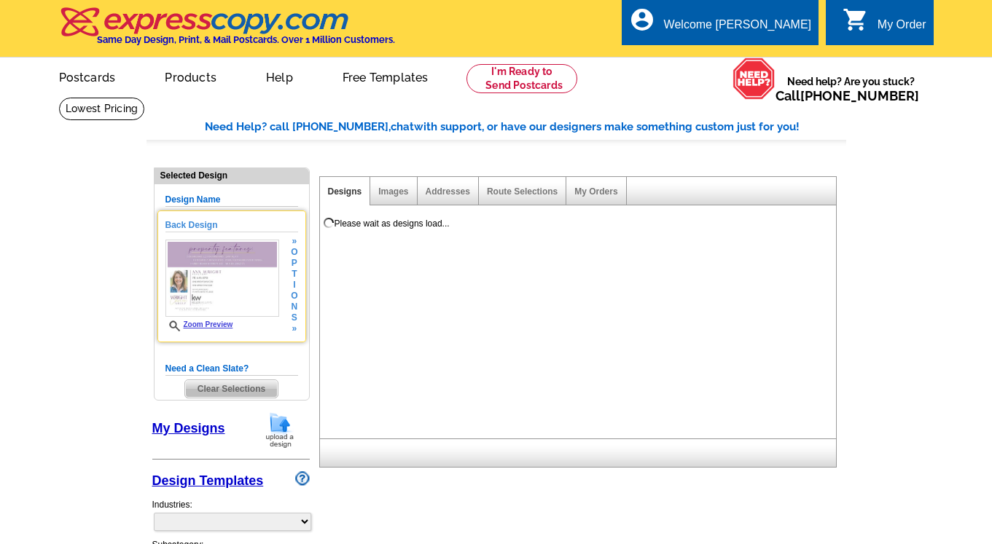
select select "785"
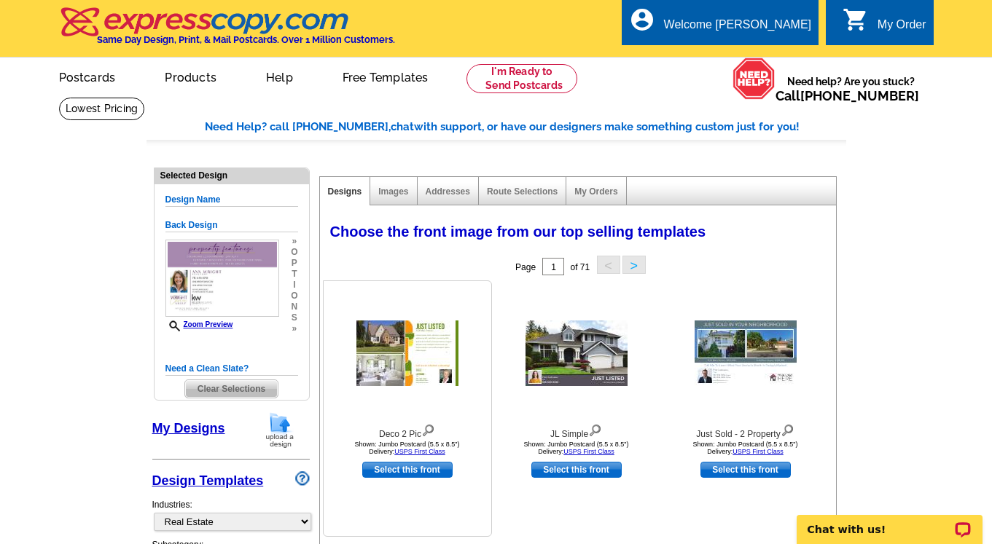
scroll to position [9, 0]
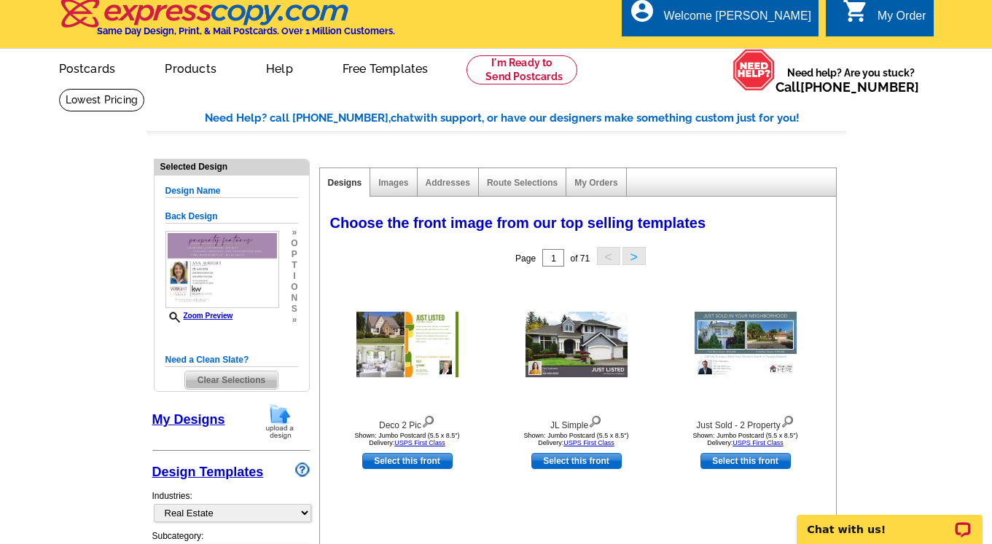
click at [198, 414] on link "My Designs" at bounding box center [188, 419] width 73 height 15
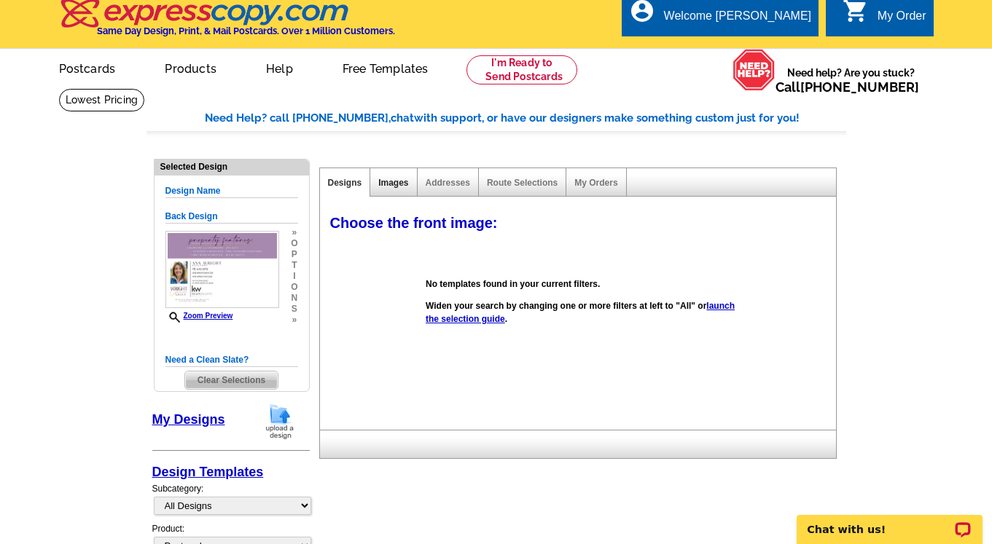
click at [390, 184] on link "Images" at bounding box center [393, 183] width 30 height 10
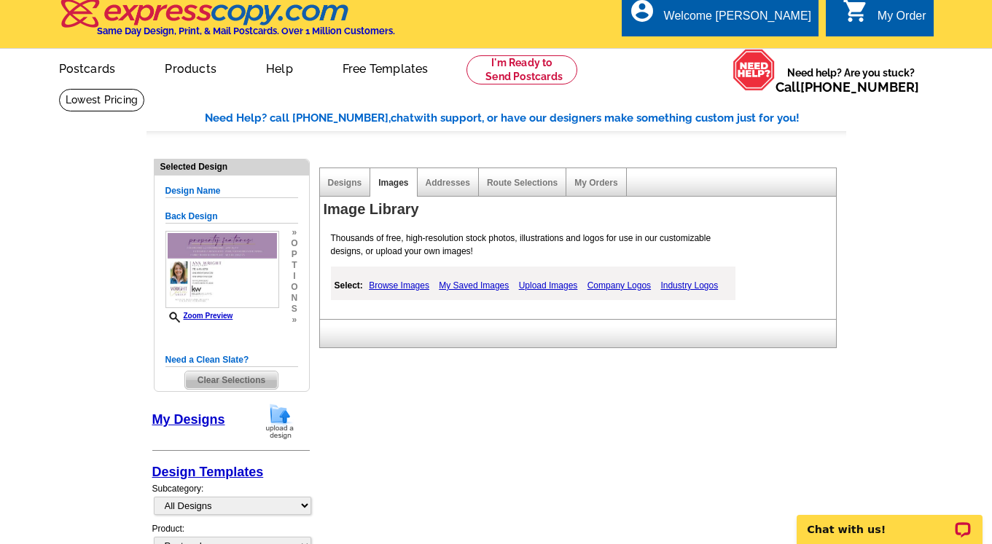
click at [536, 286] on link "Upload Images" at bounding box center [548, 285] width 66 height 17
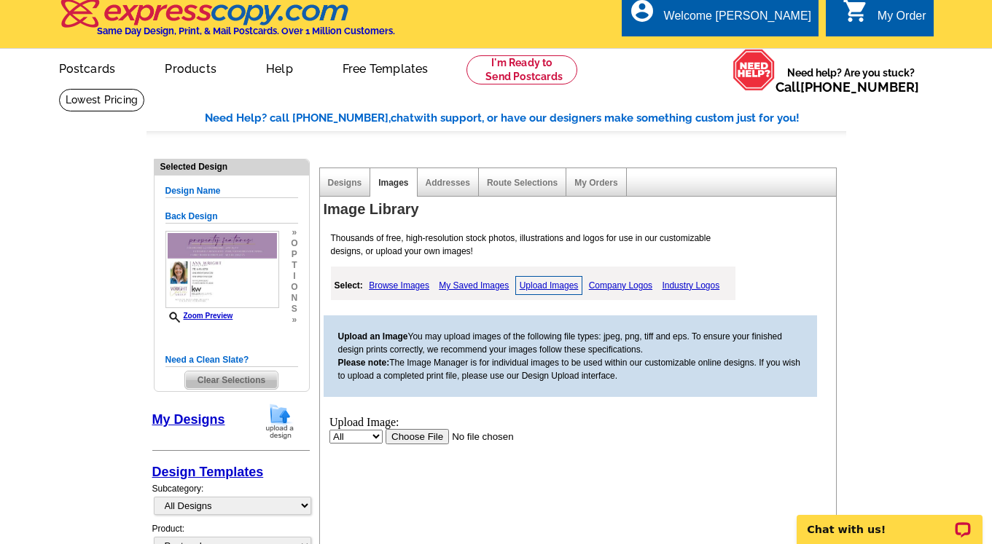
scroll to position [0, 0]
click at [405, 434] on input "file" at bounding box center [477, 435] width 184 height 15
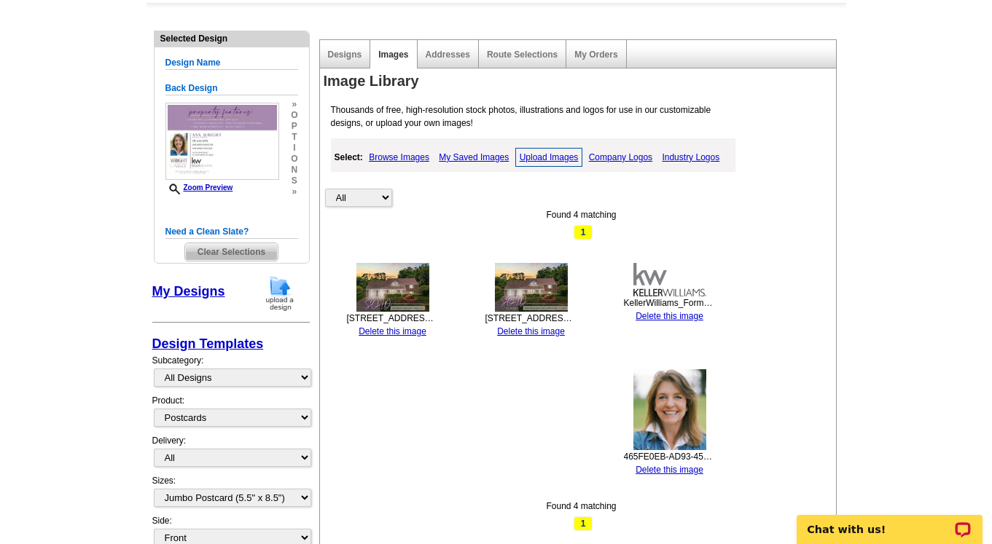
scroll to position [141, 0]
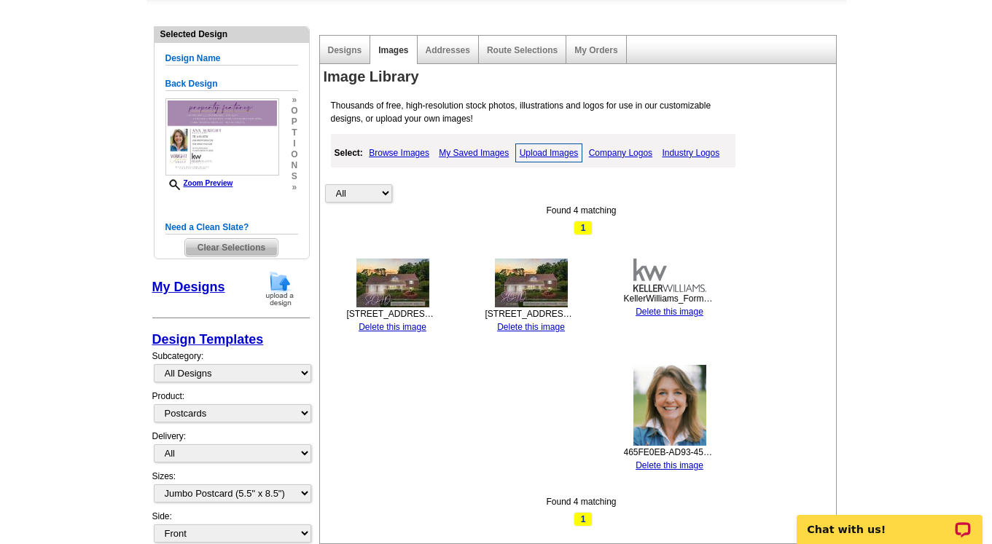
click at [517, 329] on link "Delete this image" at bounding box center [531, 327] width 68 height 10
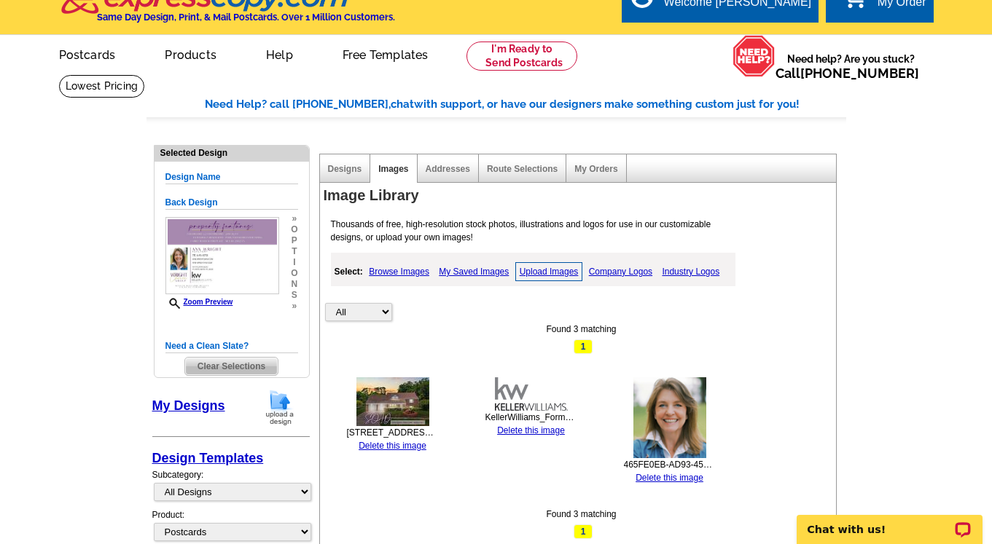
scroll to position [21, 0]
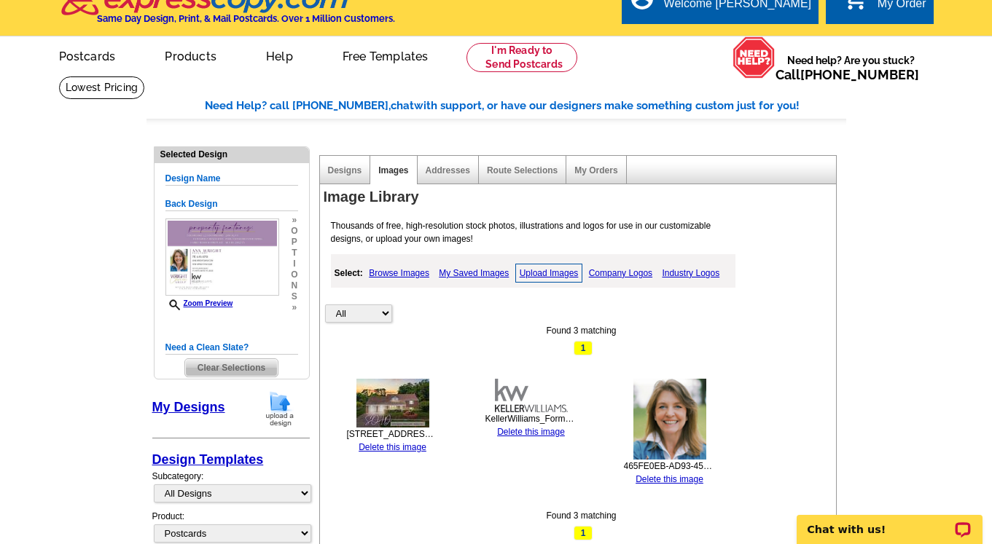
click at [536, 270] on link "Upload Images" at bounding box center [549, 273] width 68 height 19
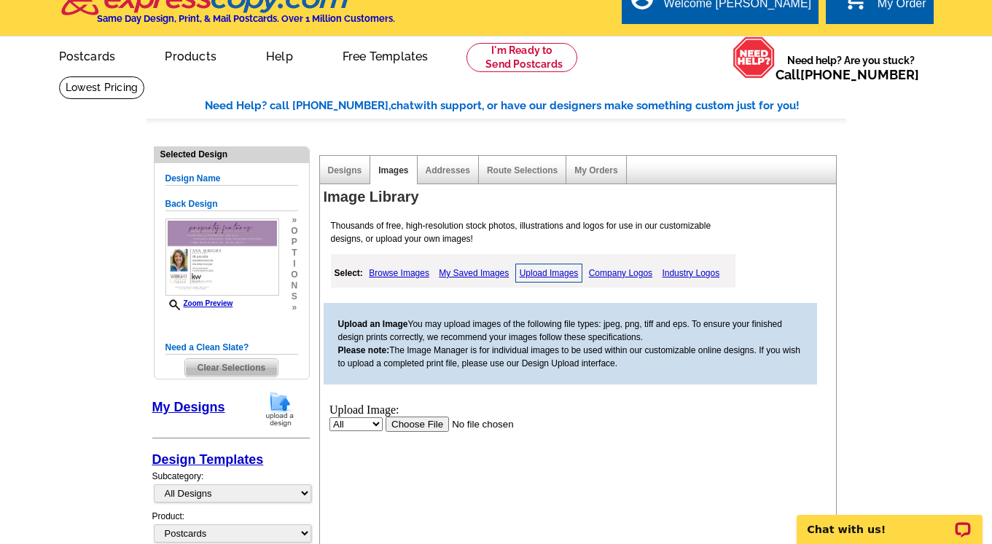
scroll to position [0, 0]
click at [426, 422] on input "file" at bounding box center [477, 423] width 184 height 15
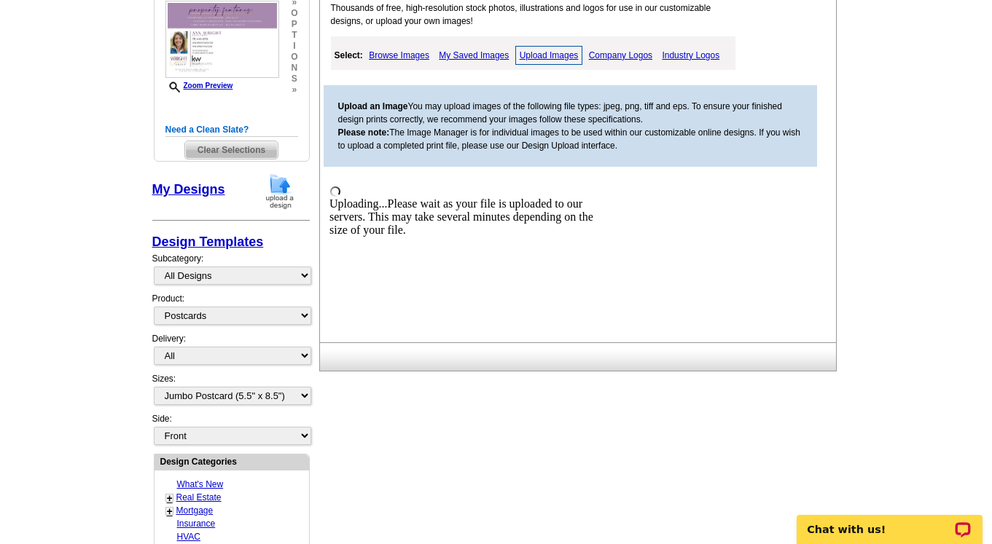
scroll to position [242, 0]
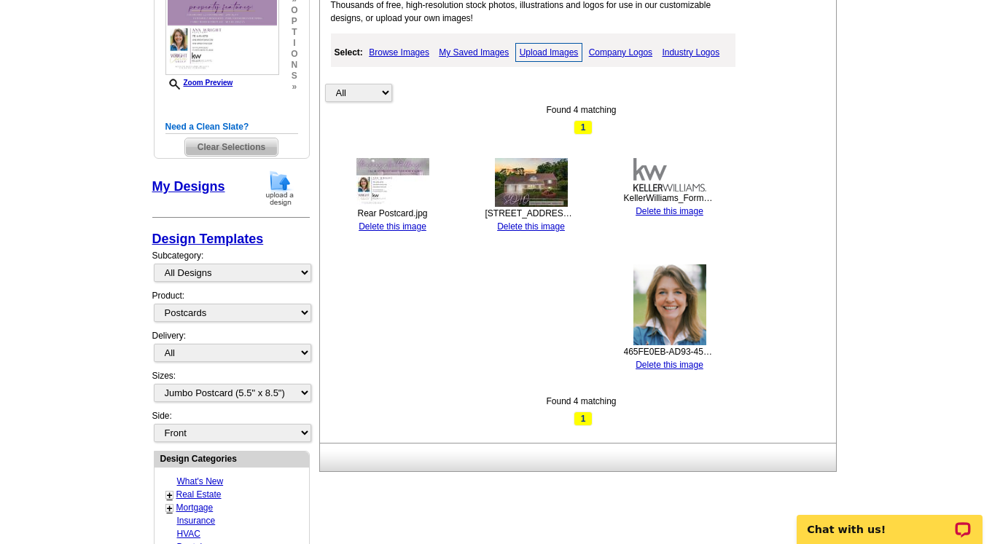
click at [533, 187] on img at bounding box center [531, 182] width 73 height 49
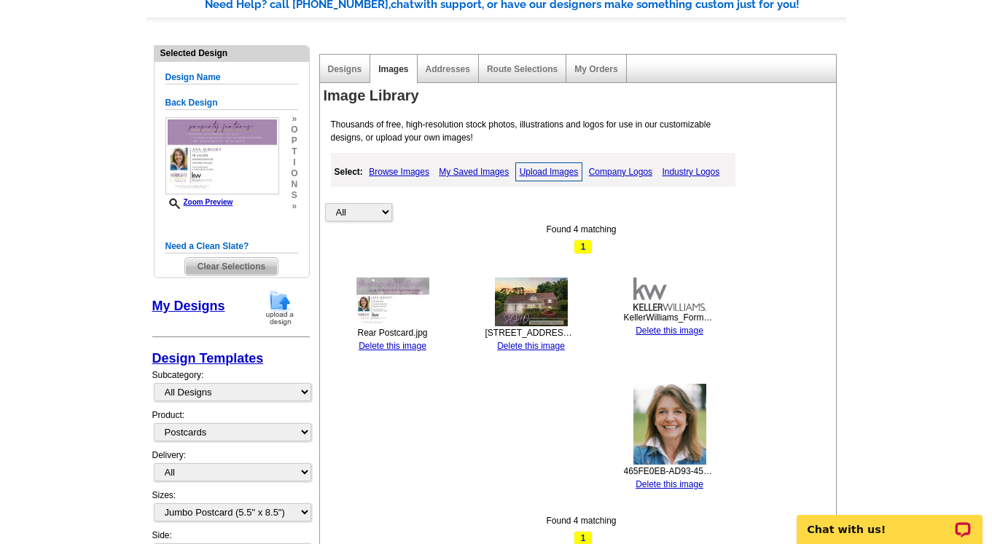
scroll to position [113, 0]
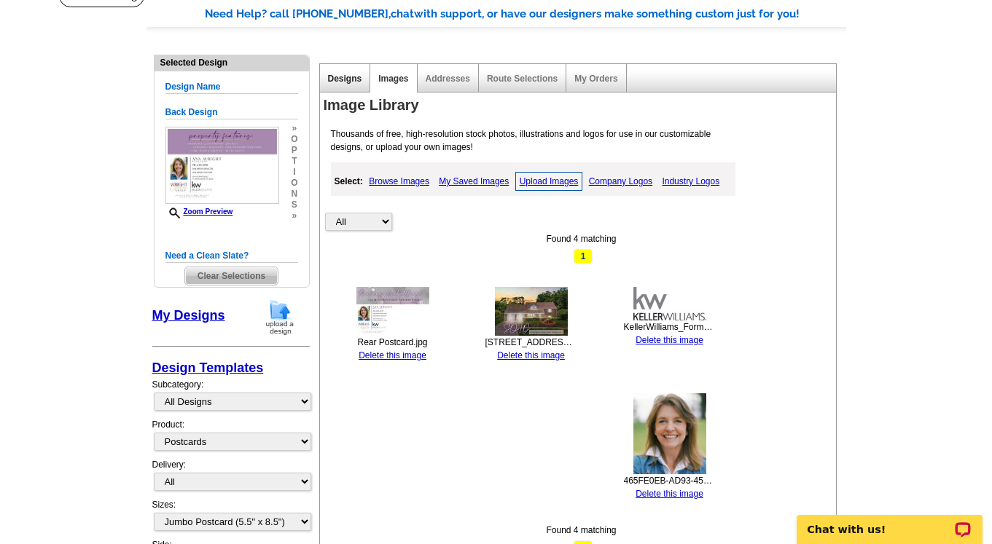
click at [330, 78] on link "Designs" at bounding box center [345, 79] width 34 height 10
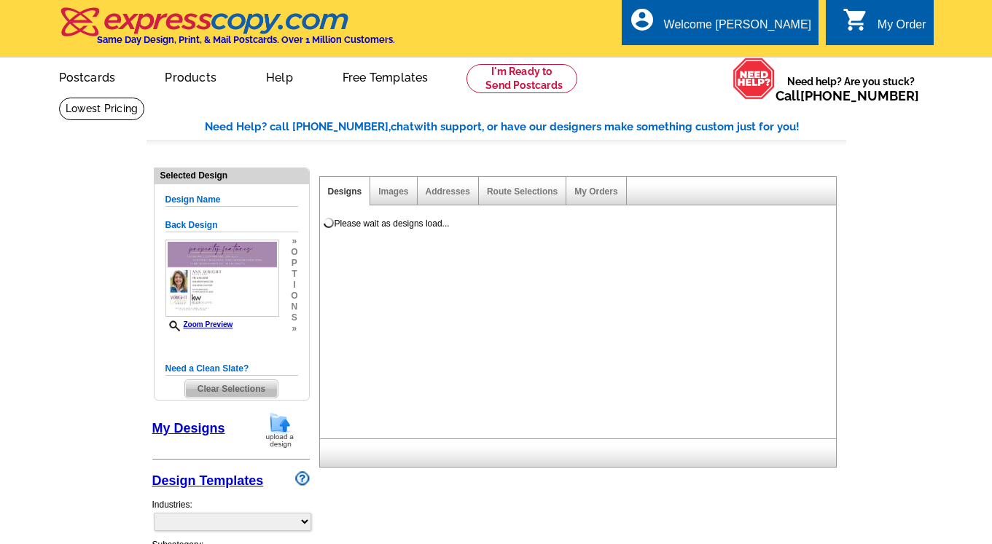
select select "1"
select select "2"
select select "785"
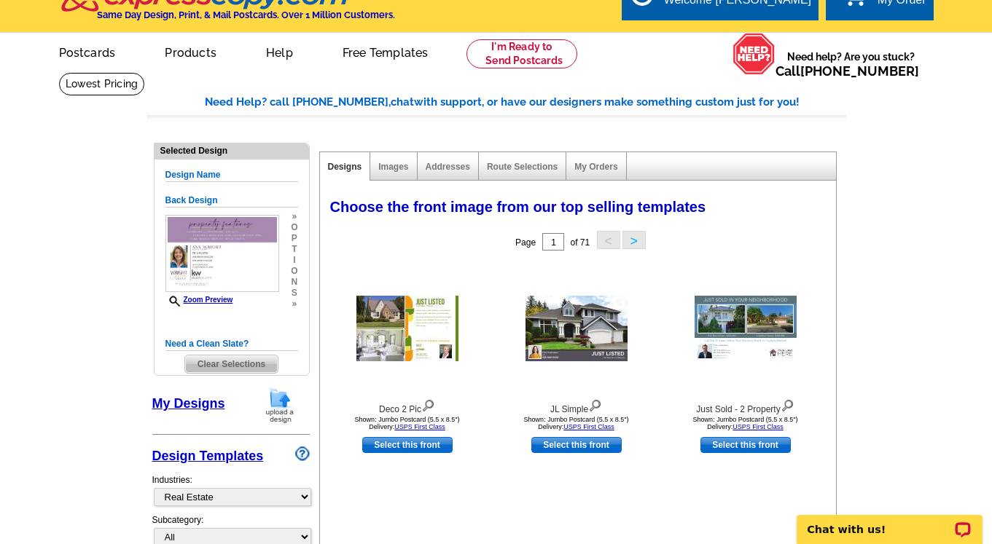
scroll to position [23, 0]
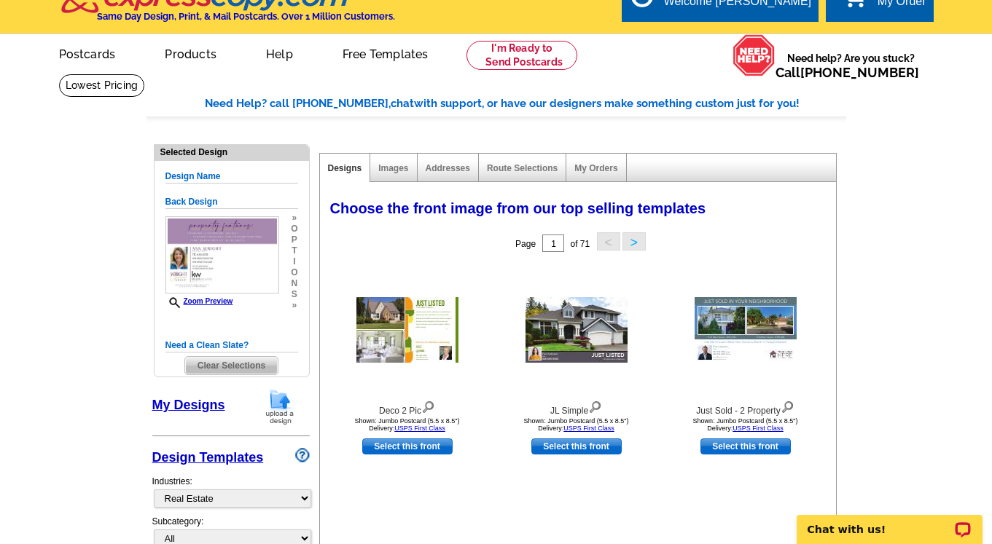
click at [232, 363] on span "Clear Selections" at bounding box center [231, 365] width 93 height 17
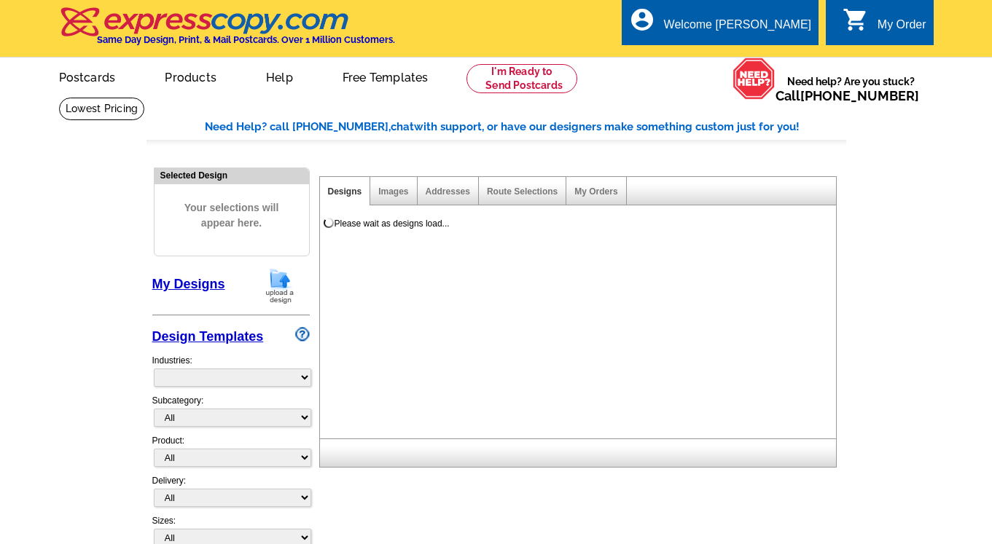
select select "785"
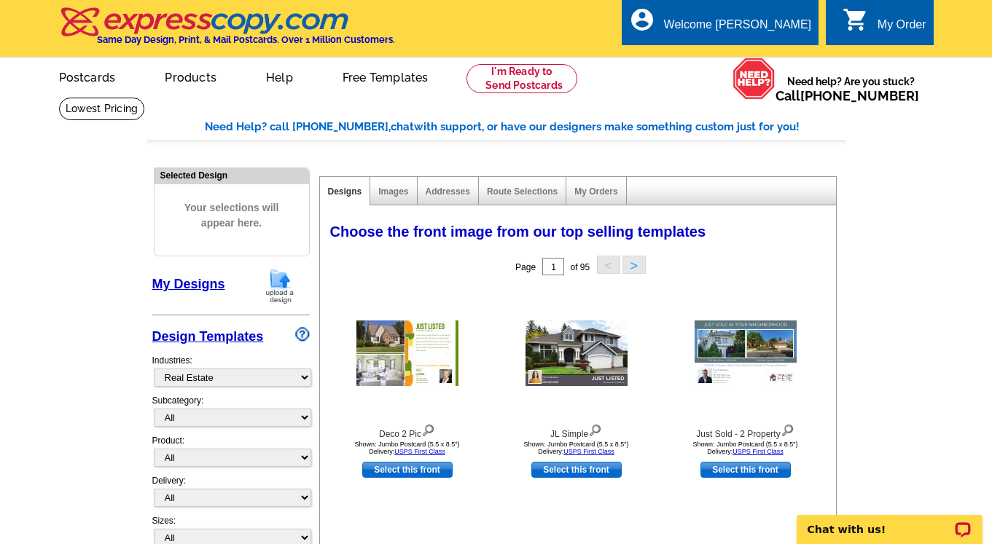
click at [200, 283] on link "My Designs" at bounding box center [188, 284] width 73 height 15
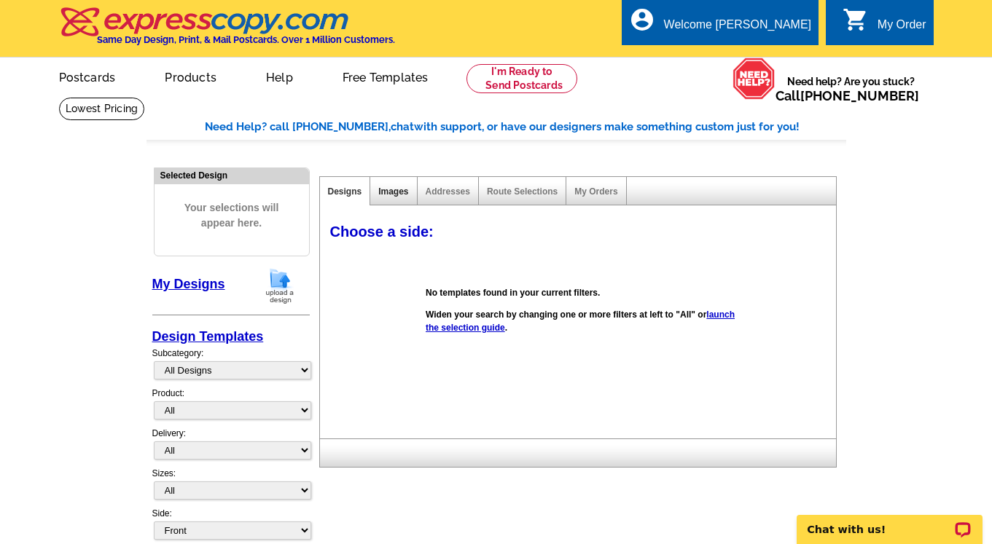
click at [389, 189] on link "Images" at bounding box center [393, 192] width 30 height 10
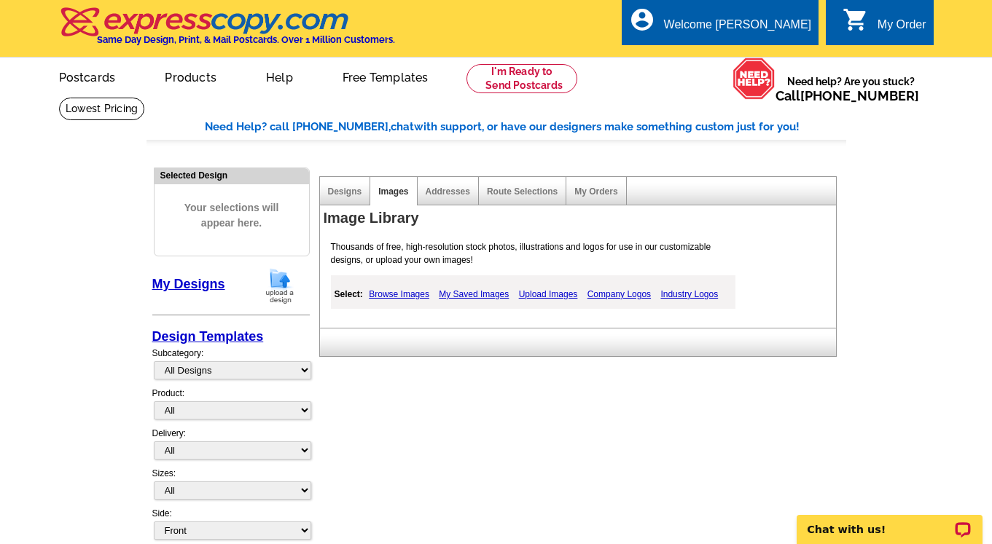
click at [545, 299] on link "Upload Images" at bounding box center [548, 294] width 66 height 17
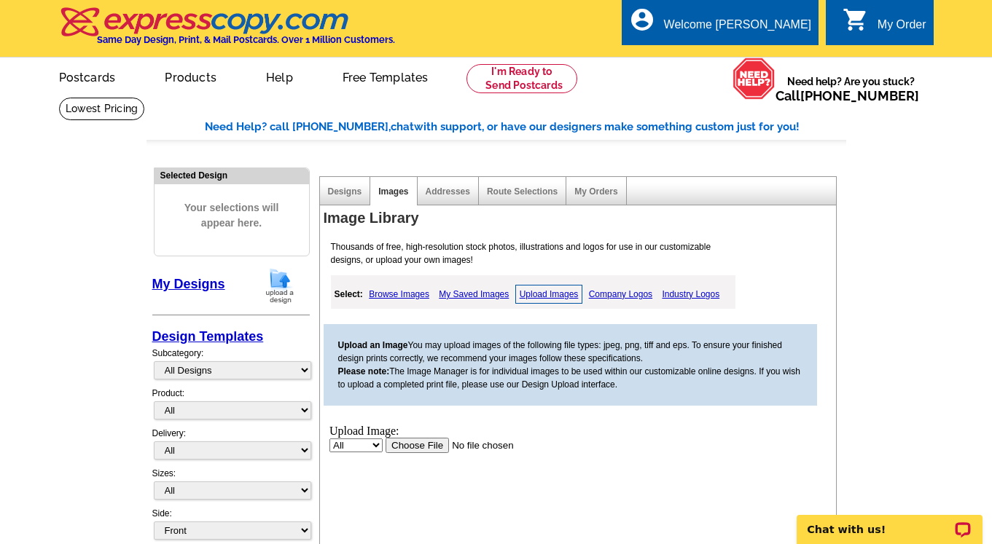
click at [418, 442] on input "file" at bounding box center [477, 444] width 184 height 15
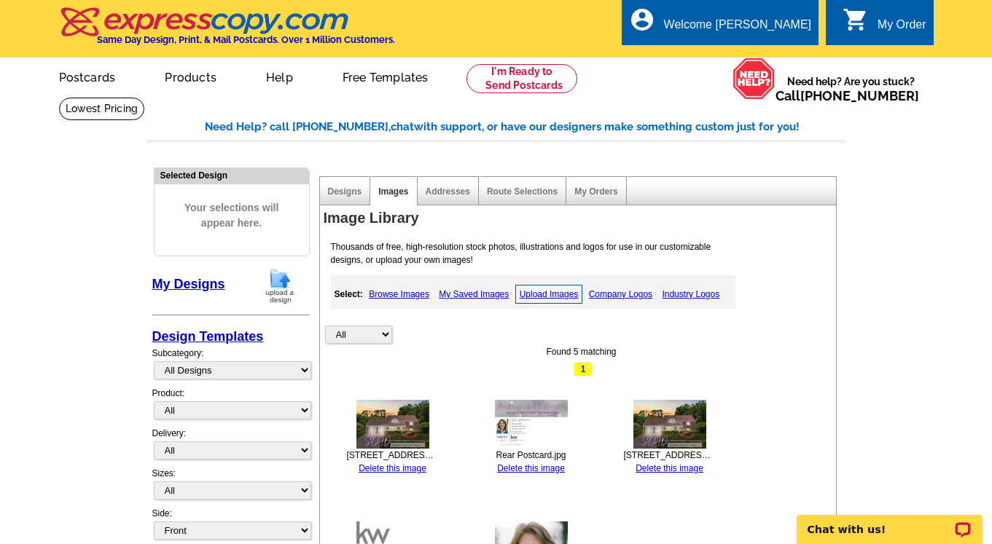
click at [406, 439] on img at bounding box center [392, 424] width 73 height 49
click at [249, 371] on select "All Designs Finished Designs Unfinished Designs" at bounding box center [232, 370] width 157 height 18
click at [154, 361] on select "All Designs Finished Designs Unfinished Designs" at bounding box center [232, 370] width 157 height 18
click at [204, 281] on link "My Designs" at bounding box center [188, 284] width 73 height 15
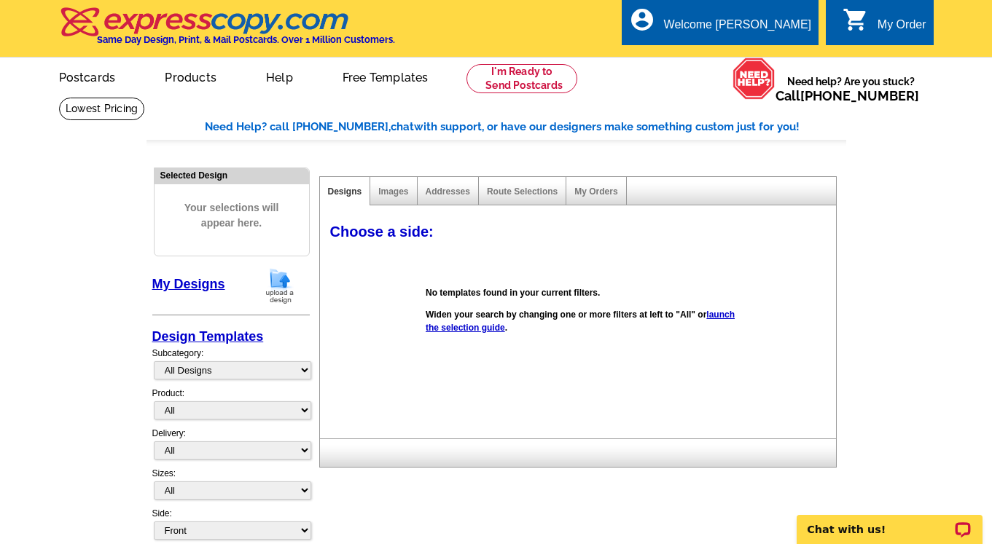
click at [475, 328] on link "launch the selection guide" at bounding box center [580, 321] width 309 height 23
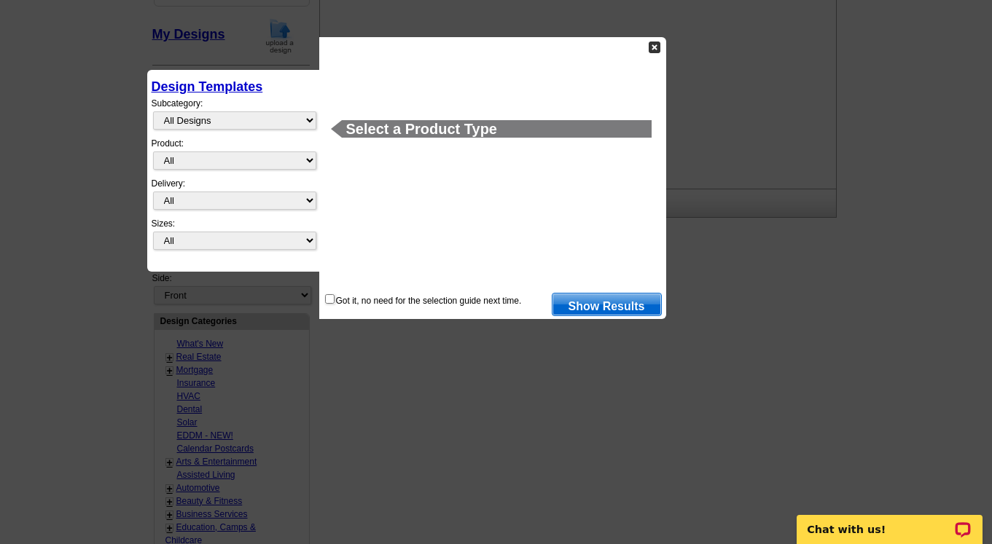
scroll to position [273, 0]
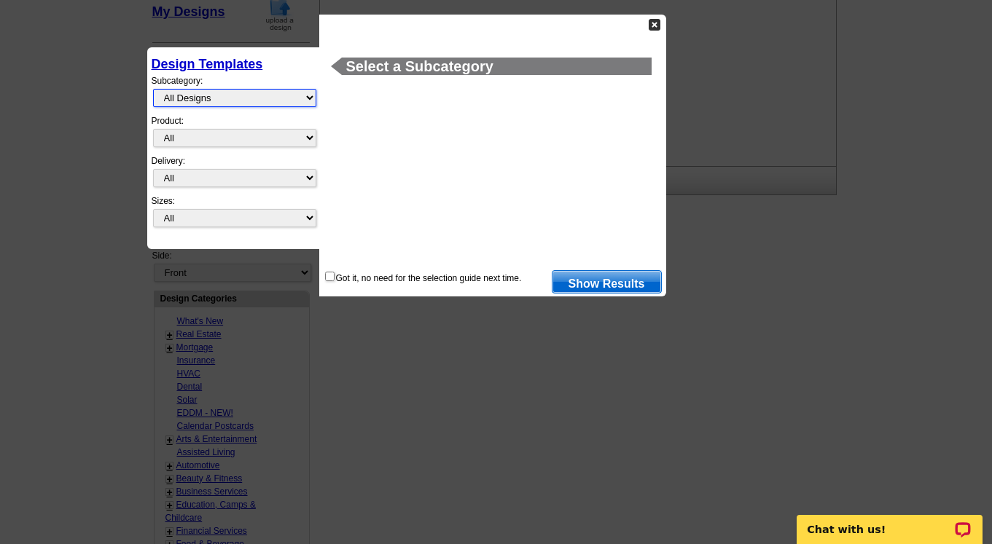
click at [220, 95] on select "All Designs Finished Designs Unfinished Designs" at bounding box center [234, 98] width 163 height 18
select select "unfinished"
click at [153, 89] on select "All Designs Finished Designs Unfinished Designs" at bounding box center [234, 98] width 163 height 18
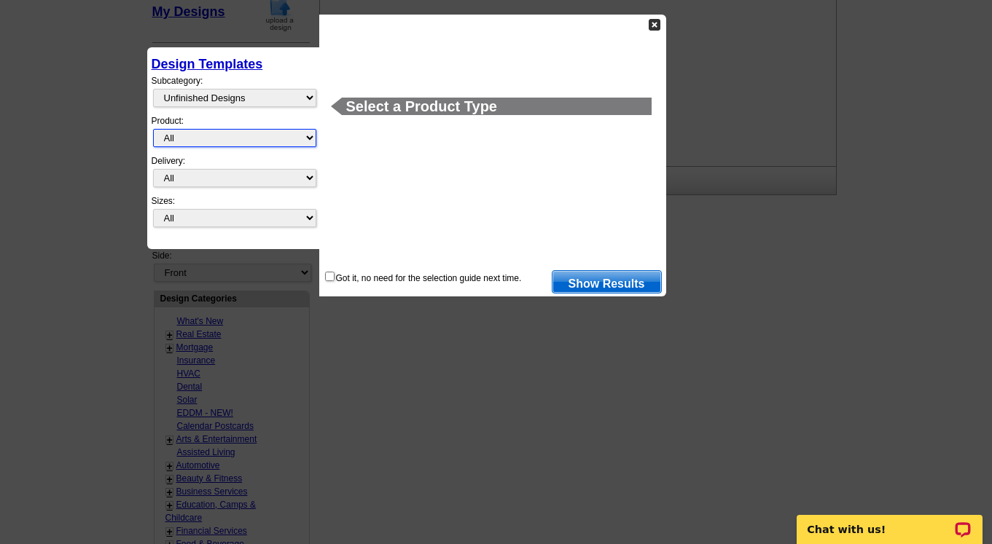
click at [225, 133] on select "All Postcards Letters and flyers Business Cards Door Hangers Greeting Cards" at bounding box center [234, 138] width 163 height 18
select select "1"
click at [153, 129] on select "All Postcards Letters and flyers Business Cards Door Hangers Greeting Cards" at bounding box center [234, 138] width 163 height 18
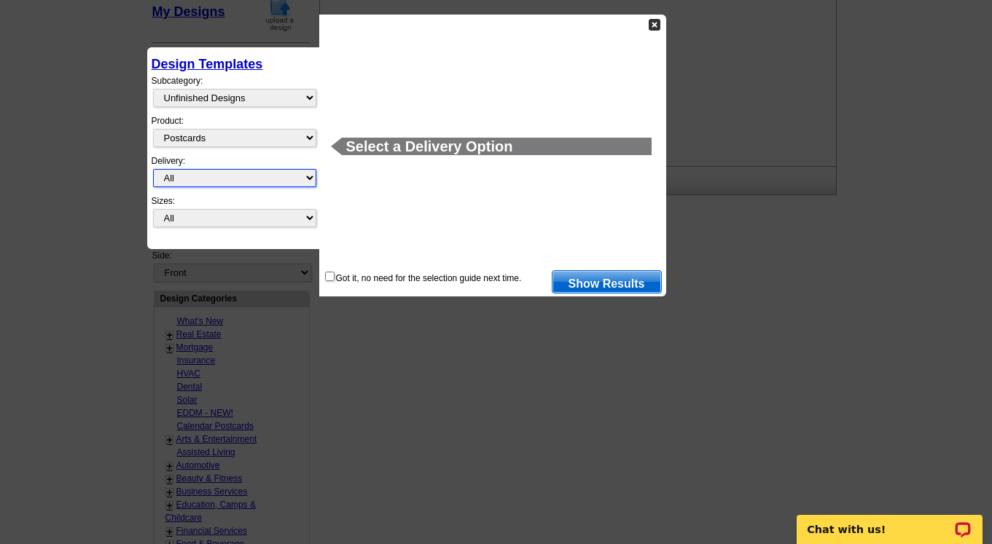
click at [221, 178] on select "All First Class Mail Shipped to Me EDDM Save 66% on Postage" at bounding box center [234, 178] width 163 height 18
select select "4"
click at [153, 169] on select "All First Class Mail Shipped to Me EDDM Save 66% on Postage" at bounding box center [234, 178] width 163 height 18
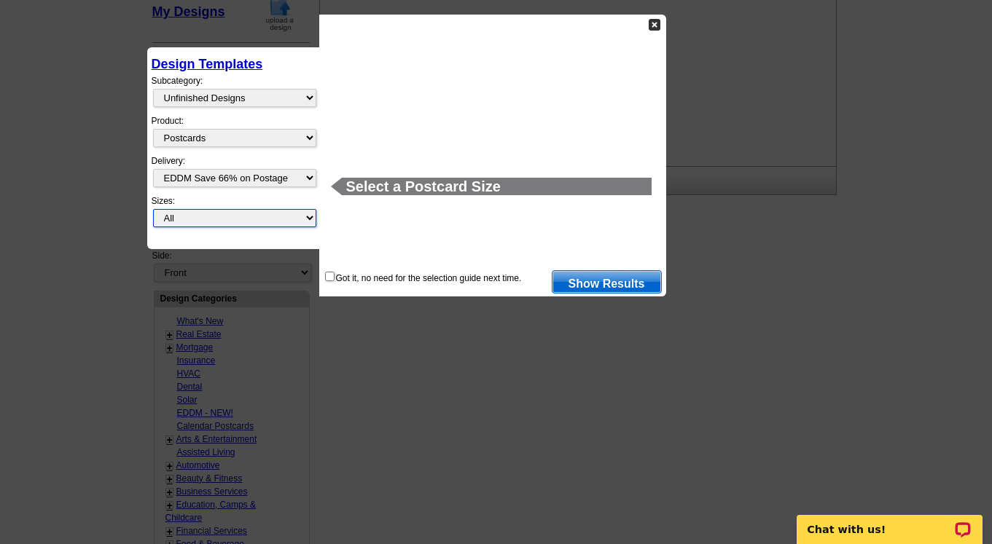
click at [232, 215] on select "All Jumbo Postcard (5.5" x 8.5") Regular Postcard (4.25" x 5.6") Panoramic Post…" at bounding box center [234, 218] width 163 height 18
select select "2"
click at [153, 209] on select "All Jumbo Postcard (5.5" x 8.5") Regular Postcard (4.25" x 5.6") Panoramic Post…" at bounding box center [234, 218] width 163 height 18
click at [590, 284] on link "Show Results" at bounding box center [607, 281] width 110 height 23
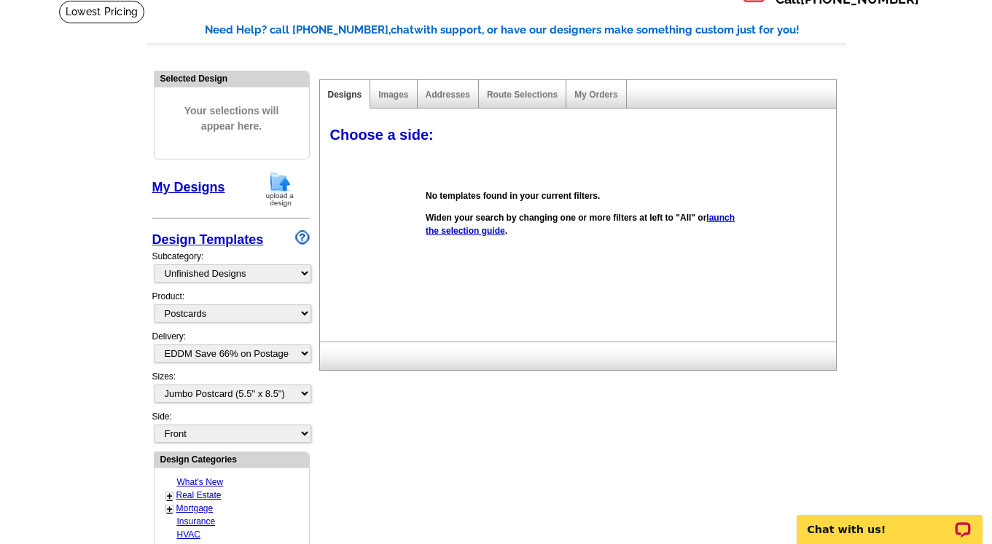
scroll to position [96, 0]
click at [386, 93] on link "Images" at bounding box center [393, 95] width 30 height 10
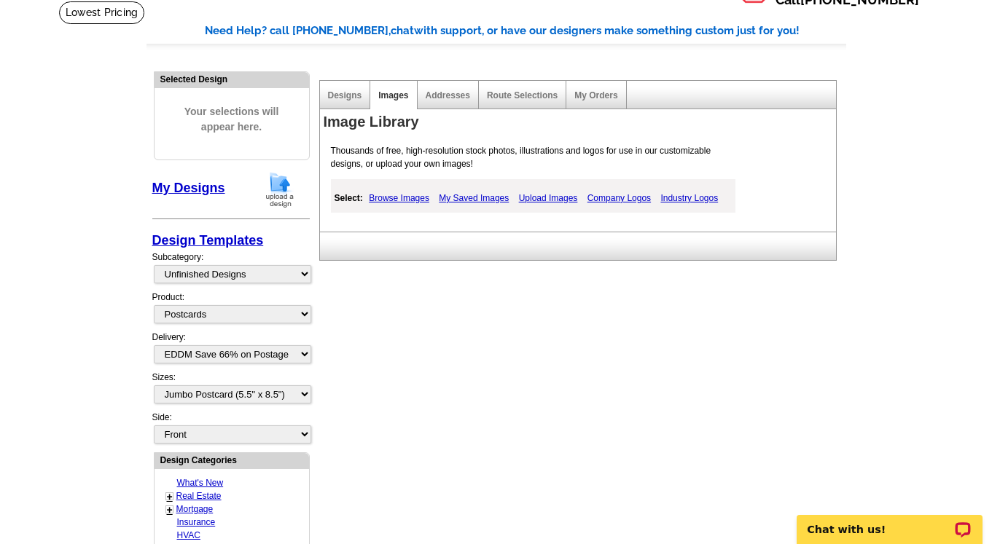
click at [450, 193] on link "My Saved Images" at bounding box center [473, 197] width 77 height 17
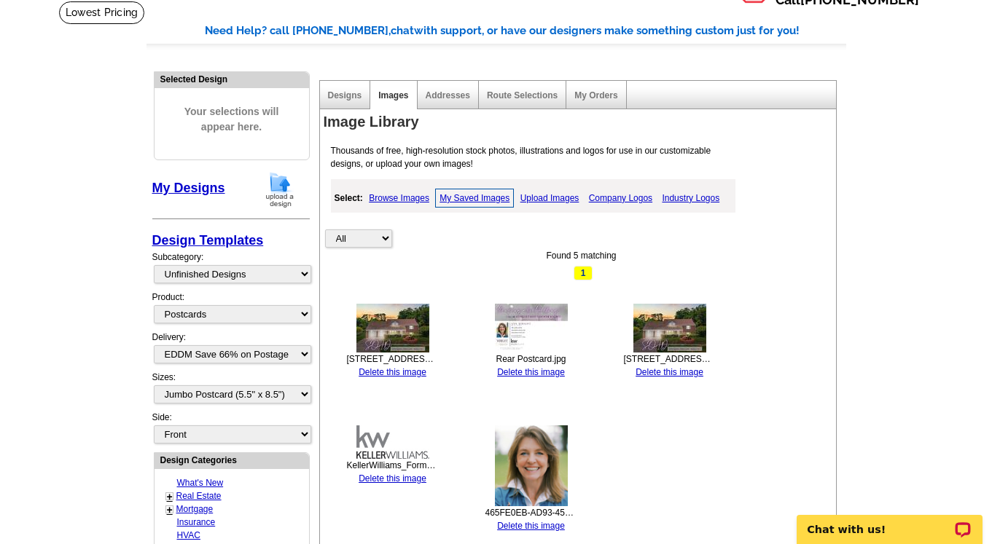
click at [391, 320] on img at bounding box center [392, 328] width 73 height 49
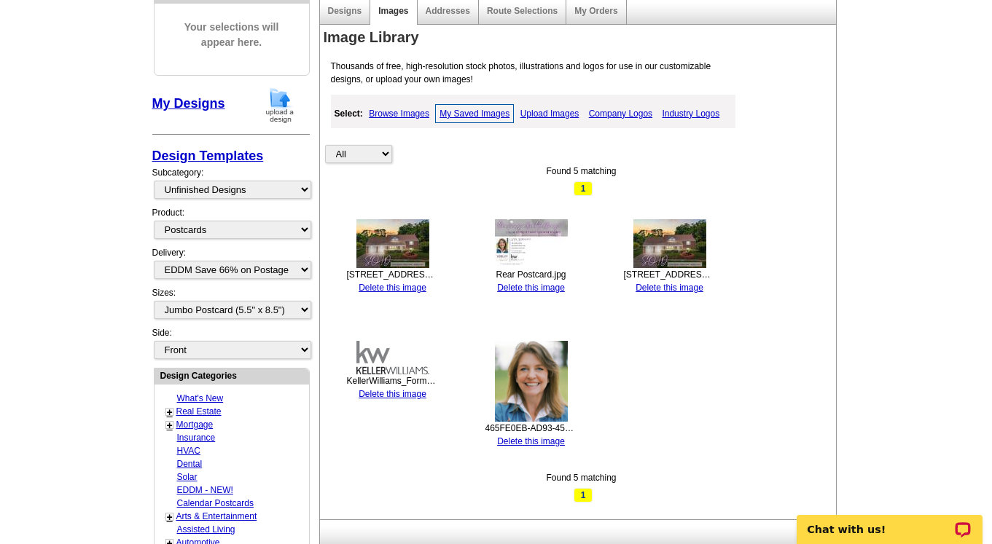
scroll to position [182, 0]
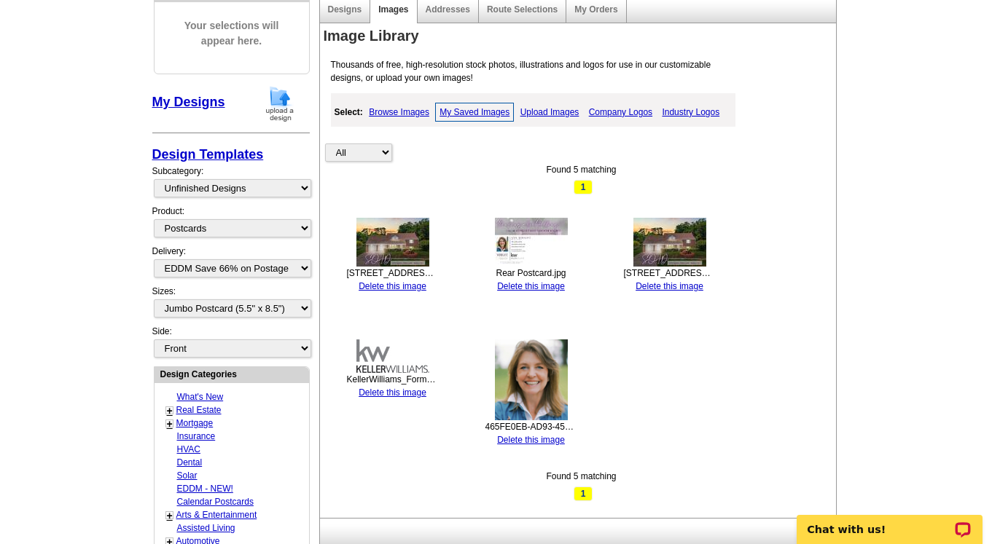
click at [384, 243] on img at bounding box center [392, 242] width 73 height 49
click at [385, 248] on img at bounding box center [392, 242] width 73 height 49
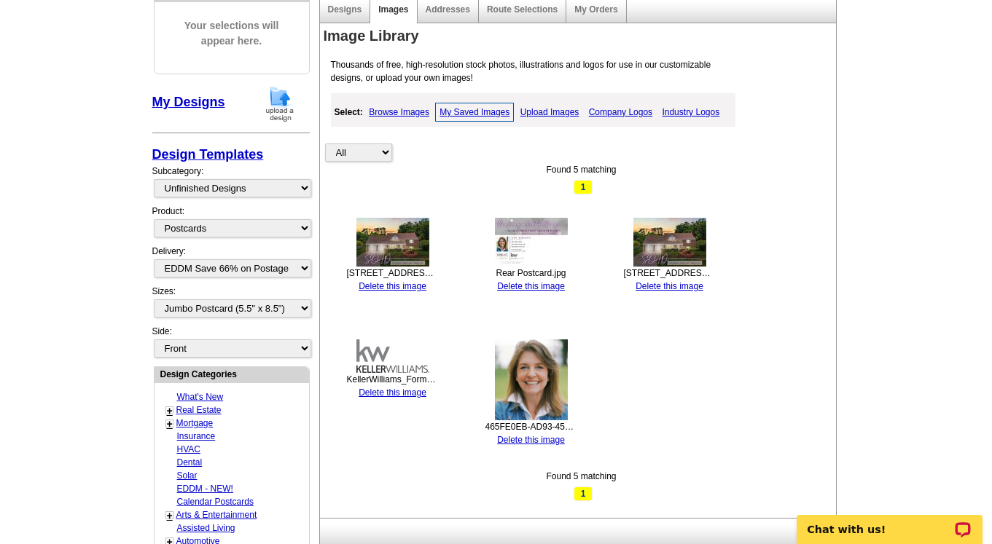
click at [385, 248] on img at bounding box center [392, 242] width 73 height 49
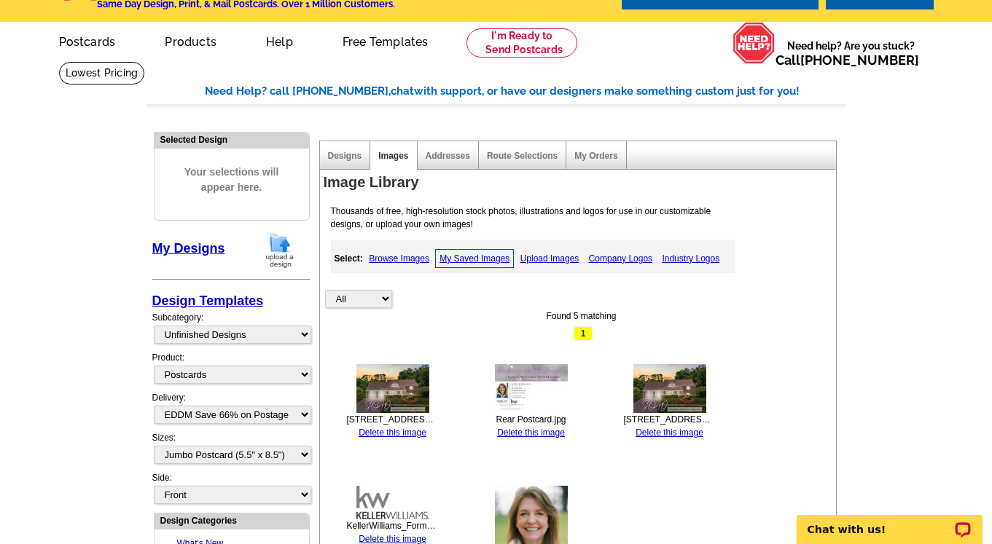
scroll to position [33, 0]
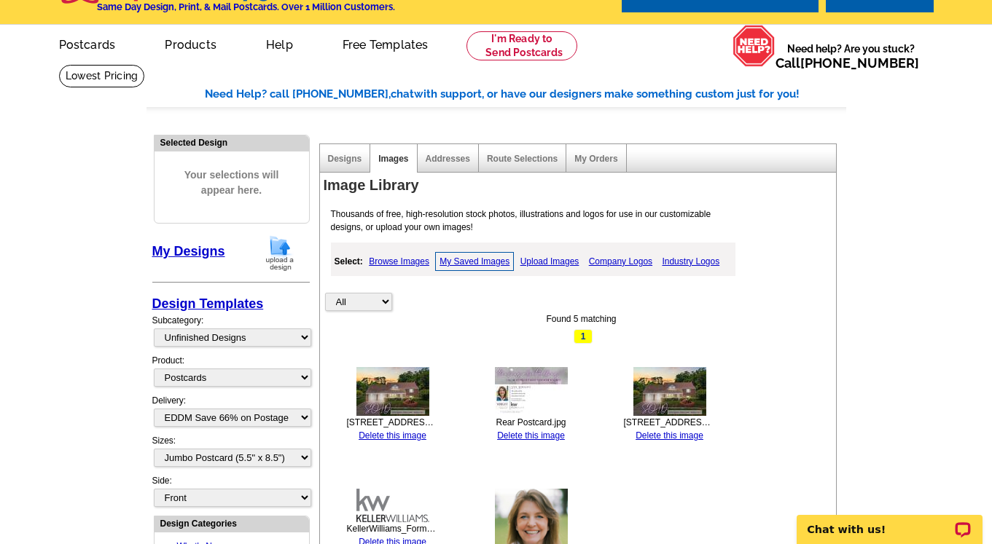
click at [396, 404] on img at bounding box center [392, 391] width 73 height 49
click at [678, 407] on img at bounding box center [669, 391] width 73 height 49
click at [408, 384] on img at bounding box center [392, 391] width 73 height 49
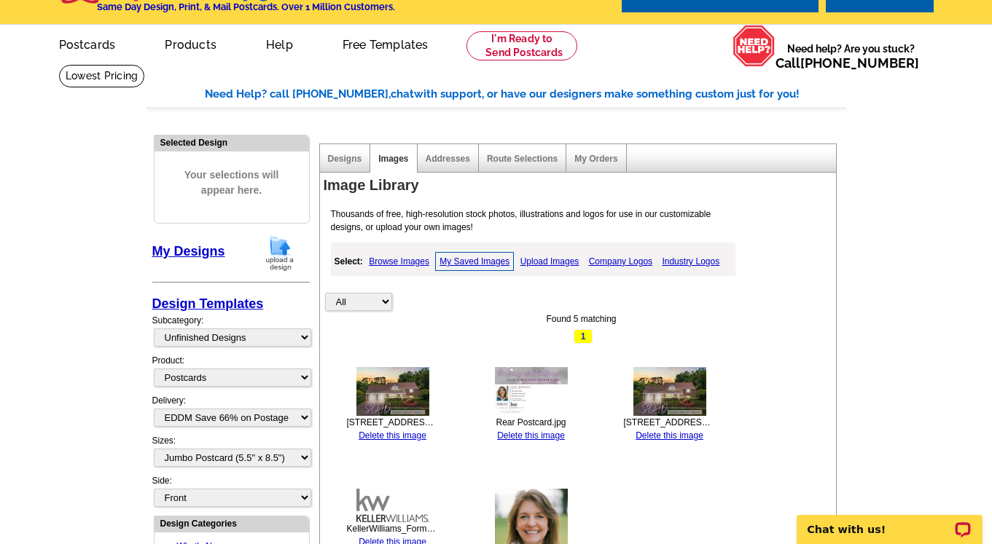
click at [408, 384] on img at bounding box center [392, 391] width 73 height 49
click at [401, 388] on img at bounding box center [392, 391] width 73 height 49
click at [285, 331] on select "All Designs Finished Designs Unfinished Designs" at bounding box center [232, 338] width 157 height 18
select select "finished"
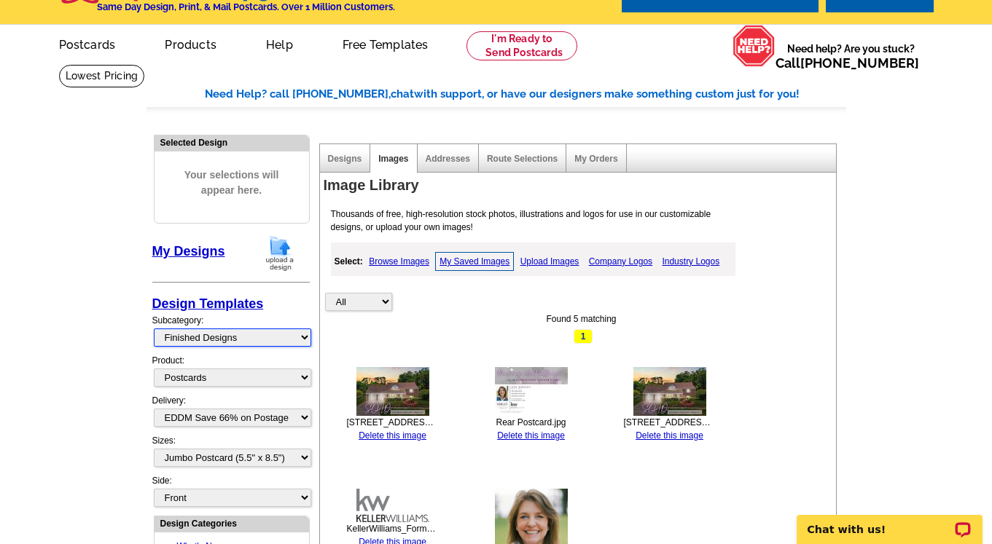
click at [154, 329] on select "All Designs Finished Designs Unfinished Designs" at bounding box center [232, 338] width 157 height 18
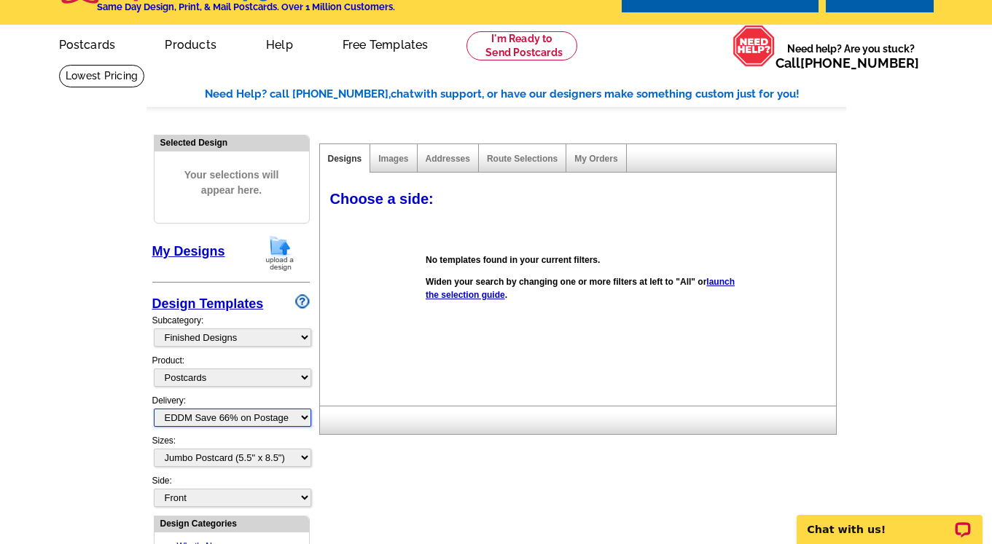
click at [292, 420] on select "All First Class Mail Shipped to Me EDDM Save 66% on Postage" at bounding box center [232, 418] width 157 height 18
click at [154, 409] on select "All First Class Mail Shipped to Me EDDM Save 66% on Postage" at bounding box center [232, 418] width 157 height 18
click at [267, 418] on select "All First Class Mail Shipped to Me EDDM Save 66% on Postage" at bounding box center [232, 418] width 157 height 18
click at [238, 418] on select "All First Class Mail Shipped to Me EDDM Save 66% on Postage" at bounding box center [232, 418] width 157 height 18
select select
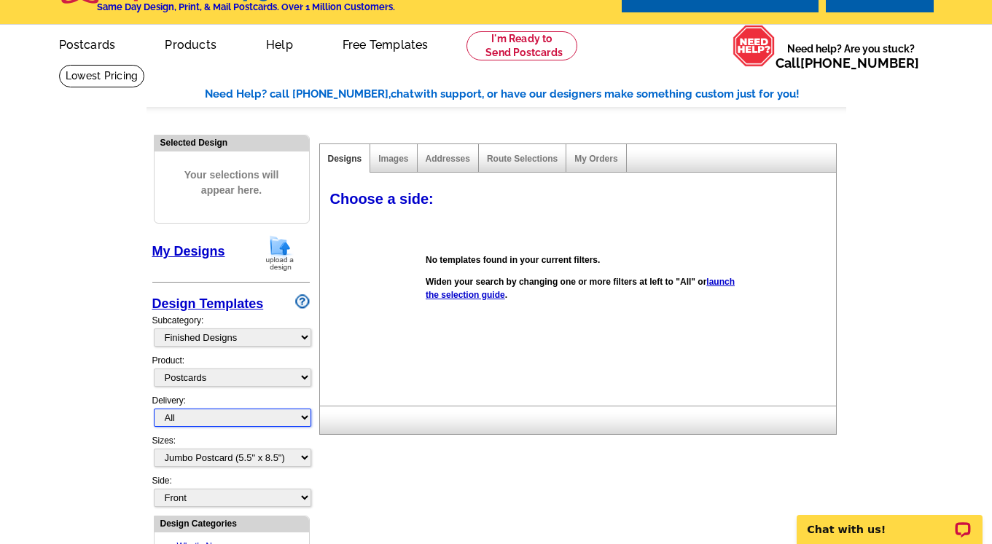
click at [154, 409] on select "All First Class Mail Shipped to Me EDDM Save 66% on Postage" at bounding box center [232, 418] width 157 height 18
click at [405, 200] on span "Choose a side:" at bounding box center [381, 199] width 103 height 16
click at [463, 297] on link "launch the selection guide" at bounding box center [580, 288] width 309 height 23
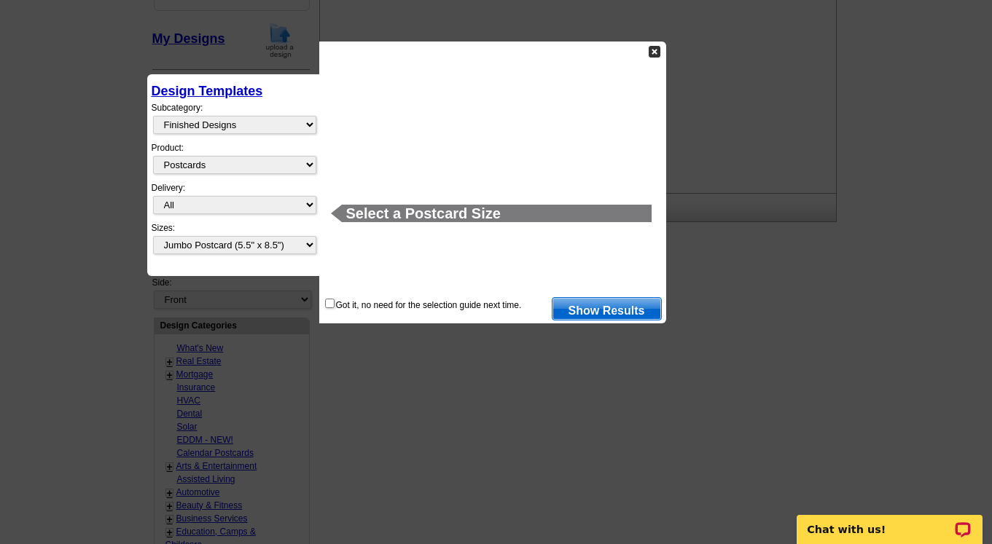
scroll to position [273, 0]
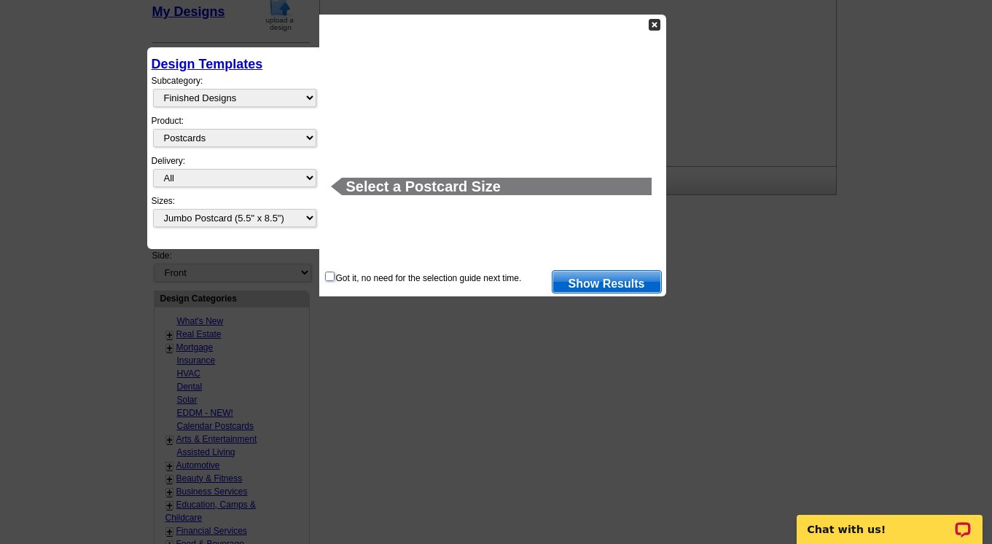
click at [327, 275] on input "checkbox" at bounding box center [329, 276] width 9 height 9
checkbox input "true"
click at [607, 281] on link "Show Results" at bounding box center [607, 281] width 110 height 23
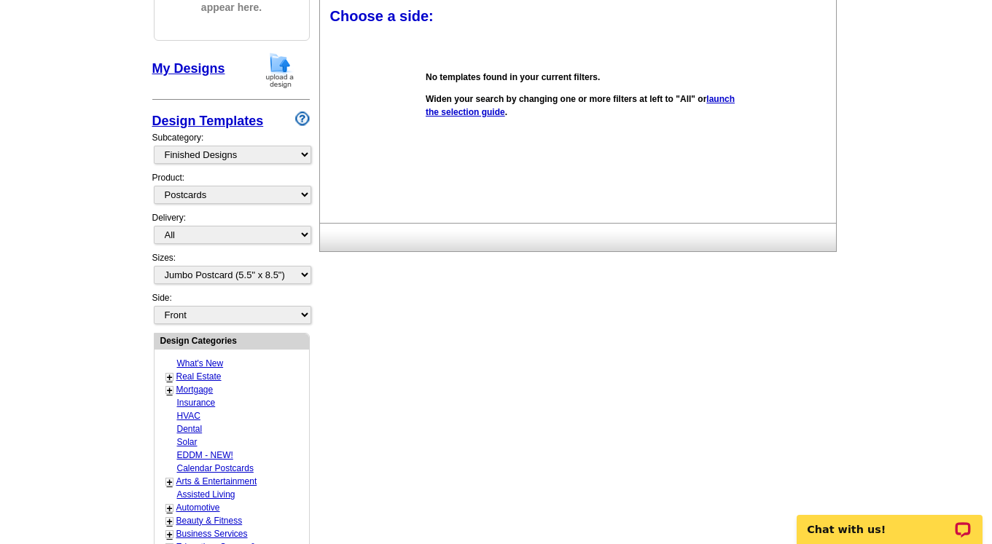
scroll to position [194, 0]
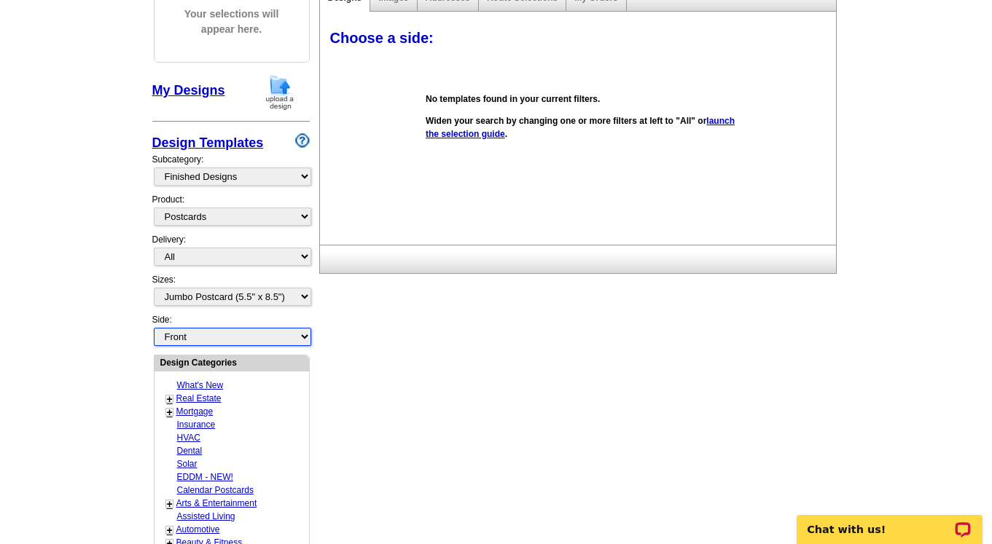
click at [208, 339] on select "Front Back" at bounding box center [232, 337] width 157 height 18
click at [154, 328] on select "Front Back" at bounding box center [232, 337] width 157 height 18
select select "front"
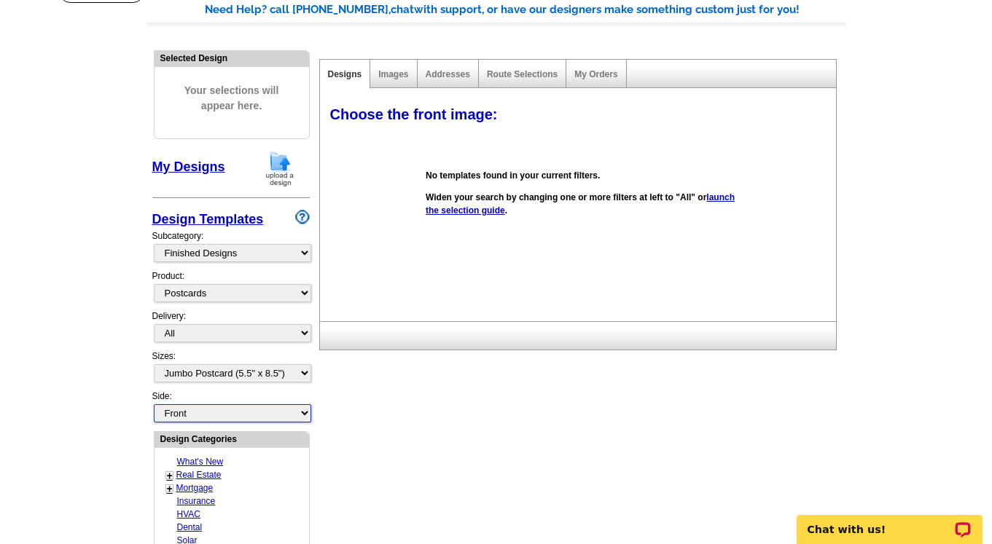
scroll to position [78, 0]
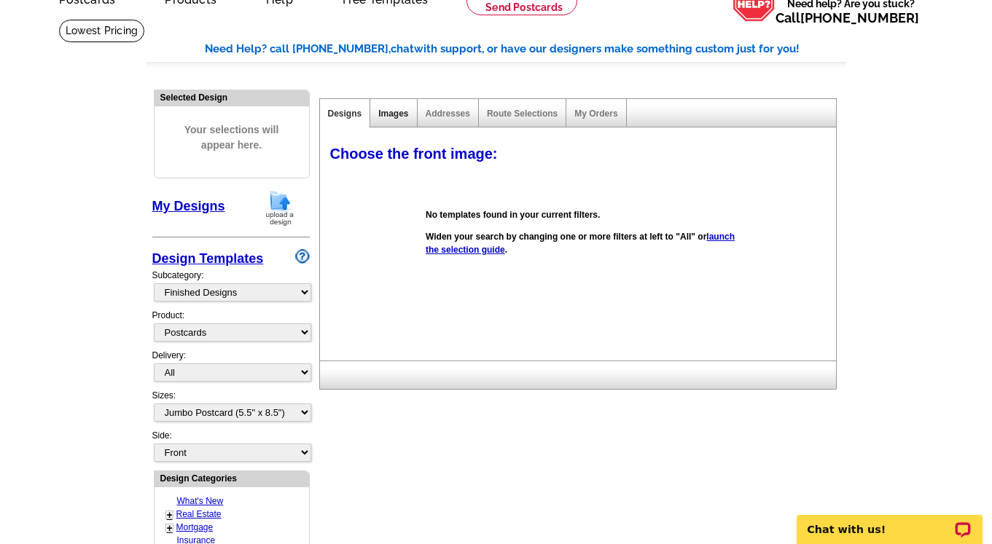
click at [402, 109] on link "Images" at bounding box center [393, 114] width 30 height 10
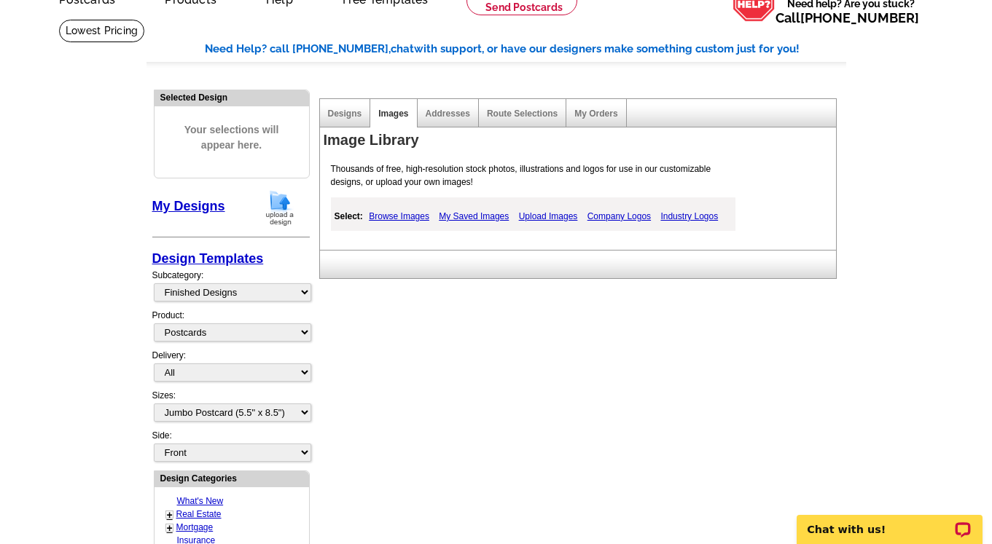
click at [479, 215] on link "My Saved Images" at bounding box center [473, 216] width 77 height 17
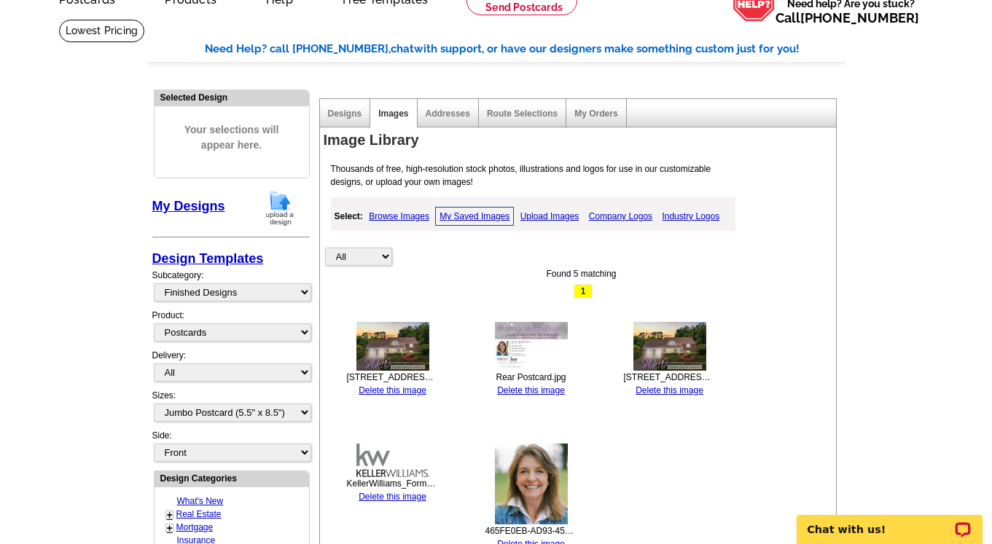
click at [386, 357] on img at bounding box center [392, 346] width 73 height 49
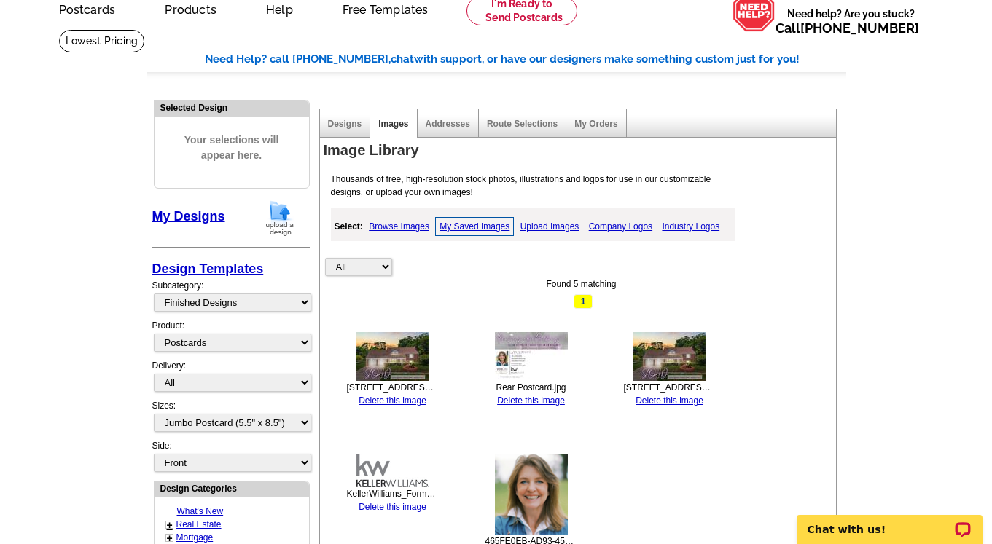
scroll to position [68, 0]
click at [391, 348] on img at bounding box center [392, 356] width 73 height 49
click at [379, 264] on select "All Property" at bounding box center [358, 266] width 67 height 18
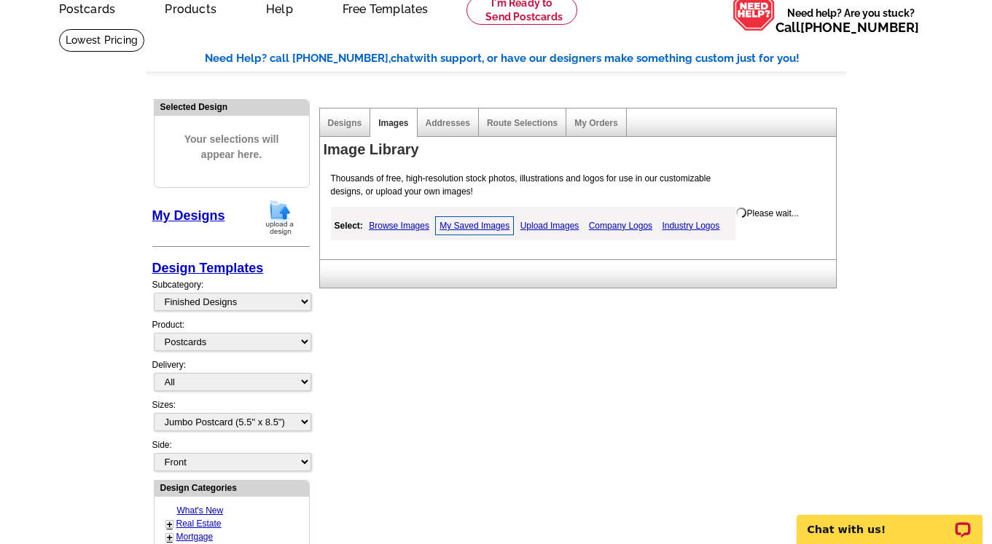
select select "property"
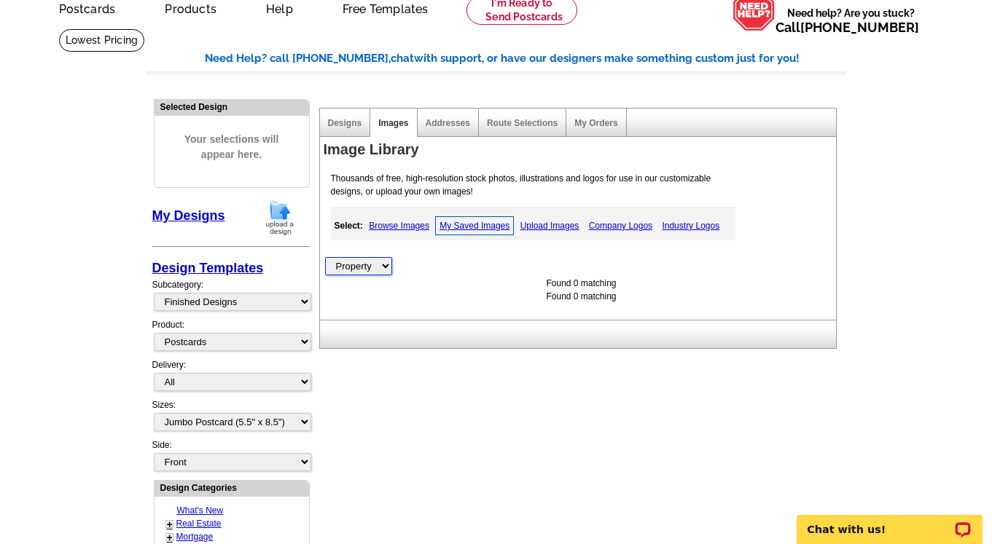
click at [371, 267] on select "All Property" at bounding box center [358, 266] width 67 height 18
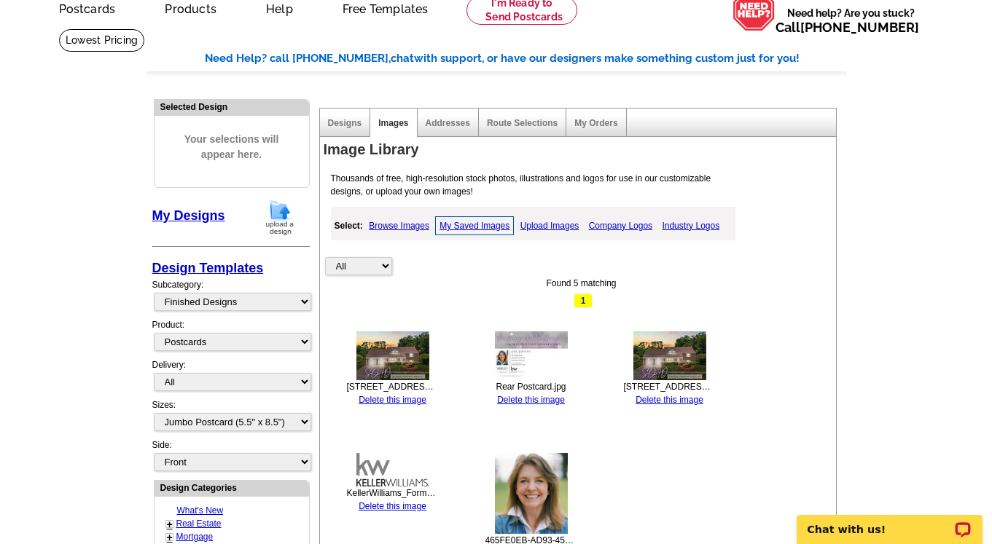
click at [394, 355] on img at bounding box center [392, 356] width 73 height 49
click at [429, 352] on div "3305 Queen Ann Lane Front.jpg Delete this image" at bounding box center [393, 369] width 92 height 75
click at [407, 357] on img at bounding box center [392, 356] width 73 height 49
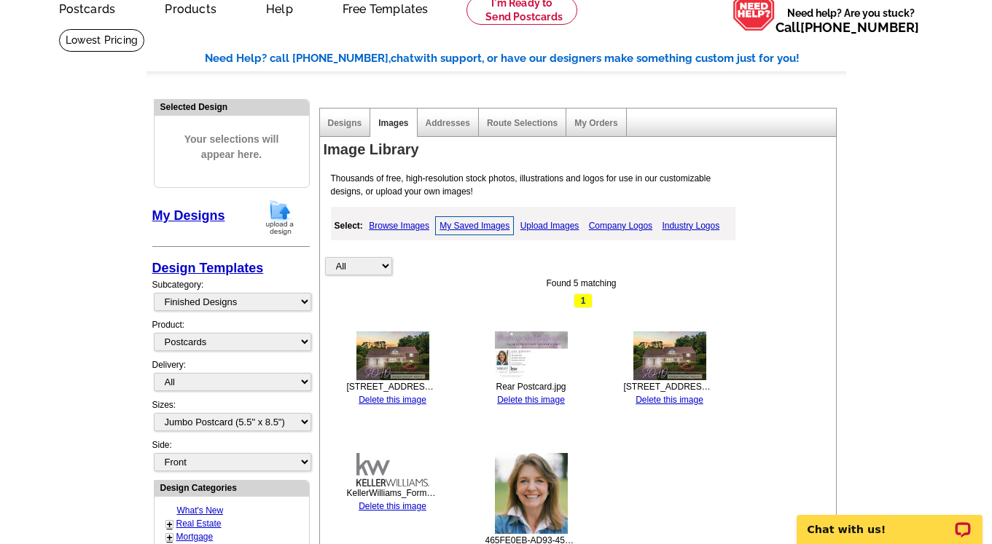
click at [407, 357] on img at bounding box center [392, 356] width 73 height 49
click at [529, 496] on img at bounding box center [531, 493] width 73 height 81
click at [232, 145] on span "Your selections will appear here." at bounding box center [231, 147] width 133 height 60
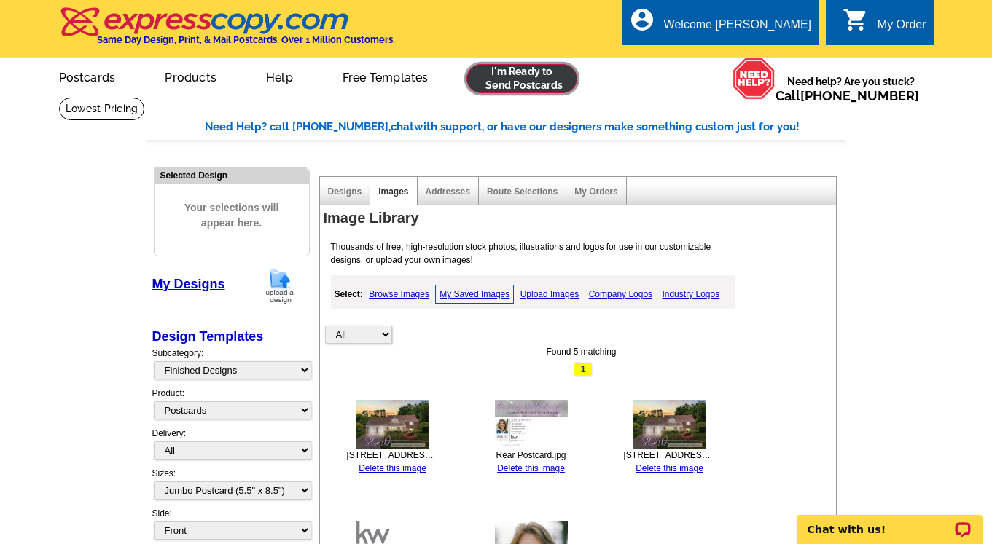
click at [535, 74] on link at bounding box center [521, 78] width 111 height 29
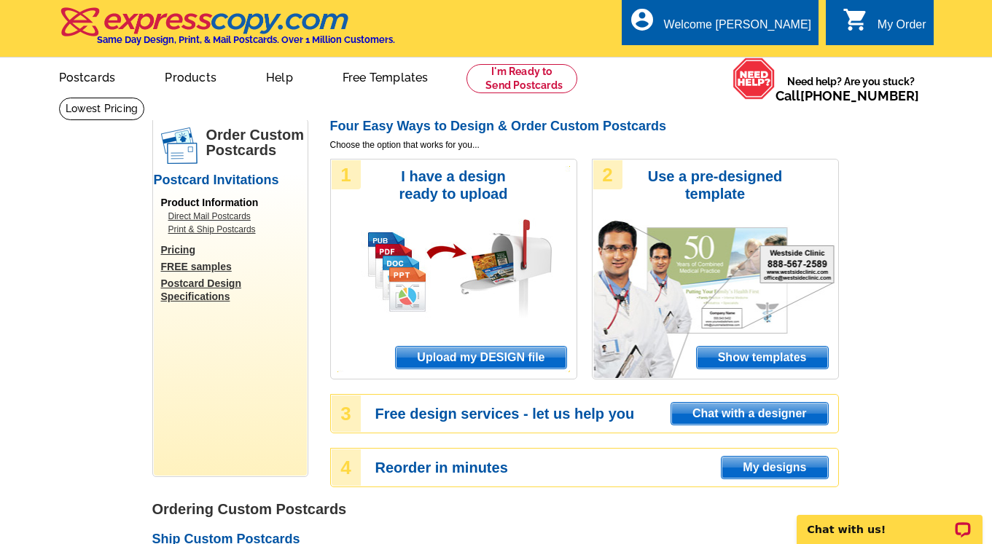
click at [442, 357] on span "Upload my DESIGN file" at bounding box center [481, 358] width 170 height 22
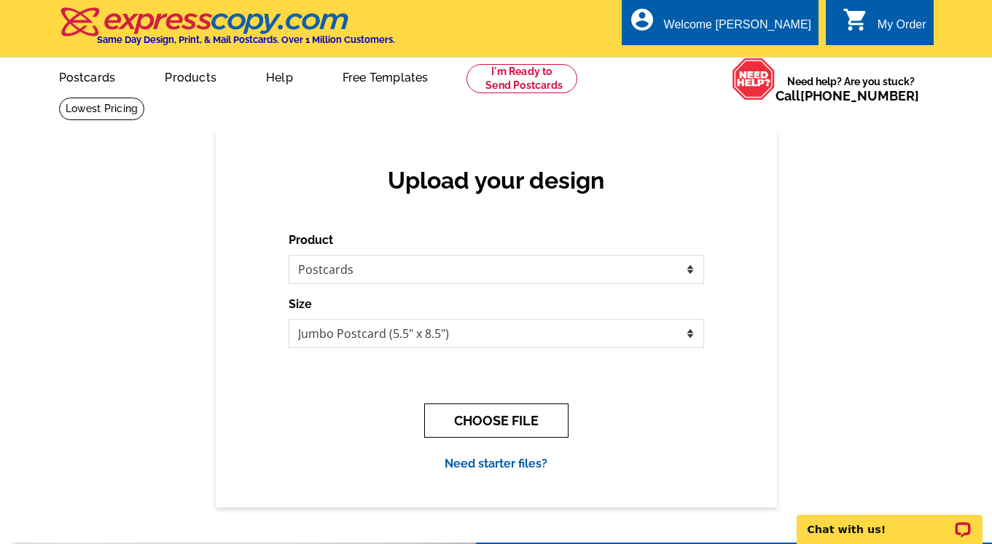
click at [480, 428] on button "CHOOSE FILE" at bounding box center [496, 421] width 144 height 34
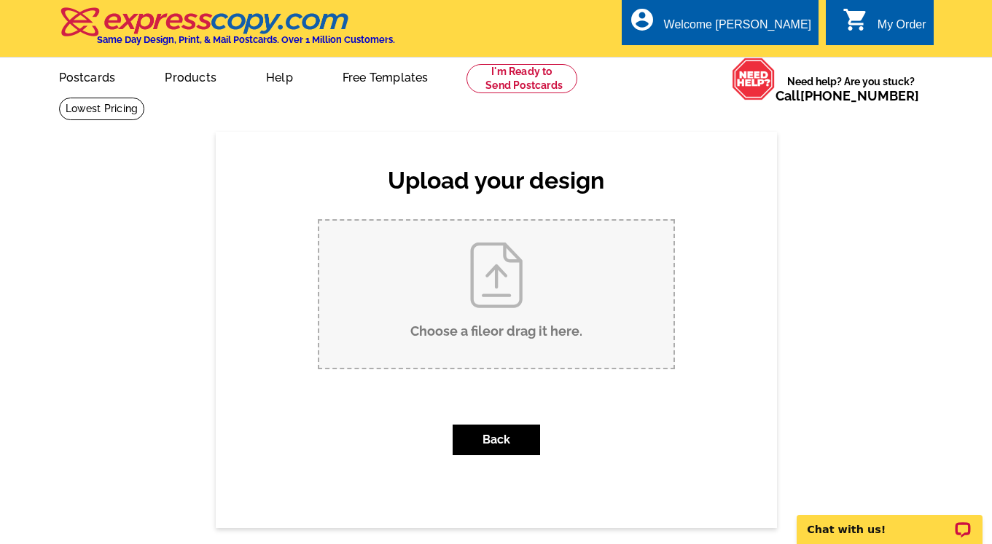
click at [492, 270] on input "Choose a file or drag it here ." at bounding box center [496, 294] width 354 height 147
type input "C:\fakepath\[STREET_ADDRESS][PERSON_NAME] Front.jpg"
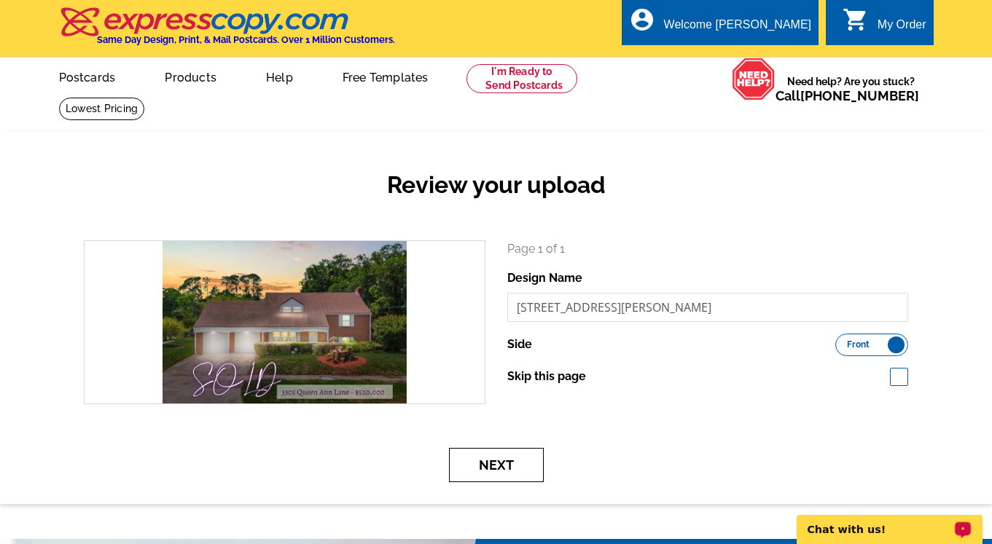
click at [496, 464] on button "Next" at bounding box center [496, 465] width 95 height 34
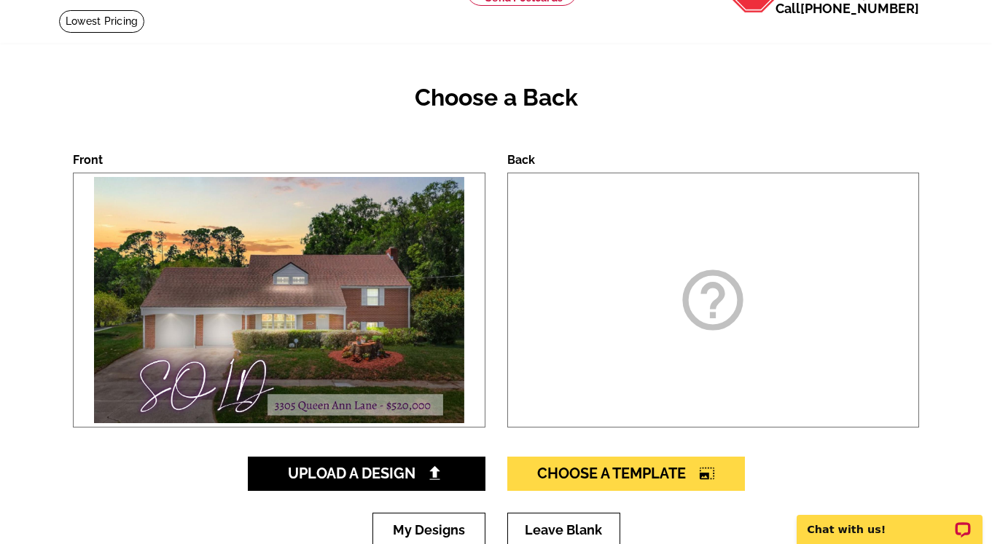
scroll to position [118, 0]
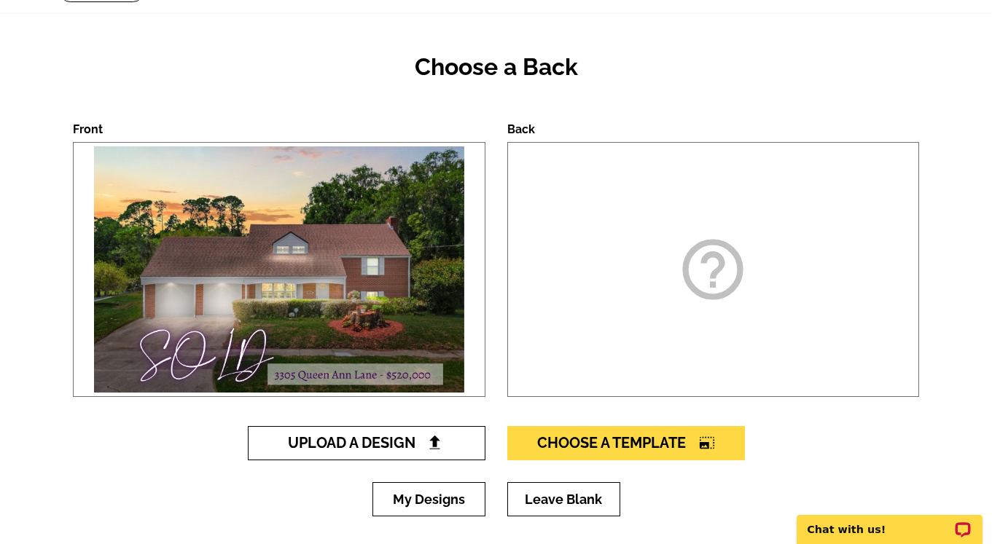
click at [431, 442] on img at bounding box center [434, 442] width 15 height 15
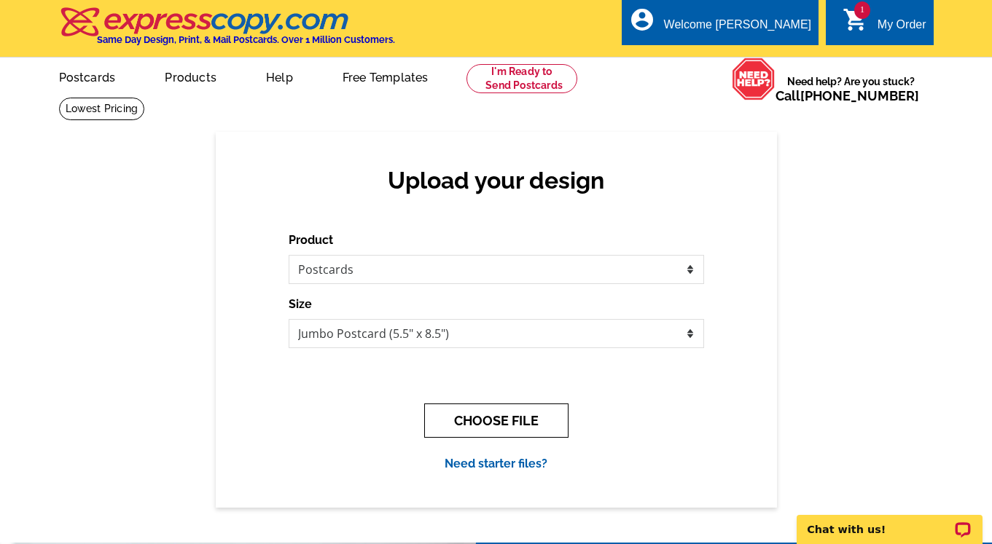
click at [469, 426] on button "CHOOSE FILE" at bounding box center [496, 421] width 144 height 34
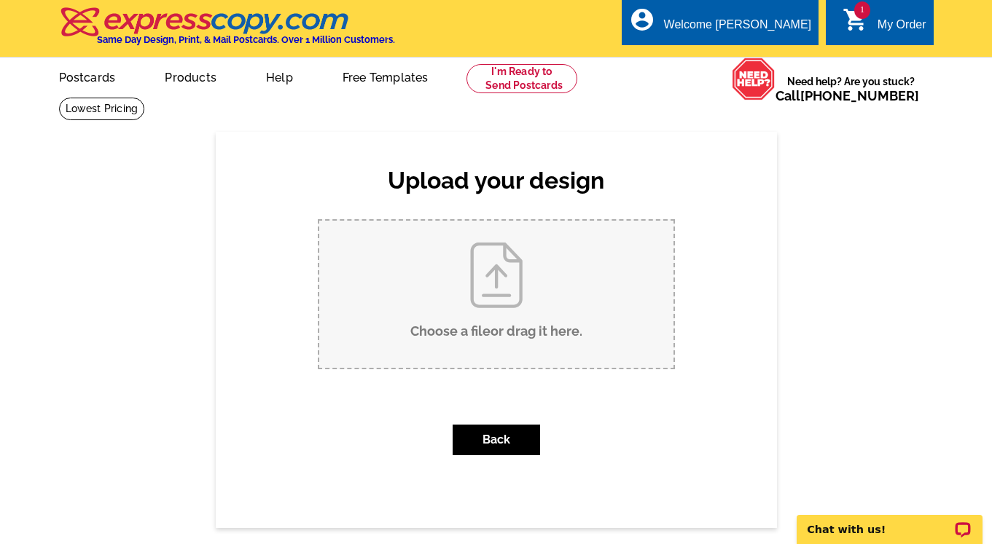
click at [494, 264] on input "Choose a file or drag it here ." at bounding box center [496, 294] width 354 height 147
type input "C:\fakepath\Rear Postcard.jpg"
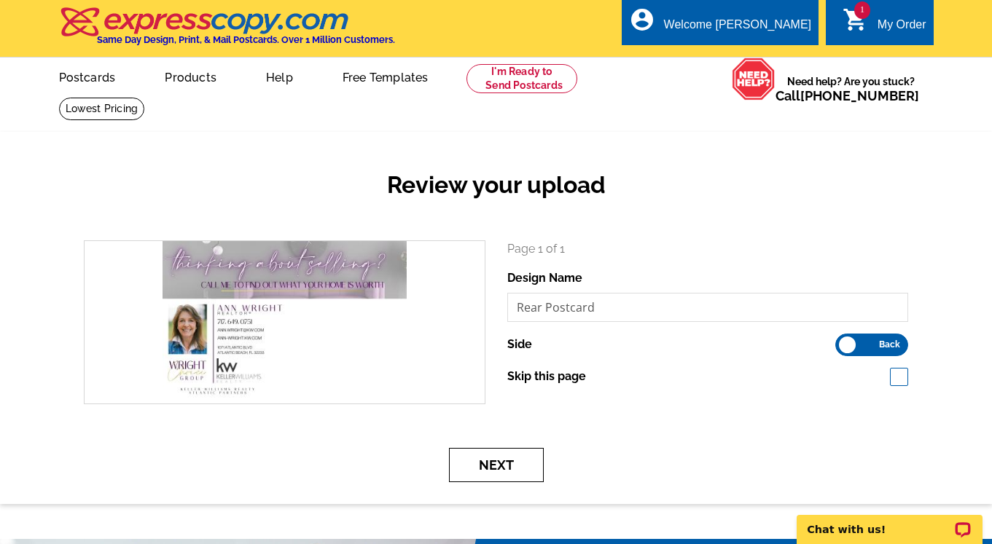
click at [477, 452] on button "Next" at bounding box center [496, 465] width 95 height 34
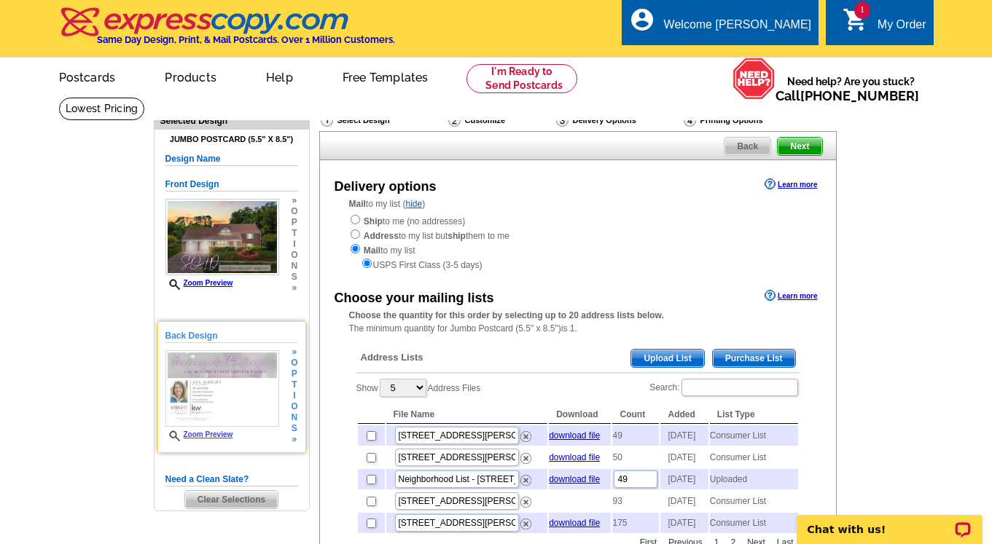
click at [225, 384] on img at bounding box center [222, 388] width 114 height 77
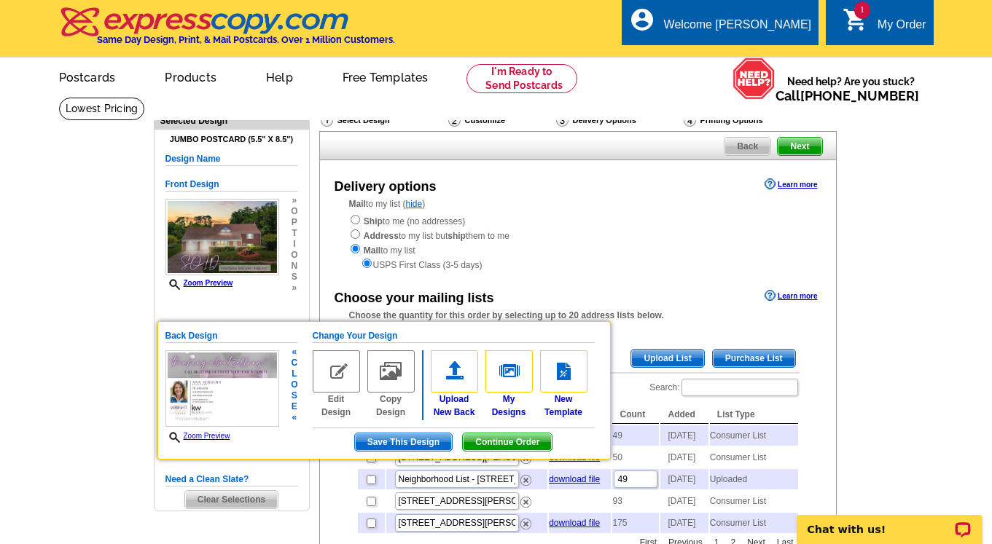
click at [332, 374] on img at bounding box center [336, 371] width 47 height 42
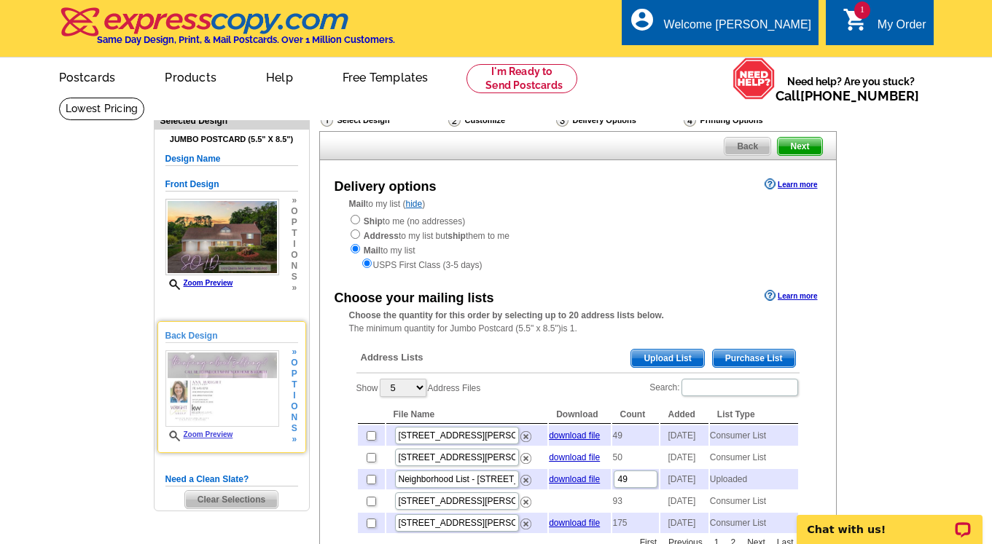
click at [255, 393] on img at bounding box center [222, 388] width 114 height 77
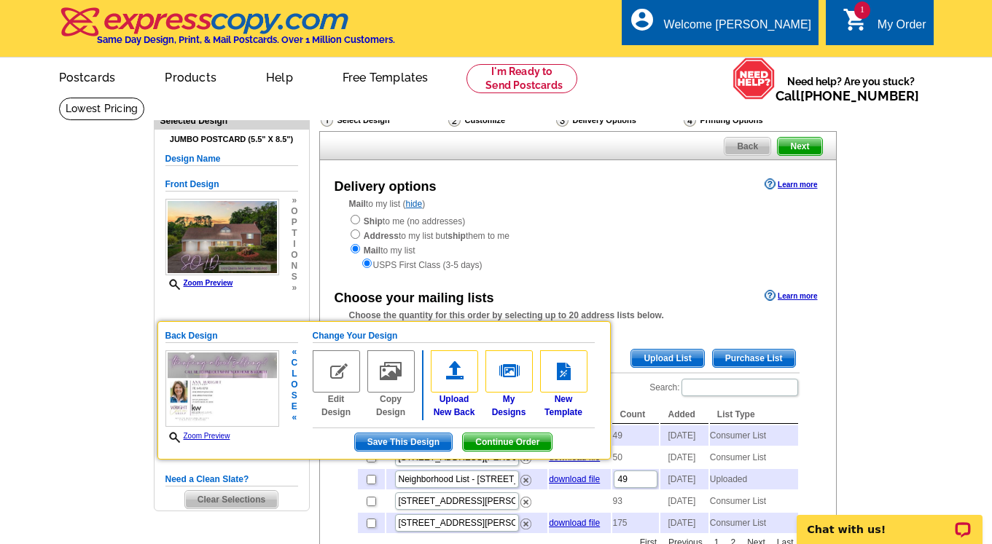
click at [337, 368] on img at bounding box center [336, 371] width 47 height 42
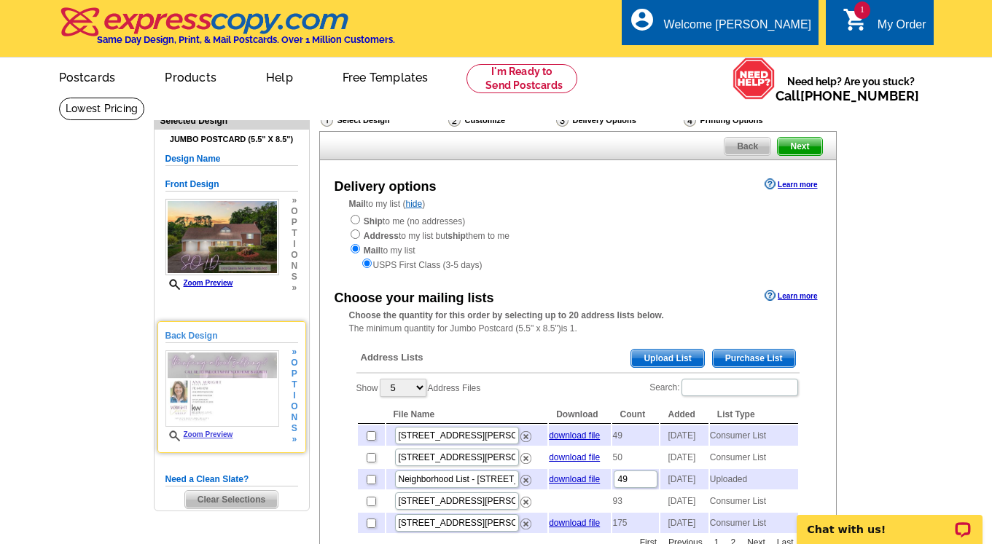
click at [200, 334] on h5 "Back Design" at bounding box center [231, 336] width 133 height 14
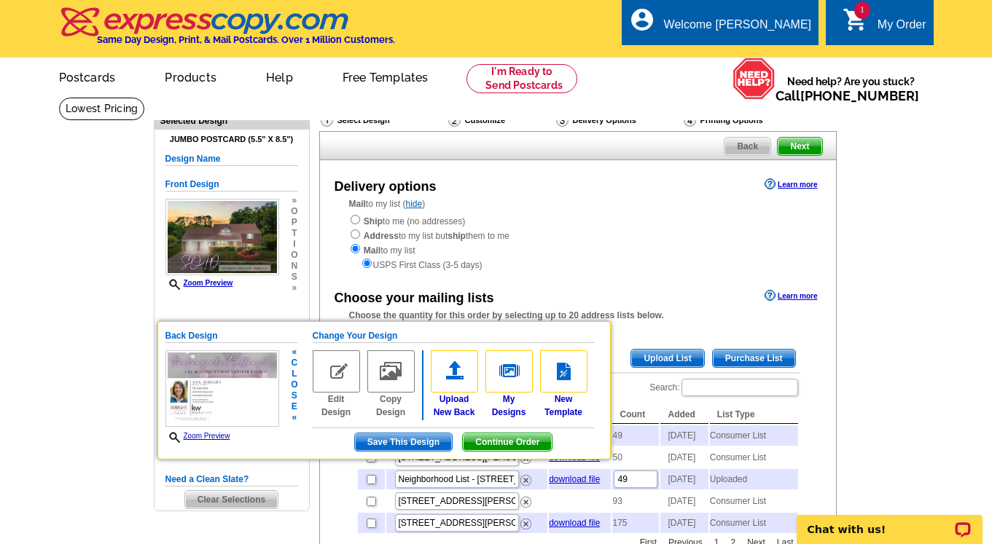
click at [334, 372] on img at bounding box center [336, 371] width 47 height 42
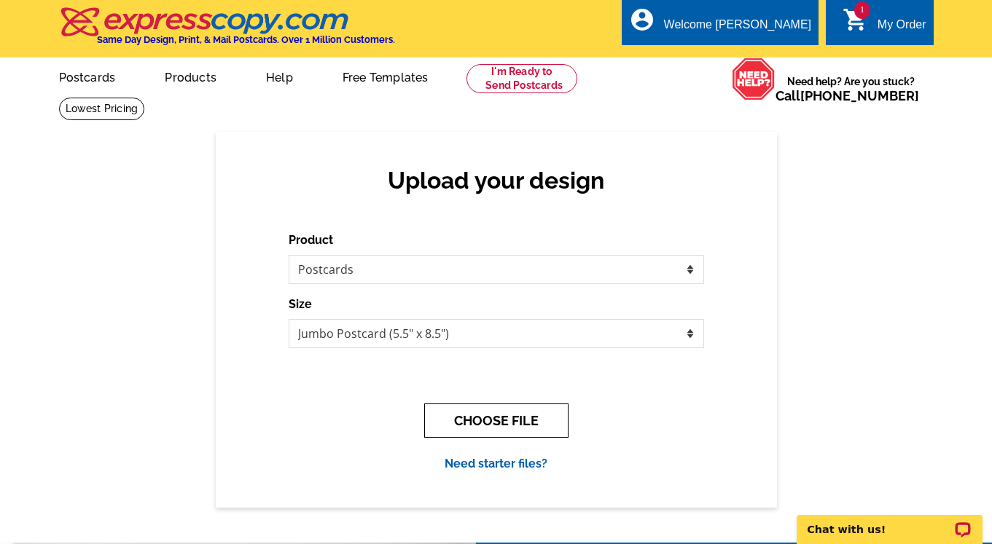
click at [485, 419] on button "CHOOSE FILE" at bounding box center [496, 421] width 144 height 34
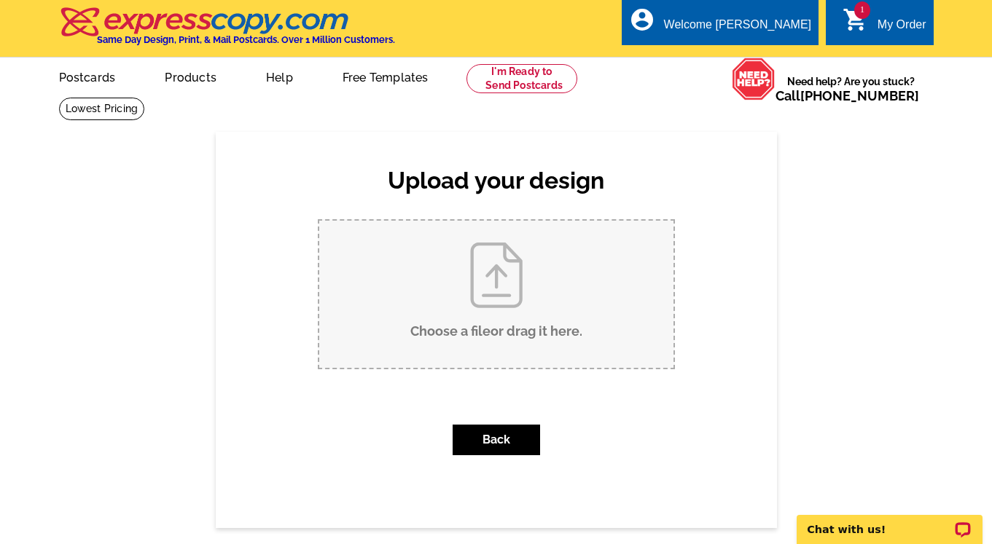
click at [497, 266] on input "Choose a file or drag it here ." at bounding box center [496, 294] width 354 height 147
type input "C:\fakepath\Rear Postcard.jpg"
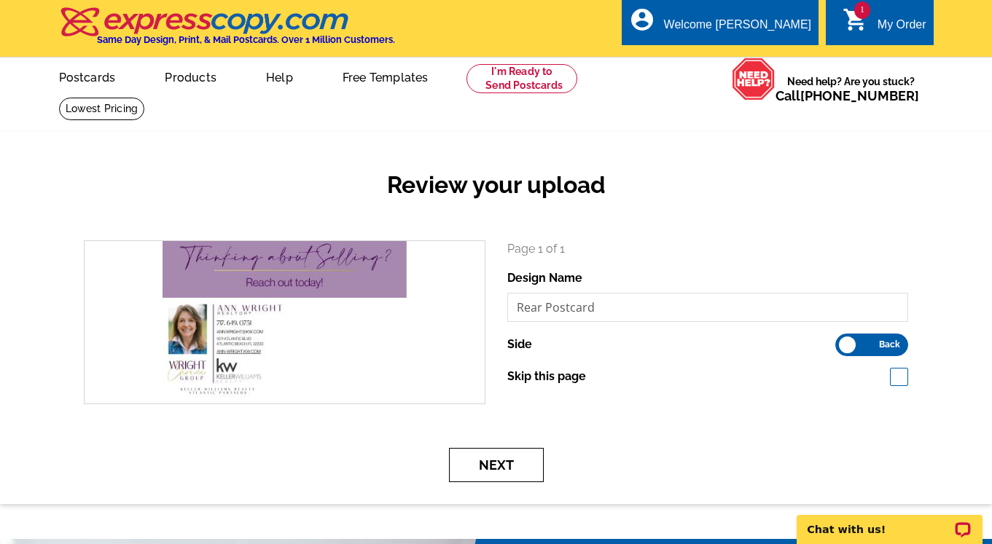
click at [501, 466] on button "Next" at bounding box center [496, 465] width 95 height 34
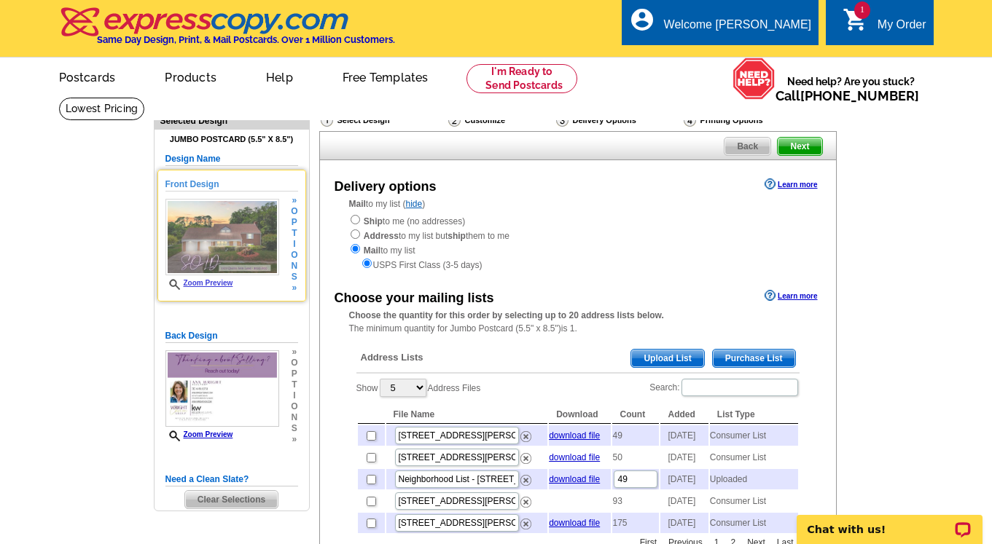
click at [201, 282] on link "Zoom Preview" at bounding box center [199, 283] width 68 height 8
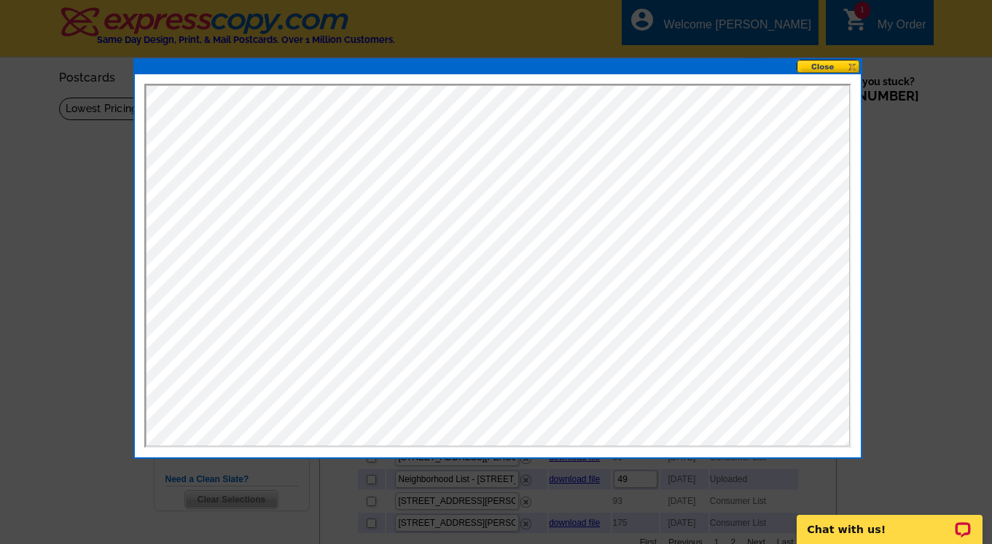
click at [817, 67] on button at bounding box center [828, 67] width 64 height 14
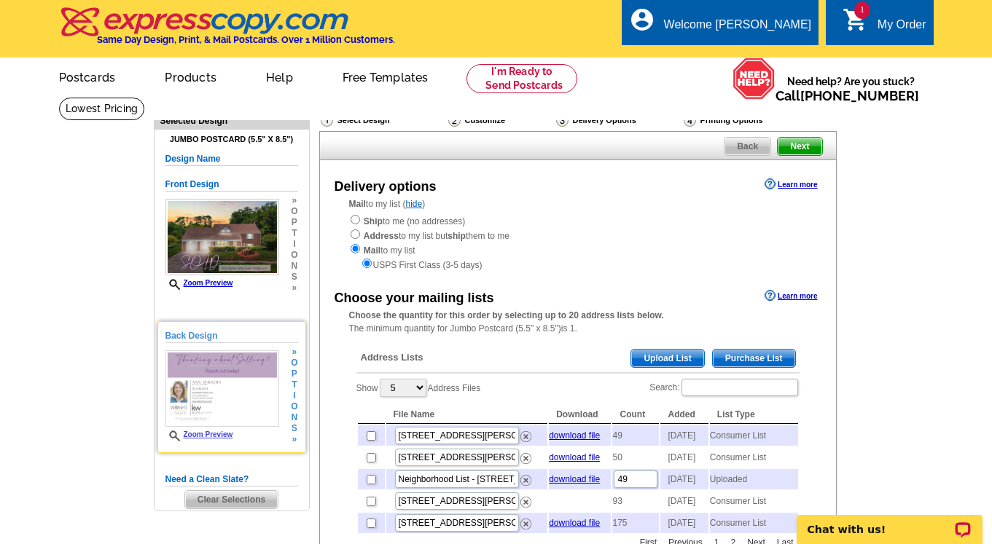
click at [208, 434] on link "Zoom Preview" at bounding box center [199, 435] width 68 height 8
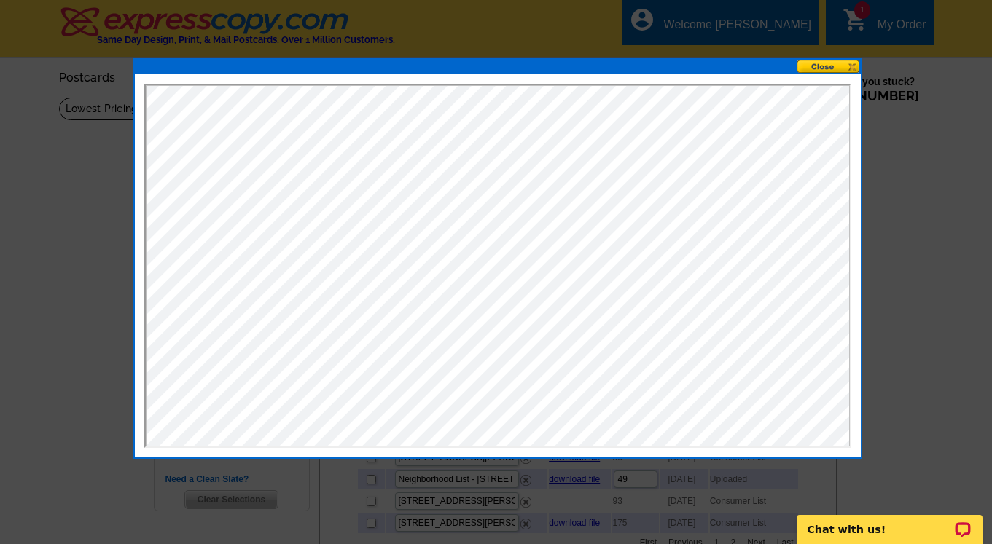
click at [821, 66] on button at bounding box center [828, 67] width 64 height 14
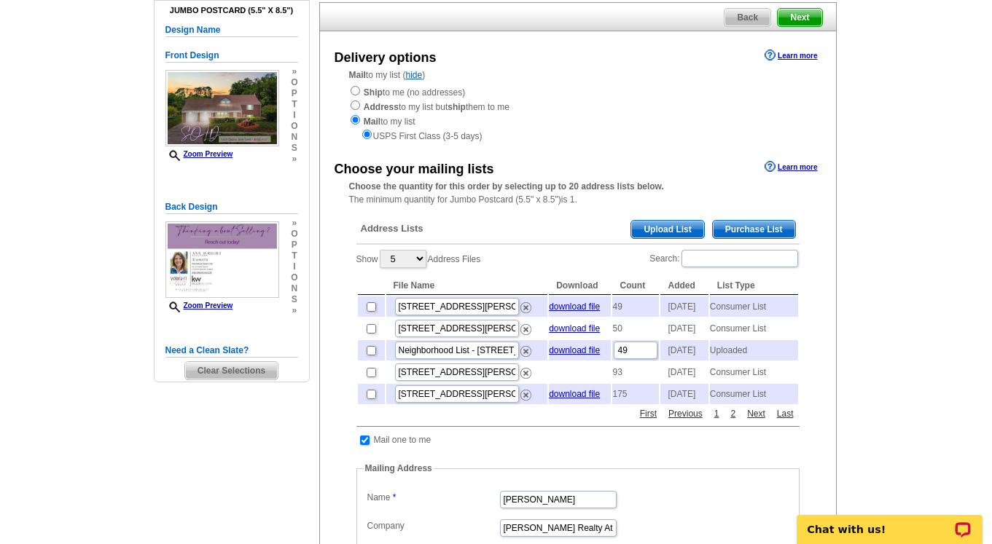
scroll to position [137, 0]
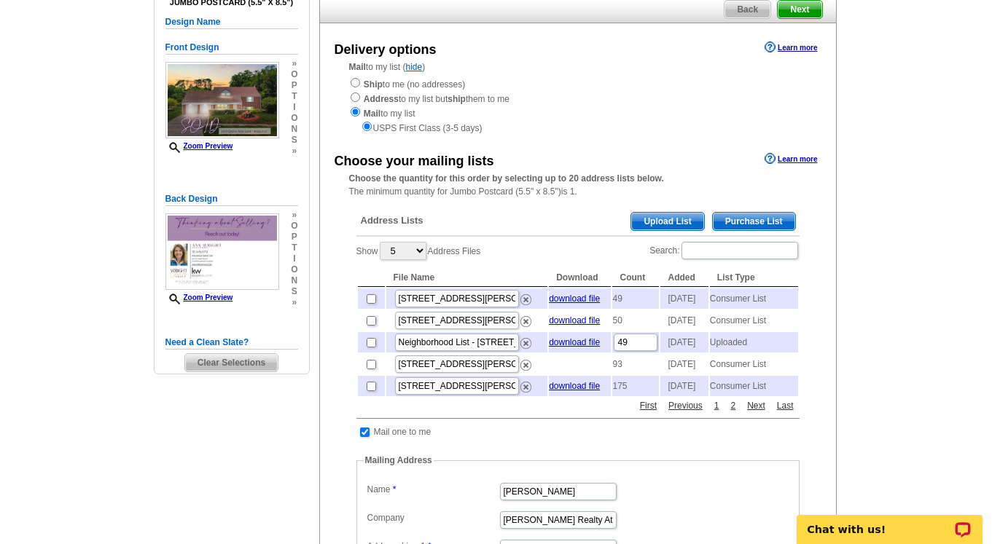
click at [369, 326] on input "checkbox" at bounding box center [371, 320] width 9 height 9
checkbox input "true"
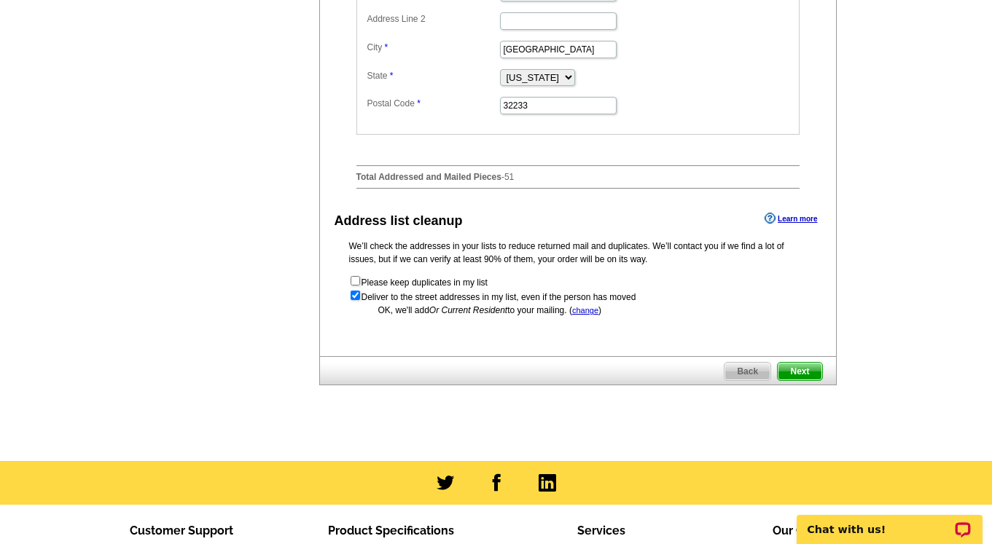
scroll to position [670, 0]
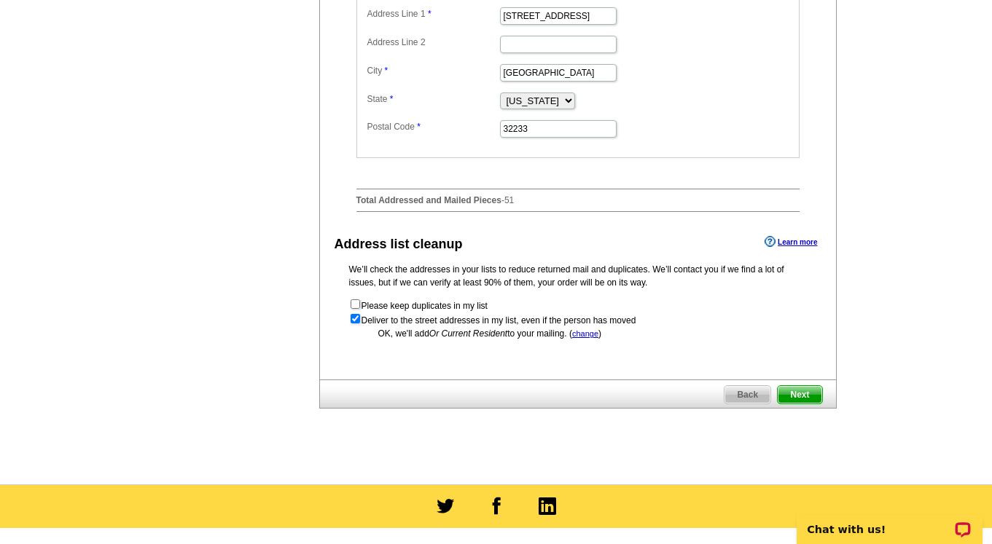
click at [799, 404] on span "Next" at bounding box center [800, 394] width 44 height 17
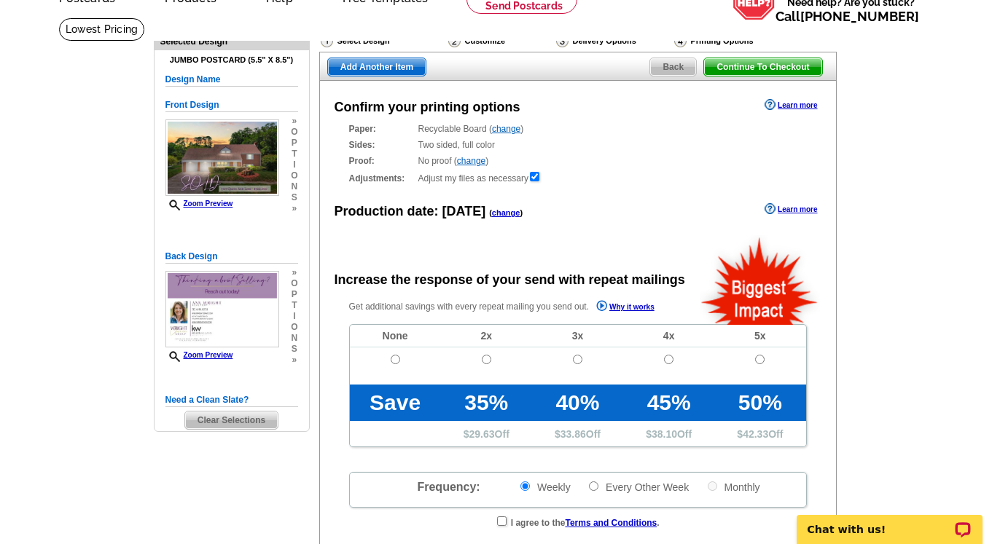
scroll to position [113, 0]
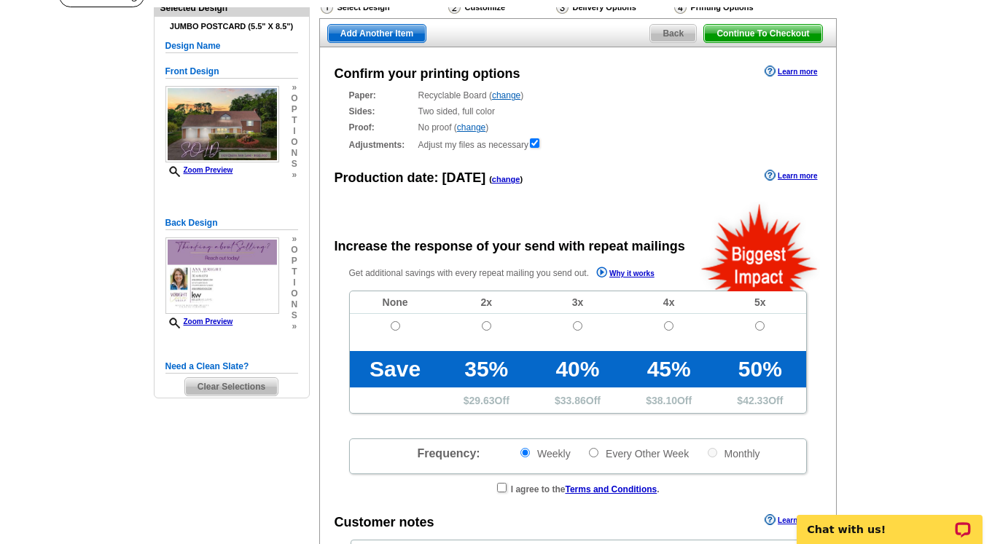
radio input "false"
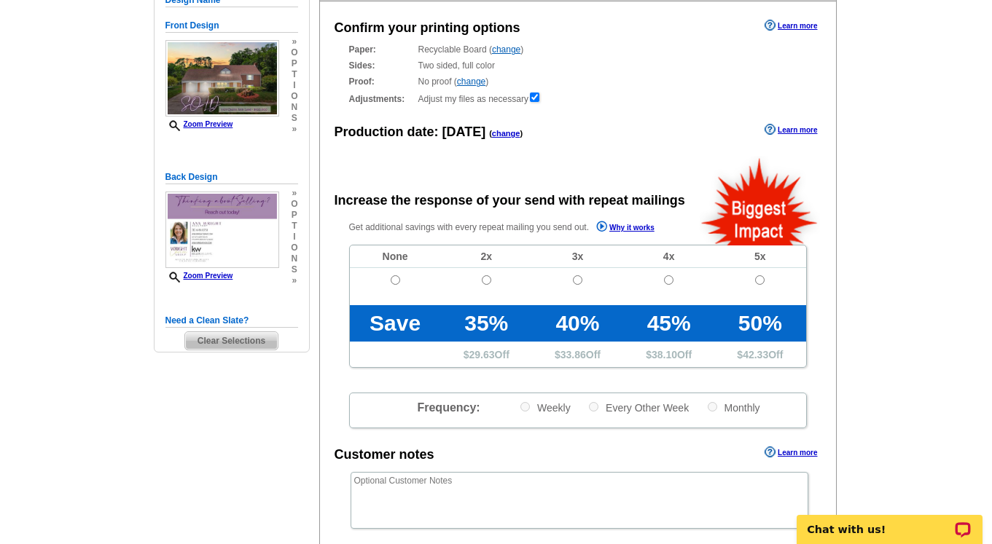
scroll to position [0, 0]
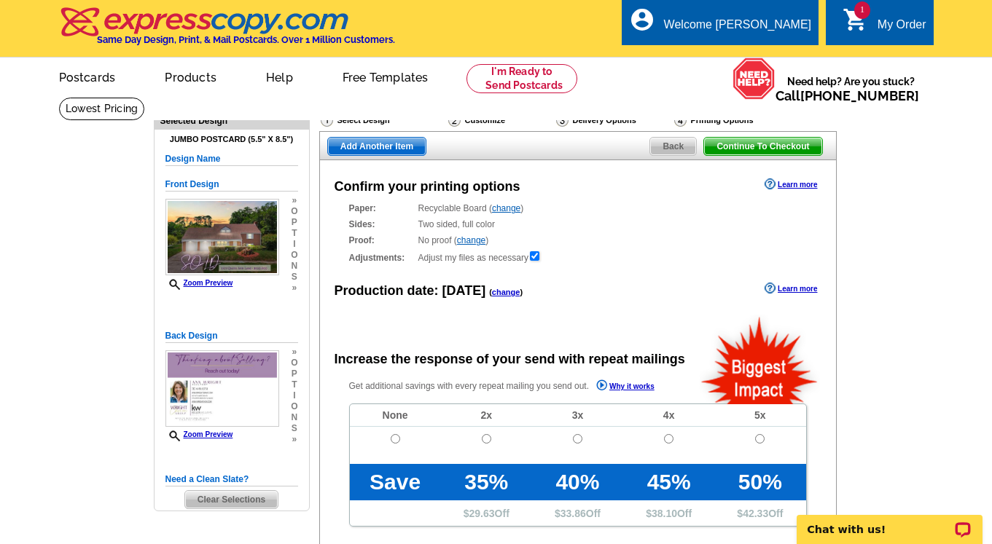
click at [727, 146] on span "Continue To Checkout" at bounding box center [762, 146] width 117 height 17
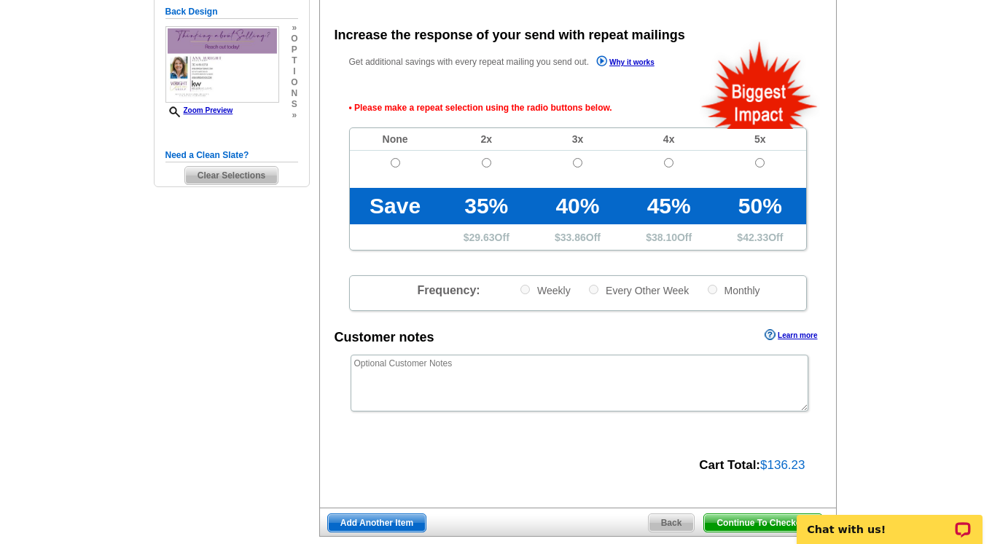
scroll to position [325, 0]
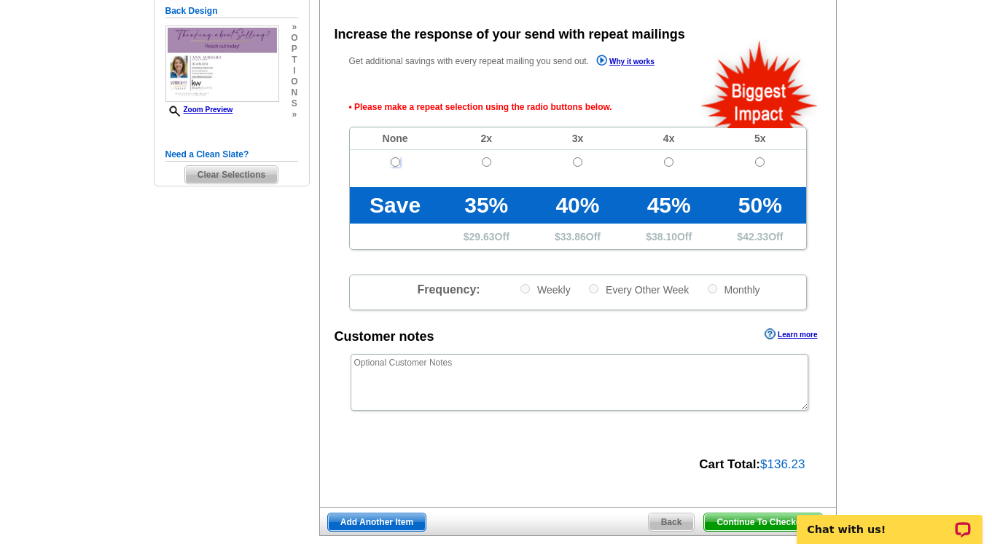
click at [396, 158] on input "radio" at bounding box center [395, 161] width 9 height 9
radio input "true"
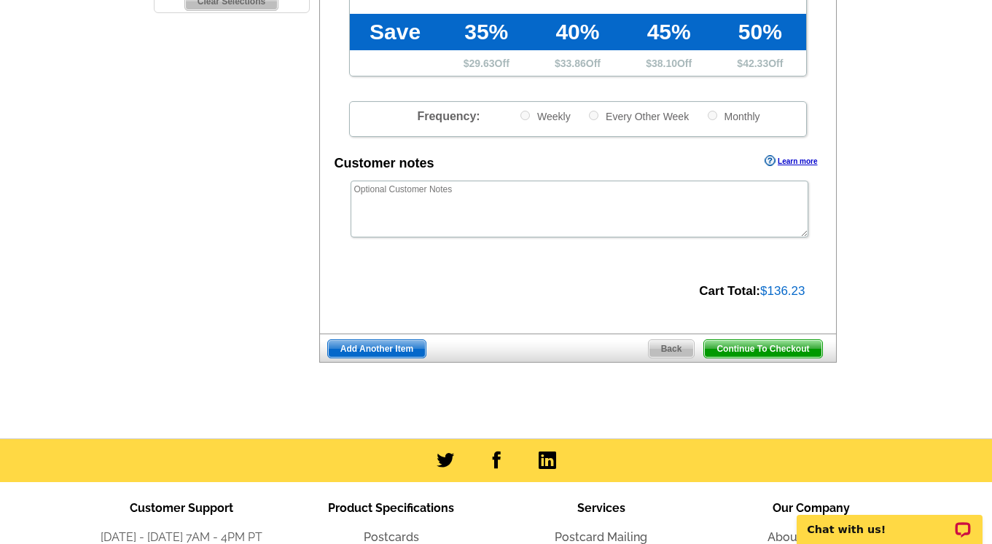
scroll to position [530, 0]
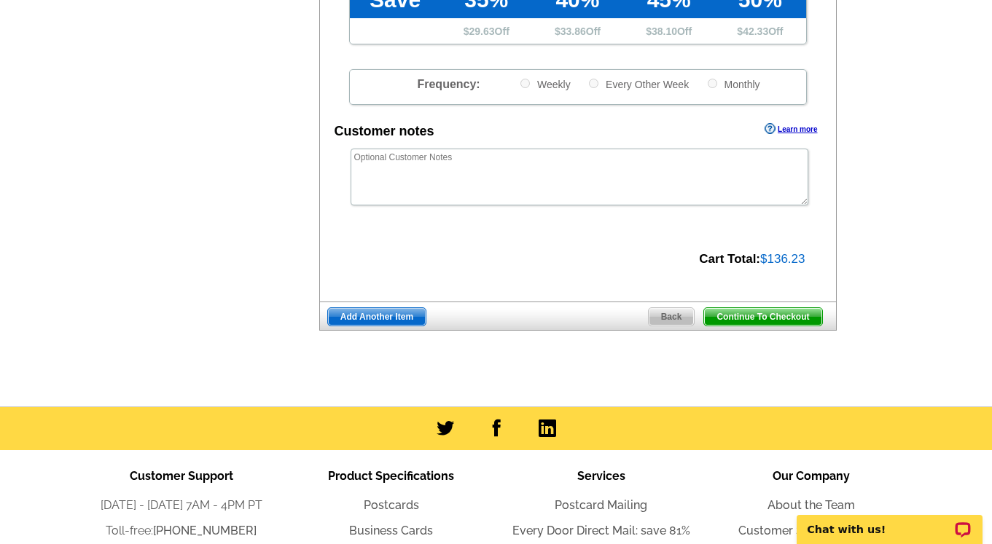
click at [734, 316] on span "Continue To Checkout" at bounding box center [762, 316] width 117 height 17
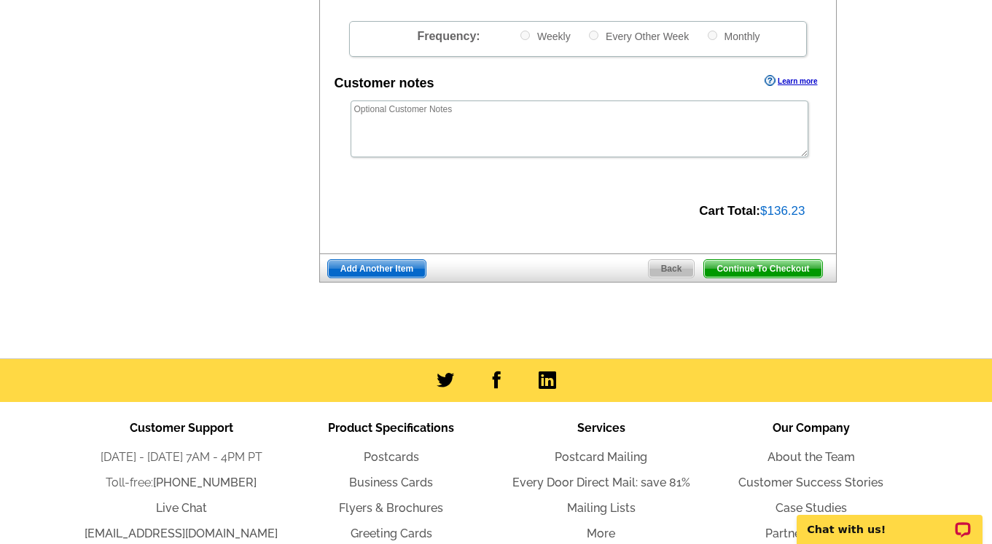
scroll to position [482, 0]
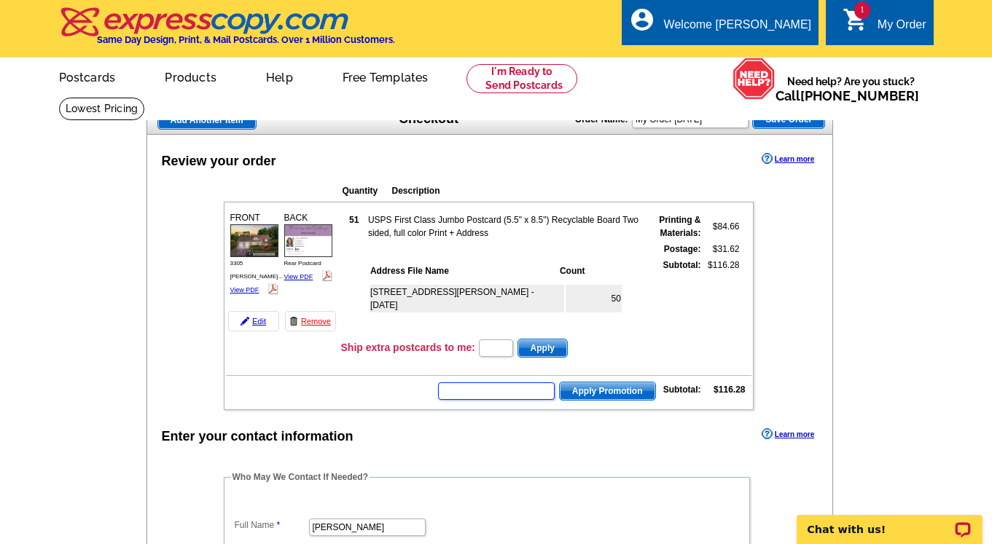
click at [483, 391] on input "text" at bounding box center [496, 391] width 117 height 17
type input "SMSf50"
click at [581, 395] on span "Apply Promotion" at bounding box center [607, 391] width 95 height 17
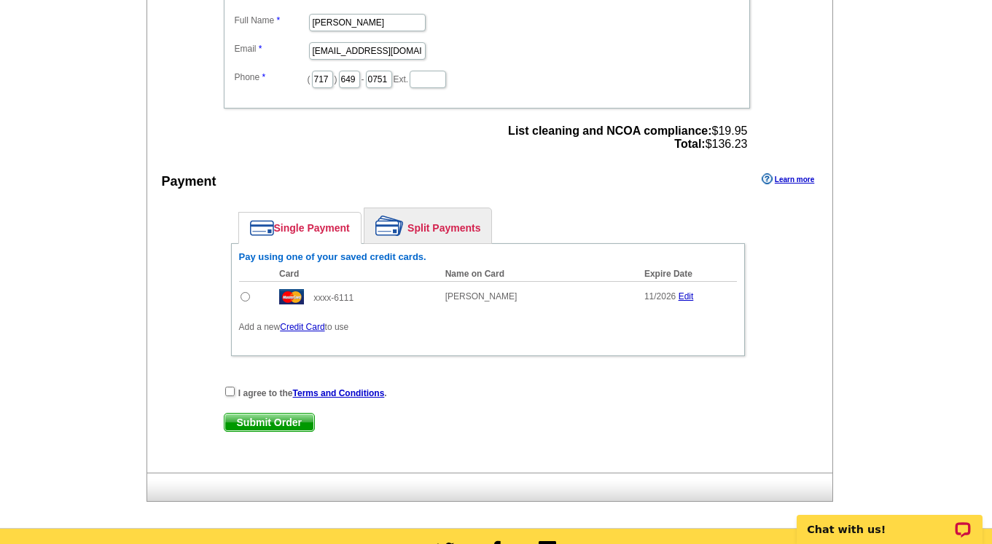
scroll to position [527, 0]
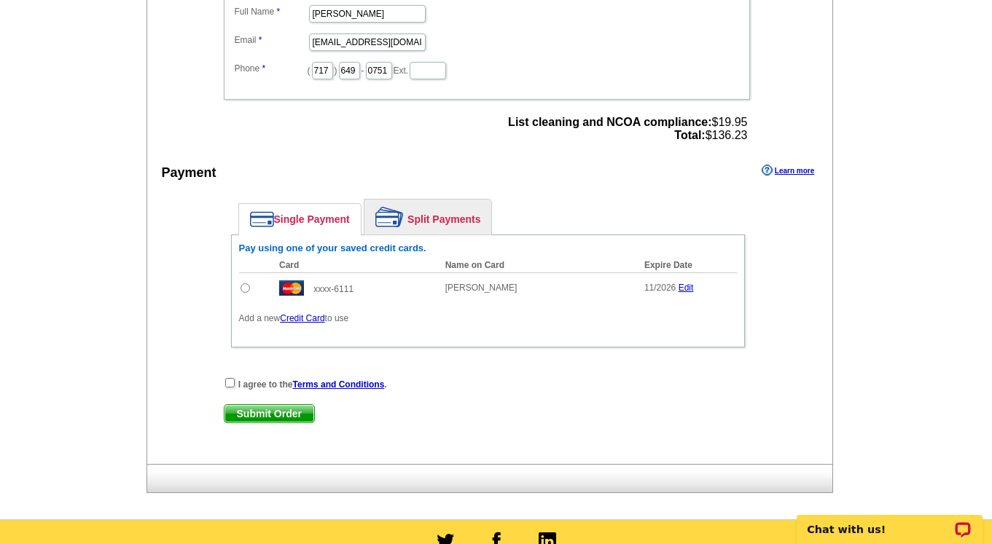
click at [245, 289] on input "radio" at bounding box center [244, 287] width 9 height 9
radio input "true"
click at [229, 381] on input "checkbox" at bounding box center [229, 382] width 9 height 9
checkbox input "true"
click at [265, 414] on span "Submit Order" at bounding box center [269, 413] width 90 height 17
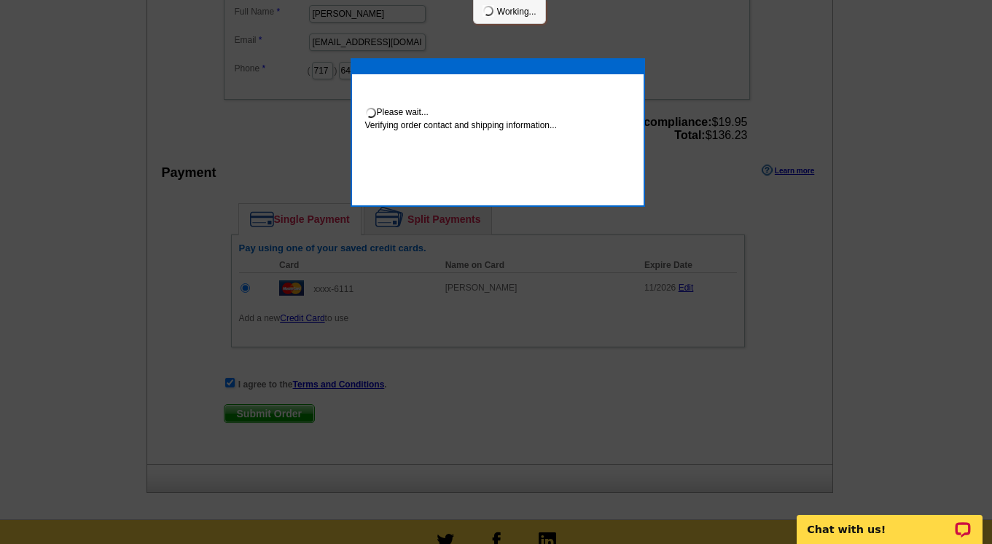
scroll to position [521, 0]
